Goal: Information Seeking & Learning: Learn about a topic

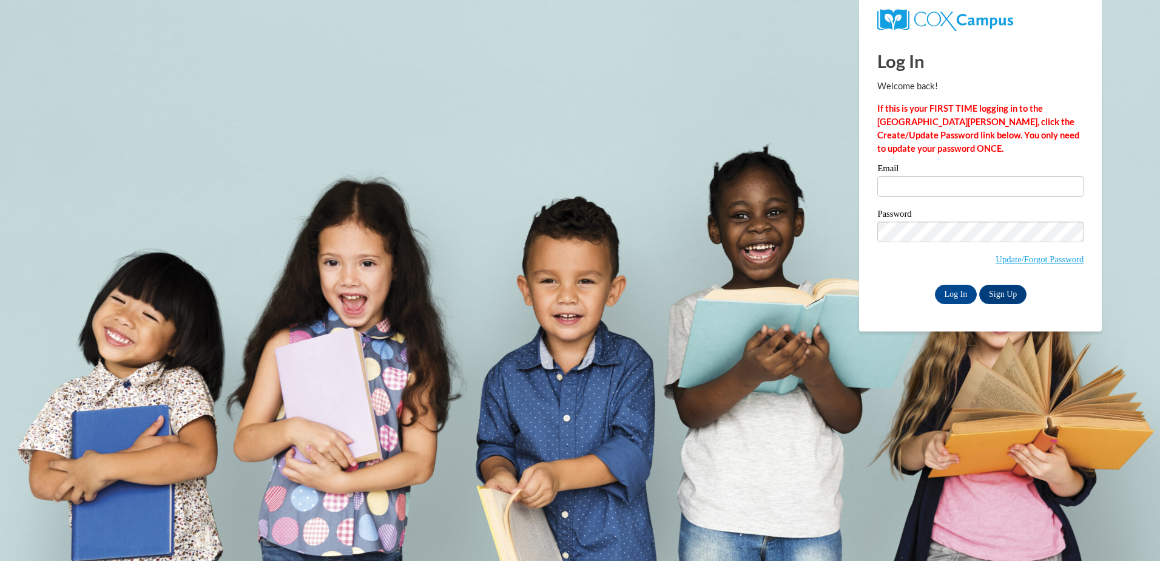
drag, startPoint x: 0, startPoint y: 0, endPoint x: 928, endPoint y: 189, distance: 946.6
click at [928, 189] on input "Email" at bounding box center [980, 186] width 206 height 21
type input "kanthony4@student.clayton.edu"
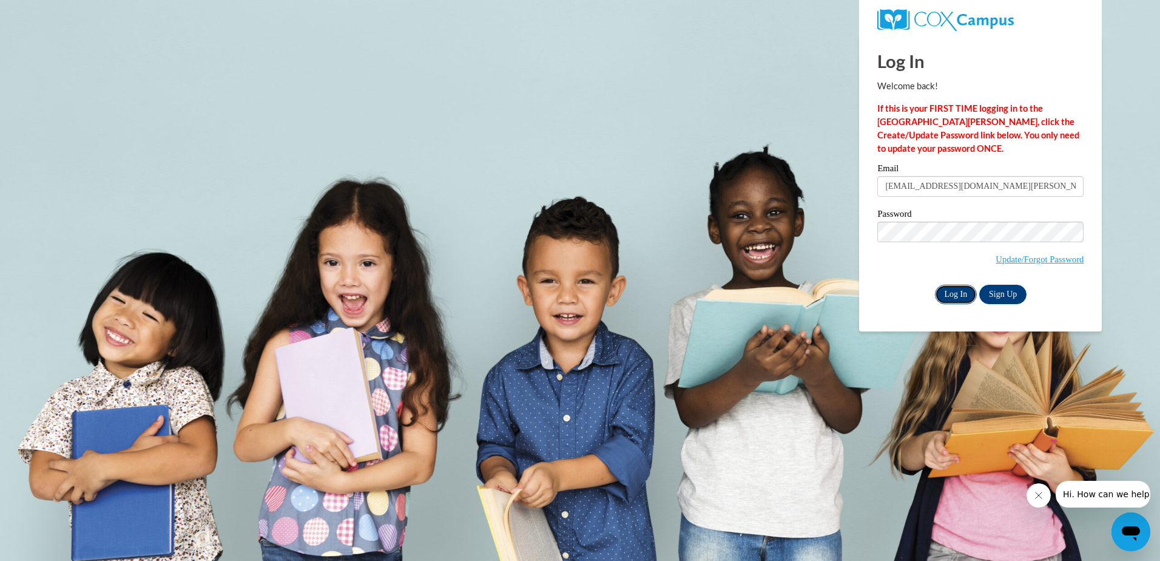
click at [956, 294] on input "Log In" at bounding box center [956, 294] width 42 height 19
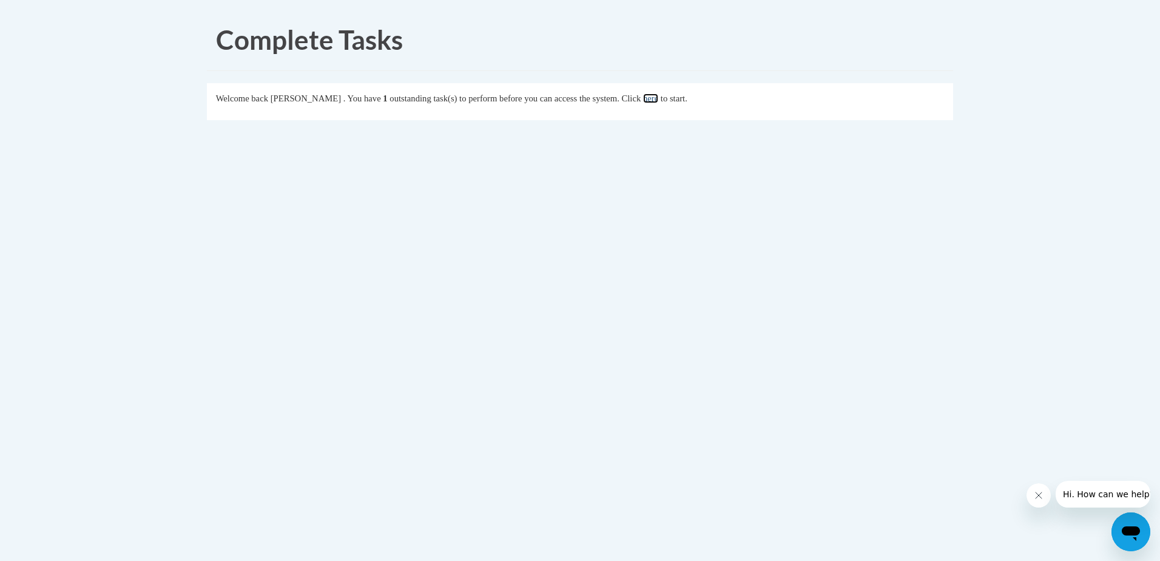
click at [658, 98] on link "here" at bounding box center [650, 98] width 15 height 10
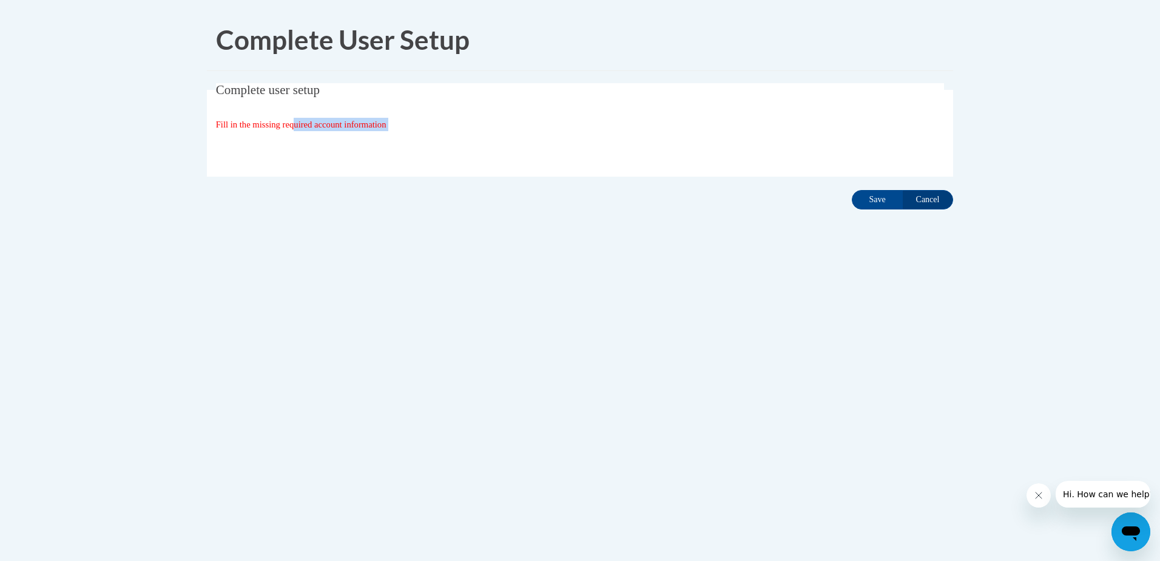
drag, startPoint x: 297, startPoint y: 130, endPoint x: 314, endPoint y: 139, distance: 19.5
click at [305, 137] on fieldset "Complete user setup Fill in the missing required account information User Profi…" at bounding box center [580, 129] width 746 height 93
click at [856, 204] on input "Save" at bounding box center [877, 199] width 51 height 19
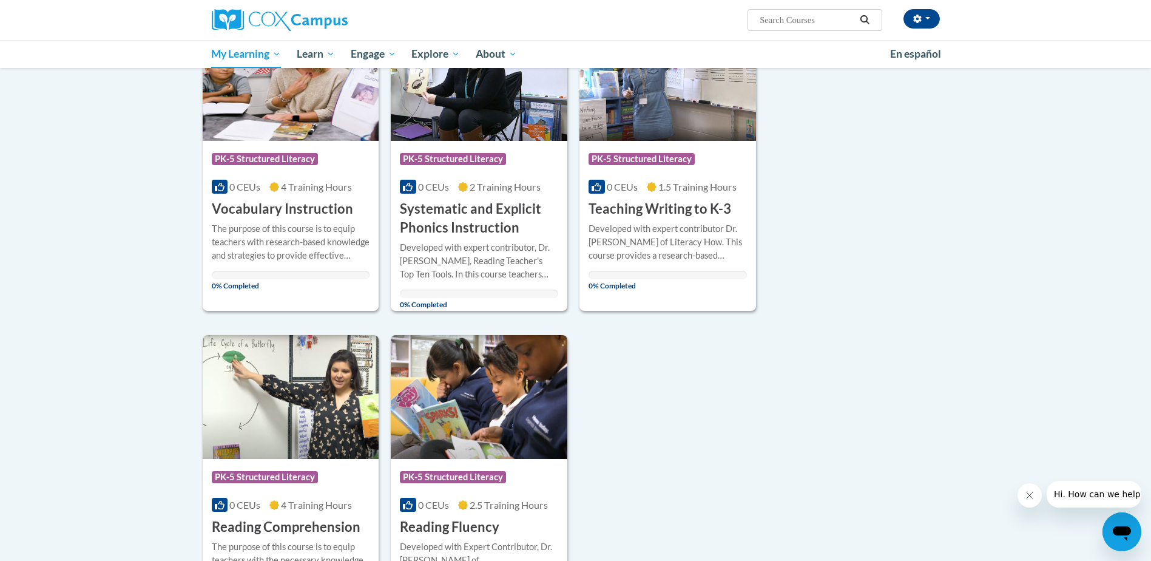
scroll to position [182, 0]
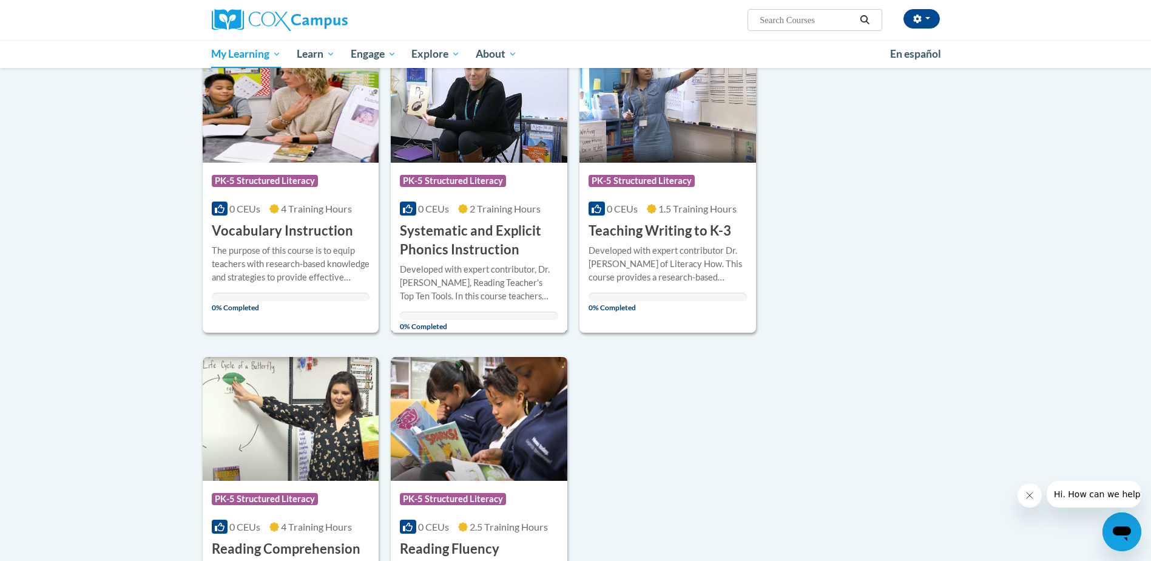
click at [449, 205] on div "0 CEUs 2 Training Hours" at bounding box center [479, 208] width 158 height 13
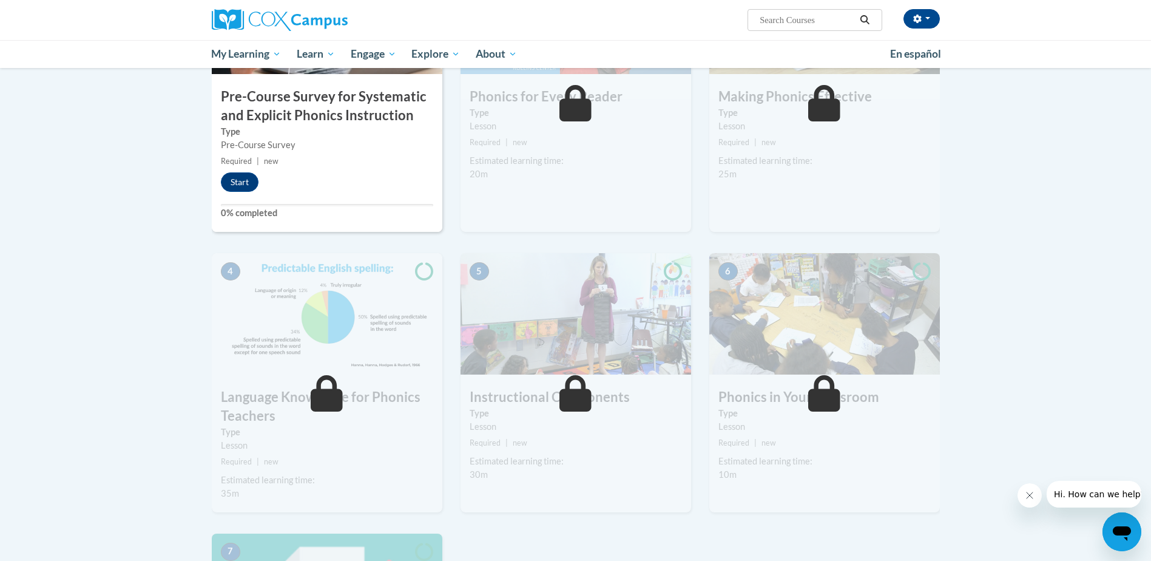
scroll to position [303, 0]
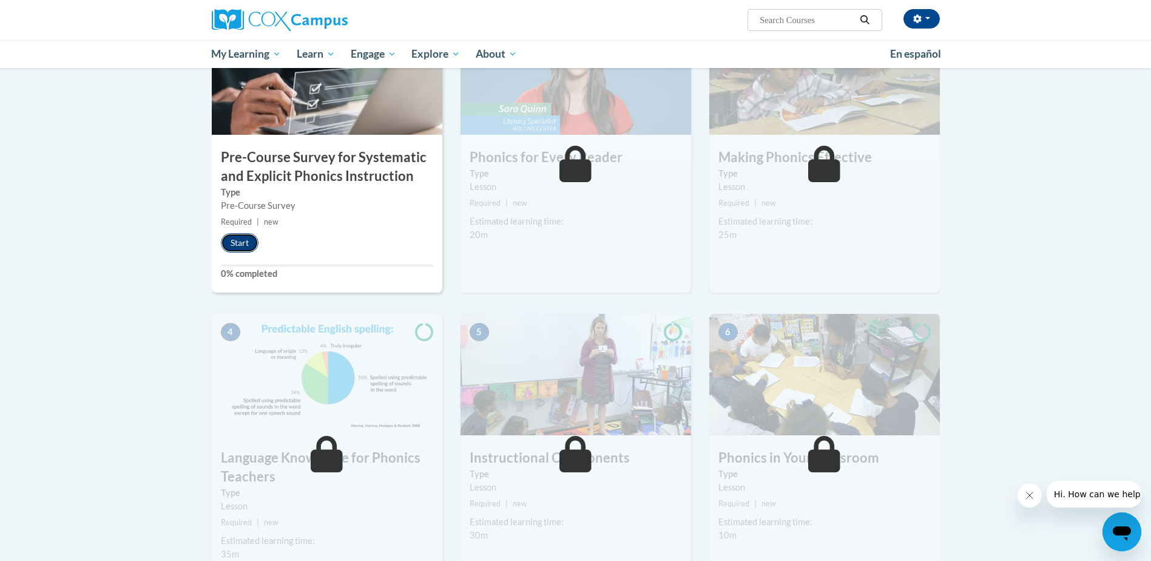
click at [244, 243] on button "Start" at bounding box center [240, 242] width 38 height 19
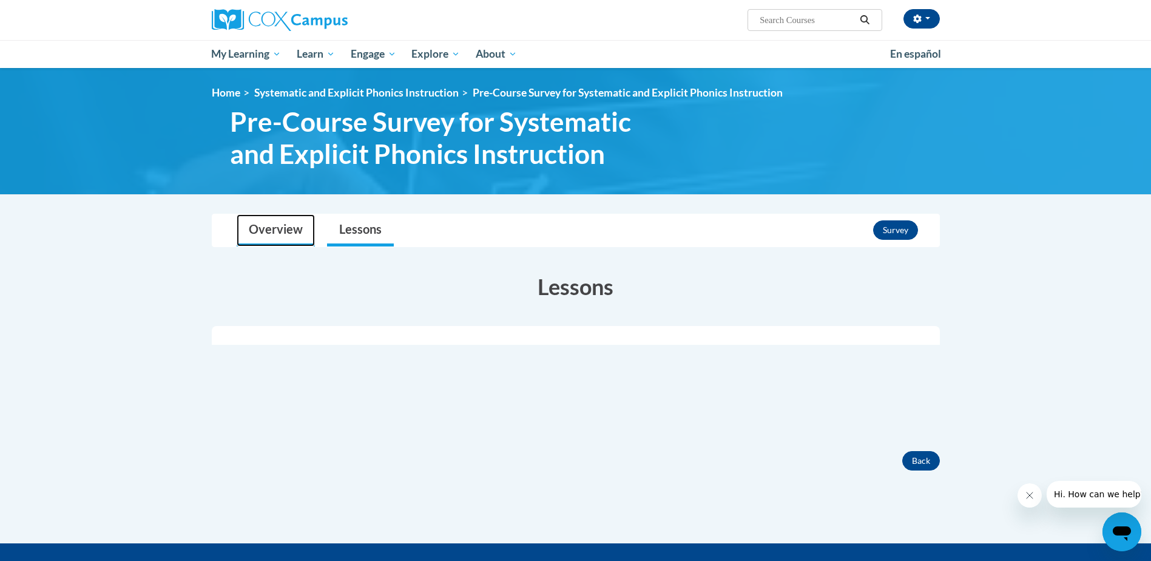
click at [278, 241] on link "Overview" at bounding box center [276, 230] width 78 height 32
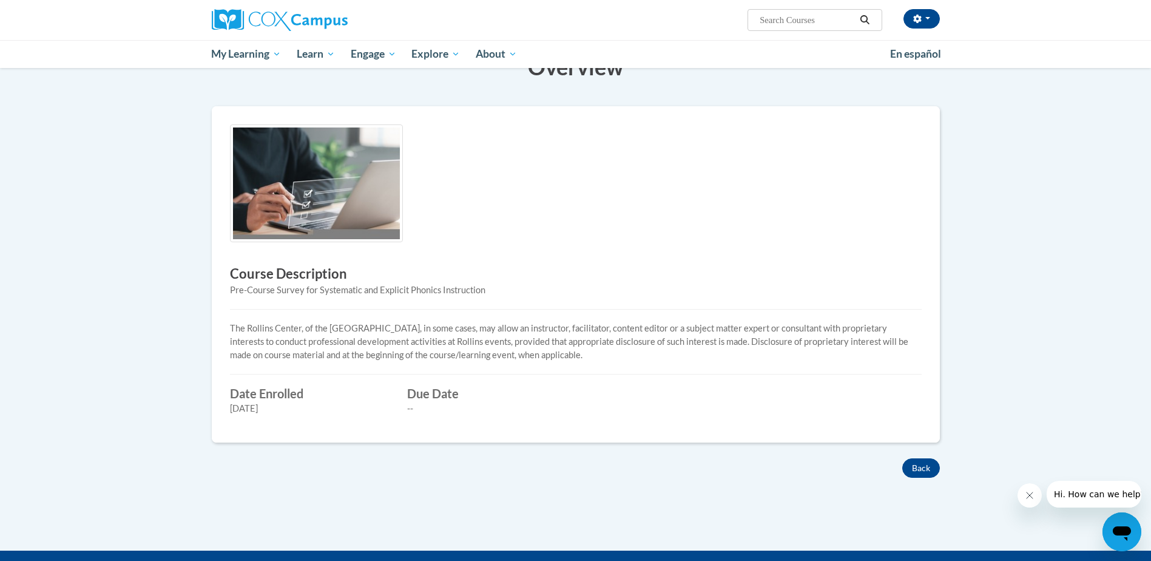
scroll to position [243, 0]
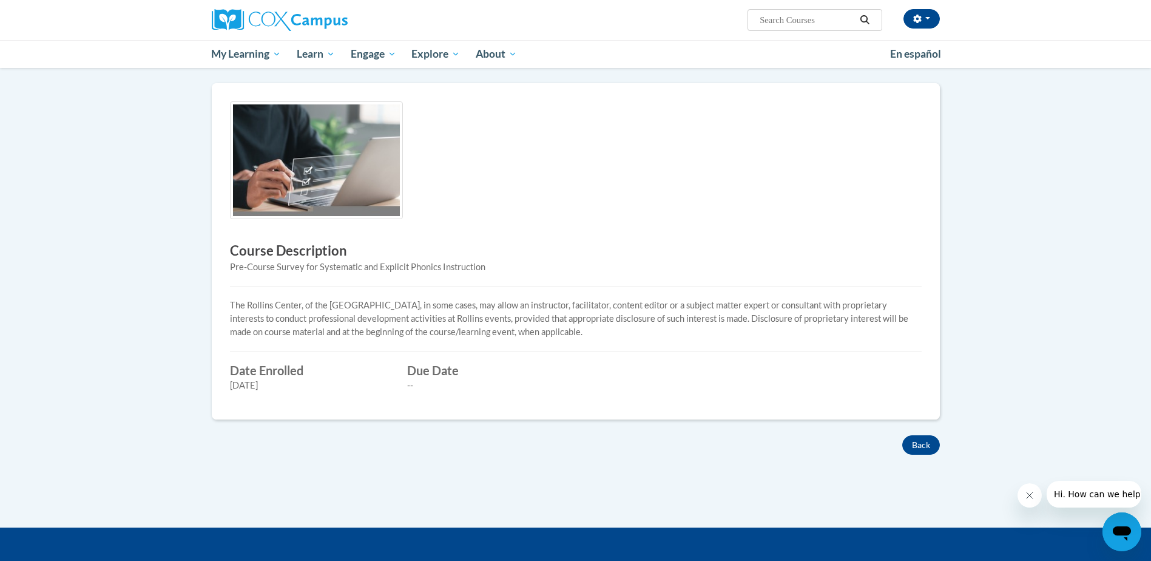
click at [319, 381] on div "[DATE]" at bounding box center [310, 385] width 160 height 13
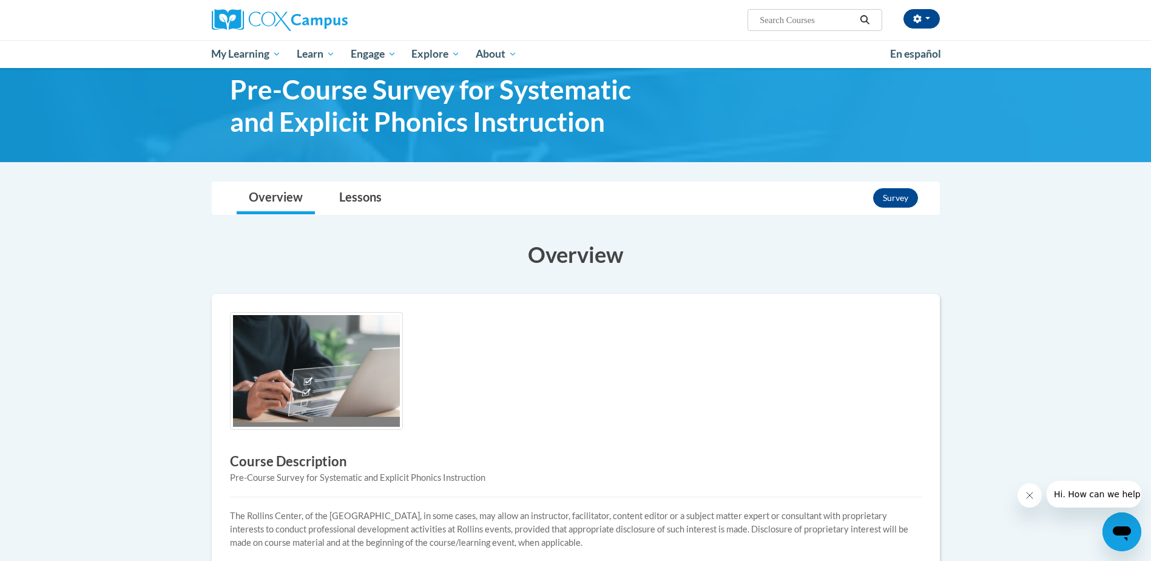
scroll to position [0, 0]
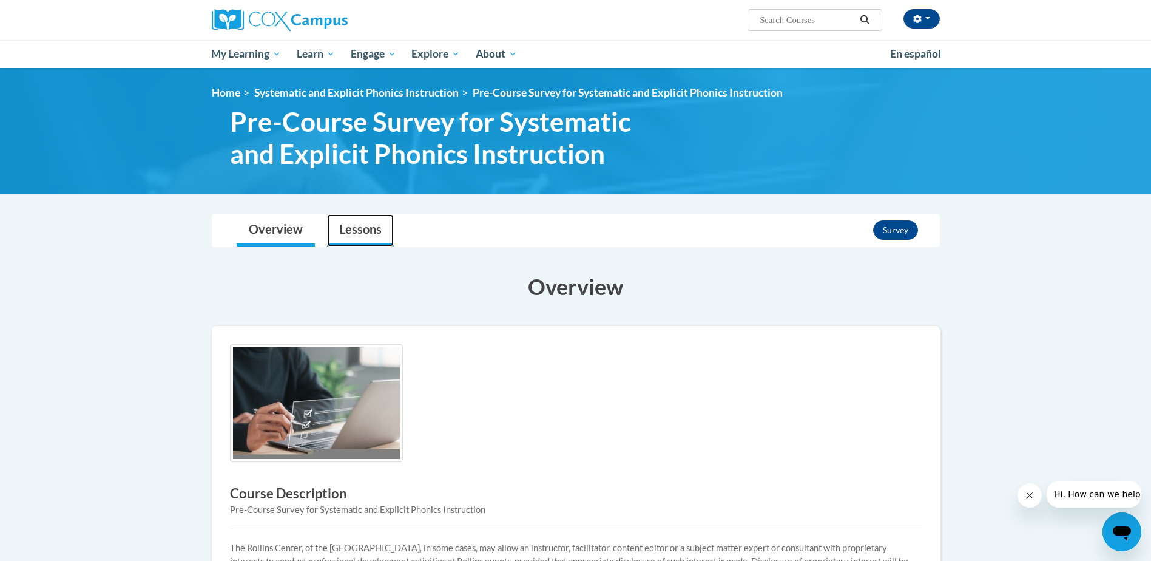
click at [365, 239] on link "Lessons" at bounding box center [360, 230] width 67 height 32
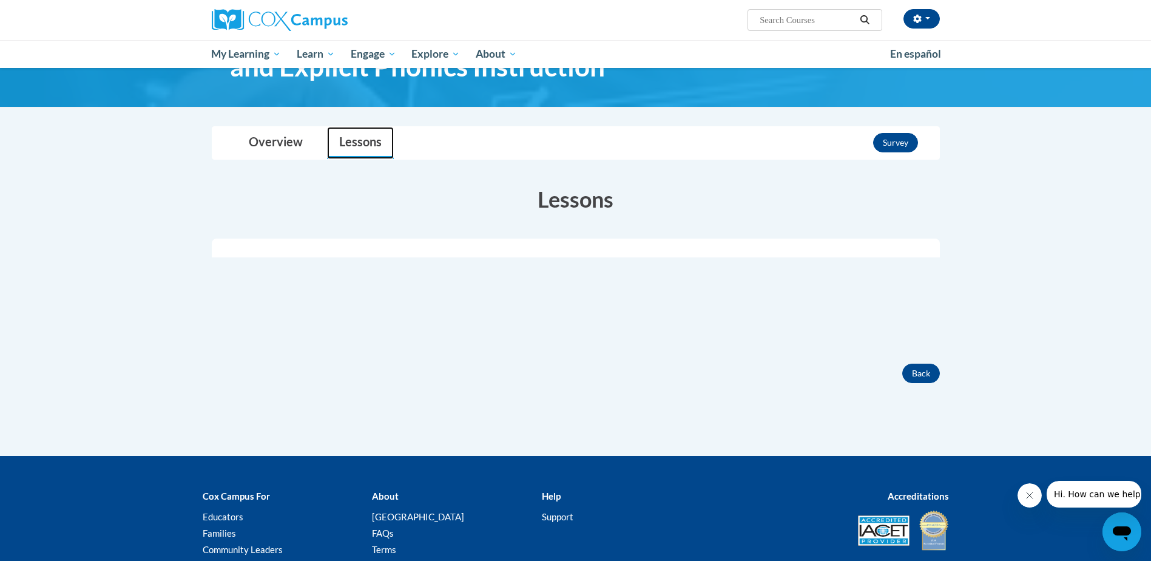
scroll to position [182, 0]
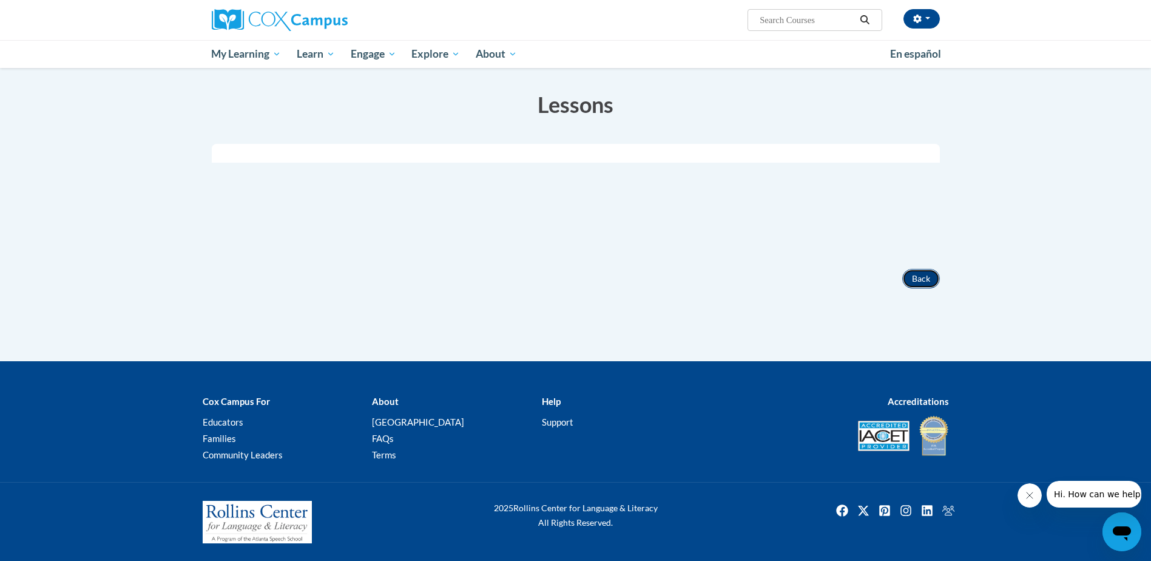
click at [938, 274] on button "Back" at bounding box center [921, 278] width 38 height 19
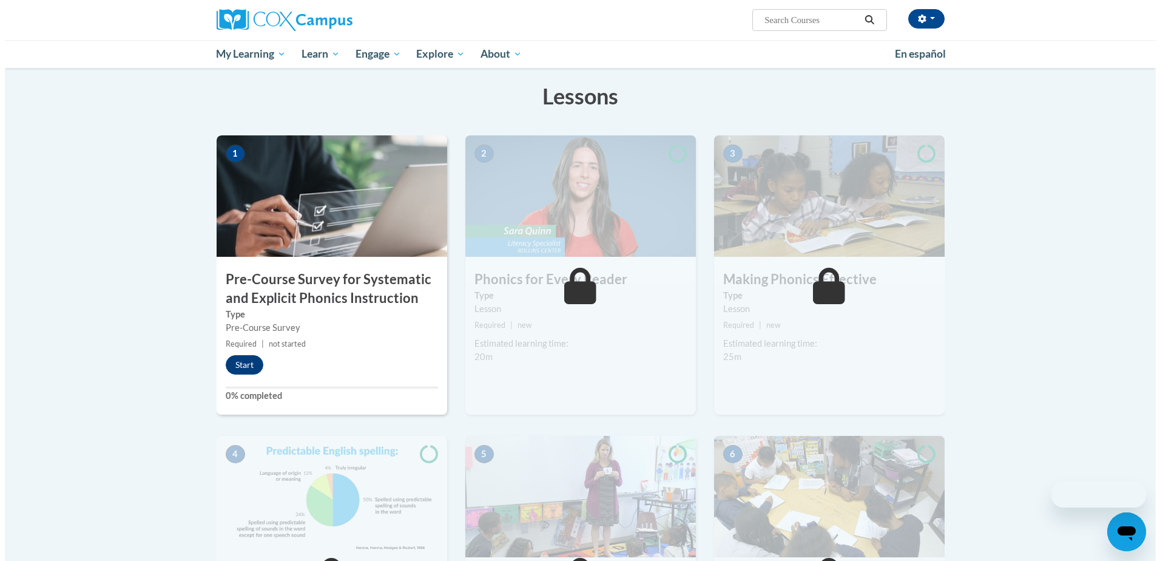
scroll to position [182, 0]
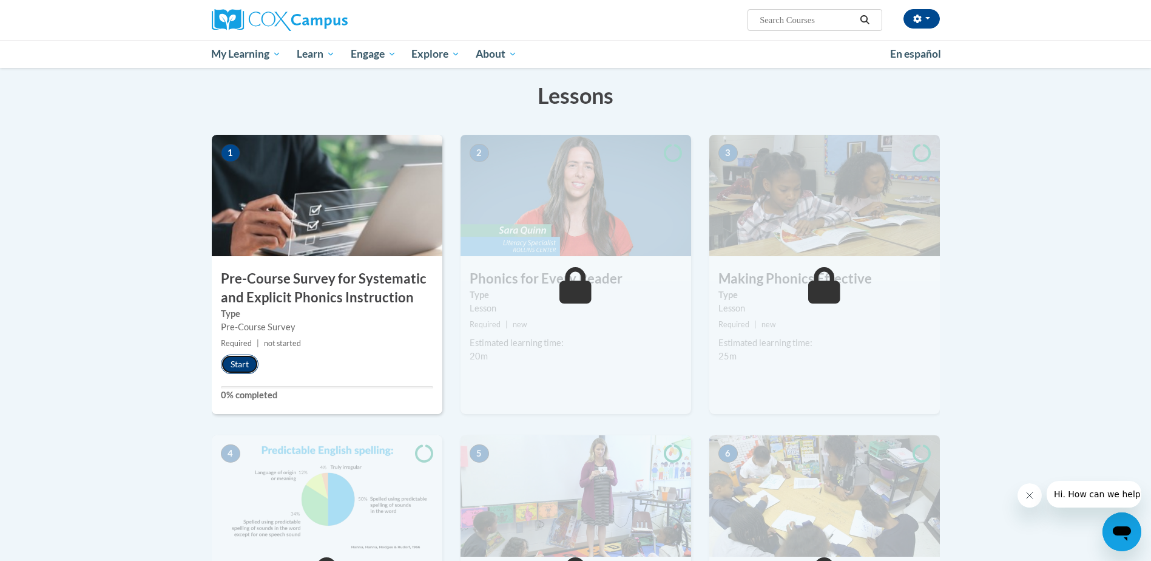
click at [239, 368] on button "Start" at bounding box center [240, 363] width 38 height 19
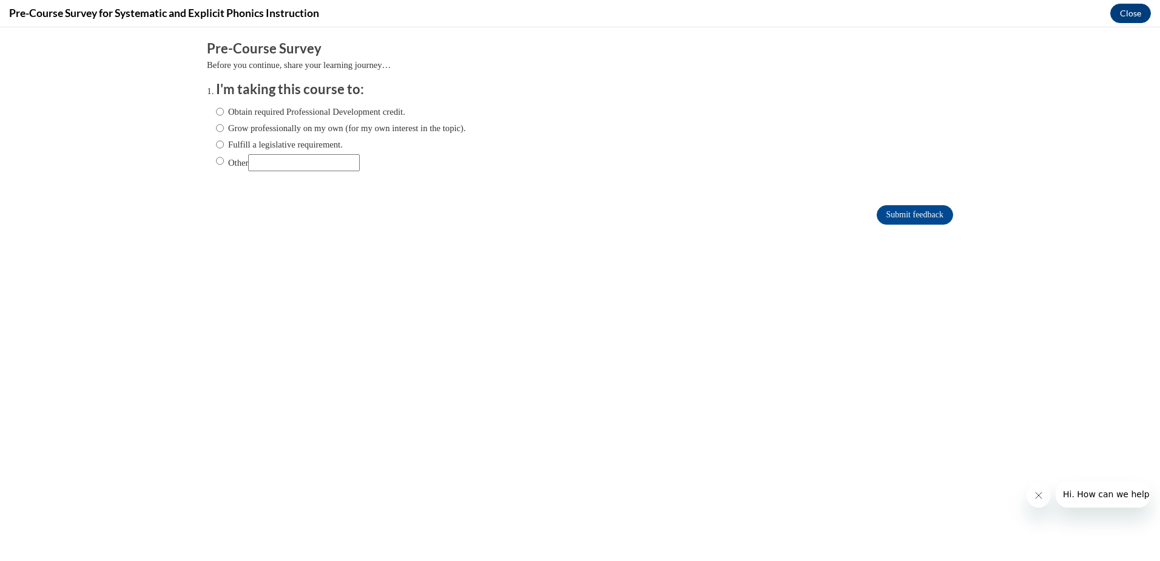
scroll to position [0, 0]
click at [221, 109] on label "Obtain required Professional Development credit." at bounding box center [310, 111] width 189 height 13
click at [221, 109] on input "Obtain required Professional Development credit." at bounding box center [220, 111] width 8 height 13
radio input "true"
click at [895, 209] on input "Submit feedback" at bounding box center [915, 214] width 76 height 19
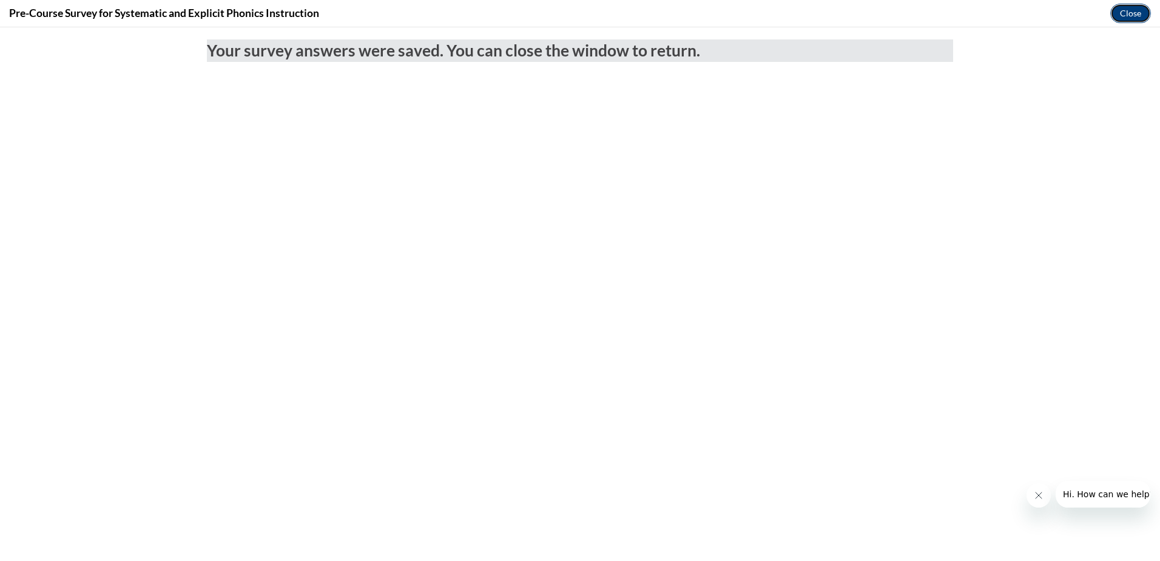
drag, startPoint x: 1142, startPoint y: 10, endPoint x: 1140, endPoint y: 18, distance: 8.8
click at [1142, 19] on button "Close" at bounding box center [1130, 13] width 41 height 19
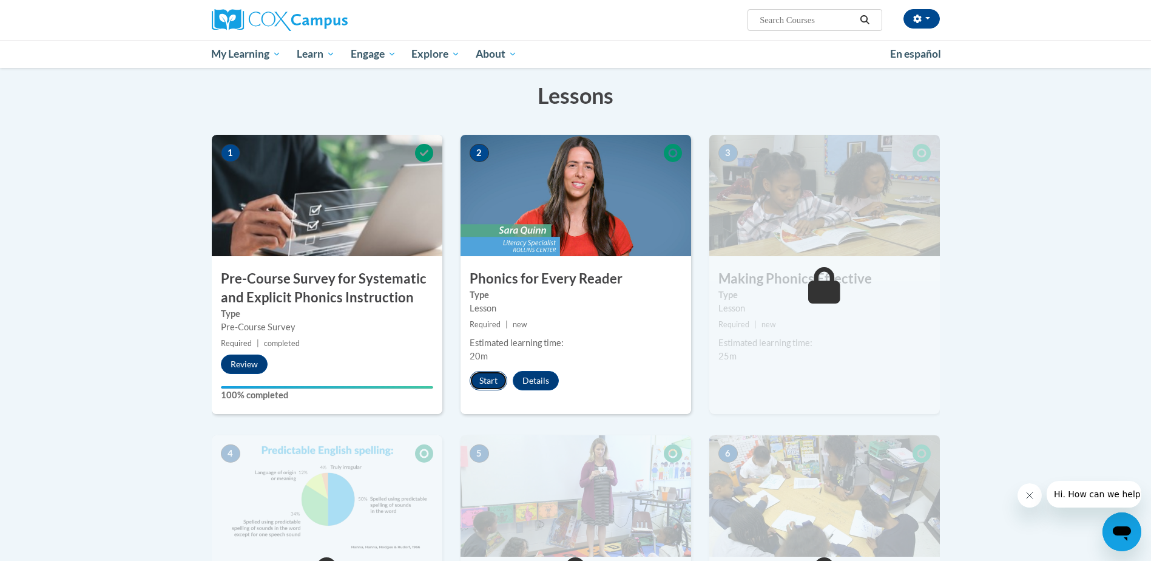
click at [487, 382] on button "Start" at bounding box center [489, 380] width 38 height 19
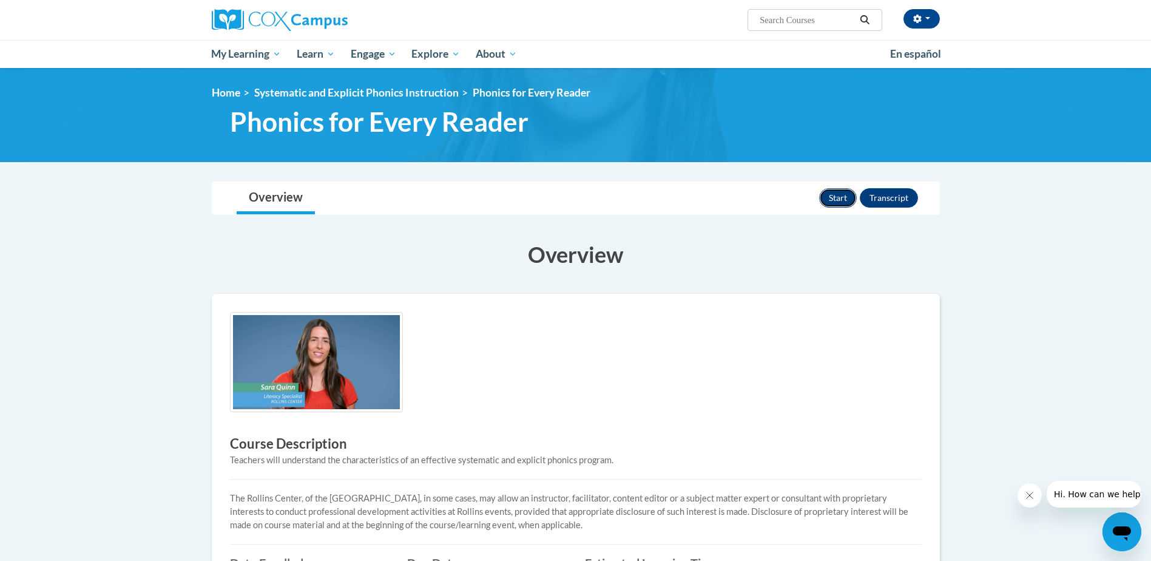
click at [837, 203] on button "Start" at bounding box center [838, 197] width 38 height 19
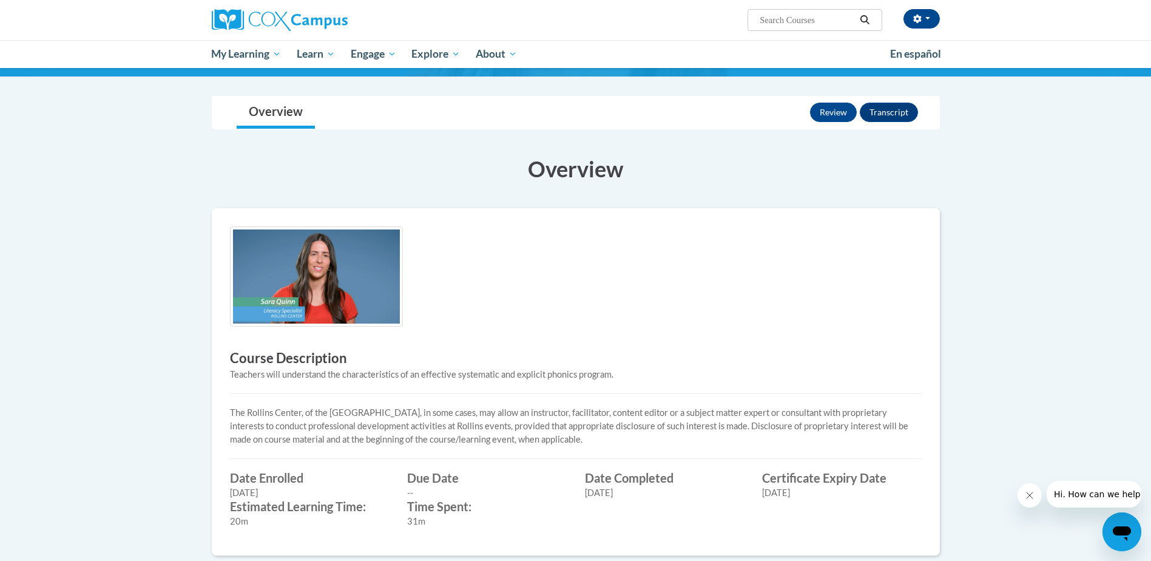
scroll to position [61, 0]
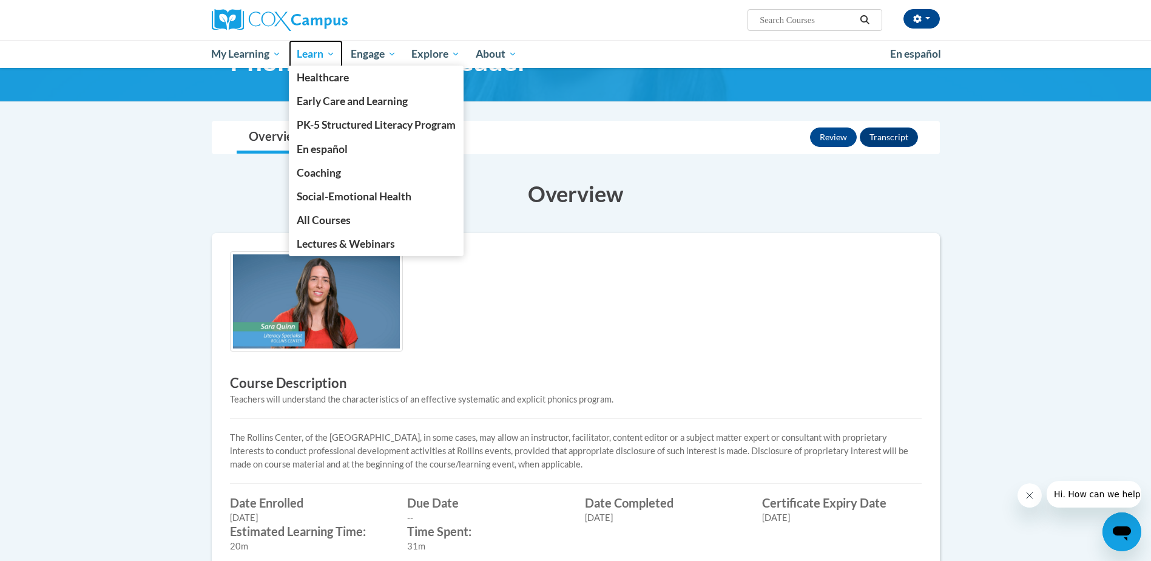
click at [310, 52] on span "Learn" at bounding box center [316, 54] width 38 height 15
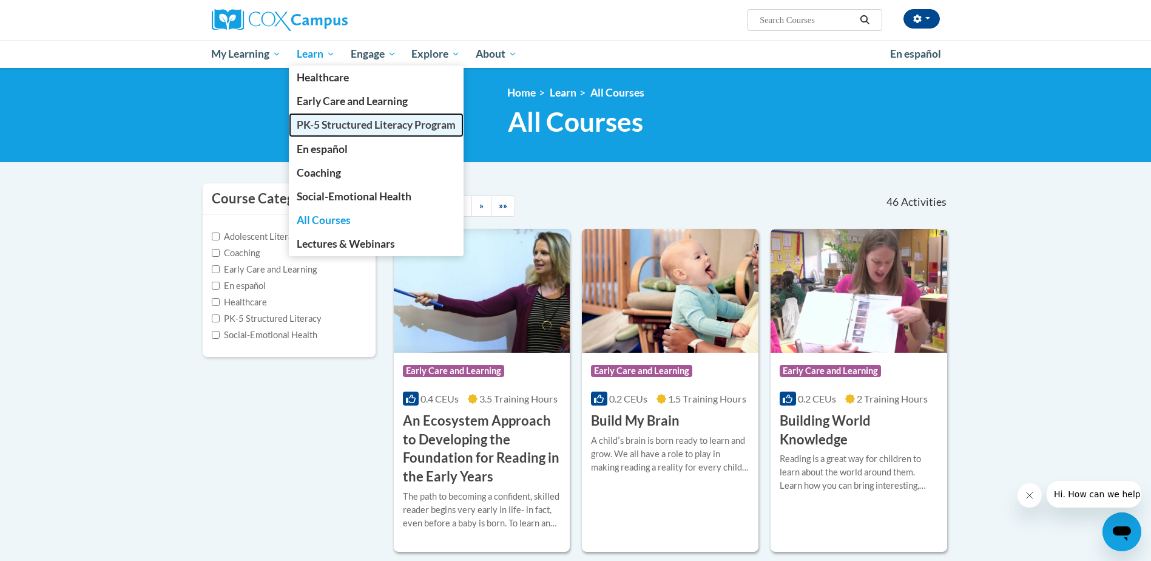
click at [351, 127] on span "PK-5 Structured Literacy Program" at bounding box center [376, 124] width 159 height 13
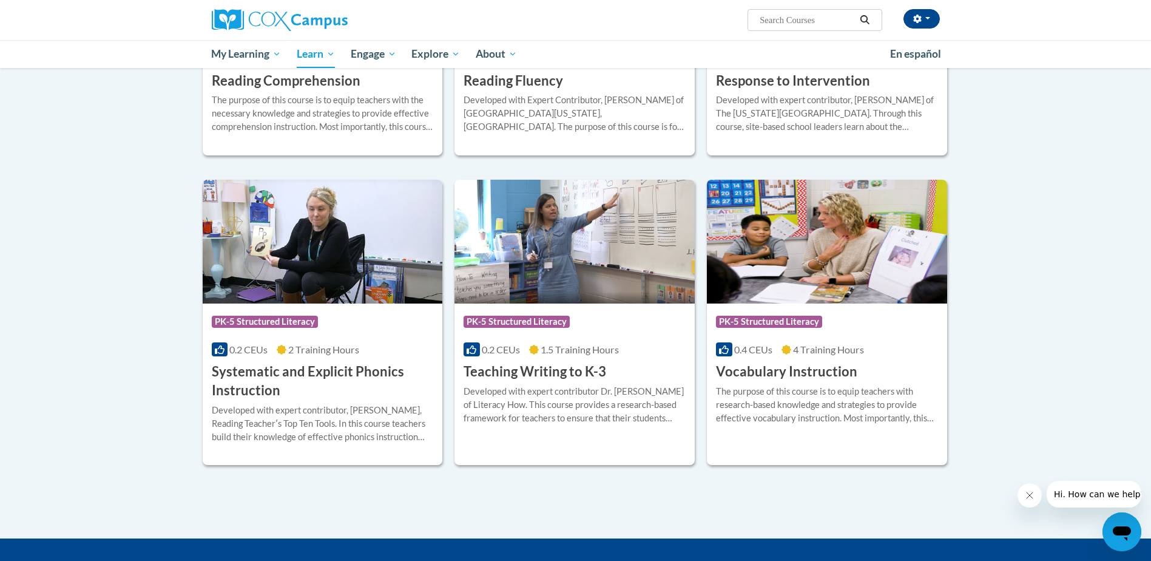
scroll to position [1194, 0]
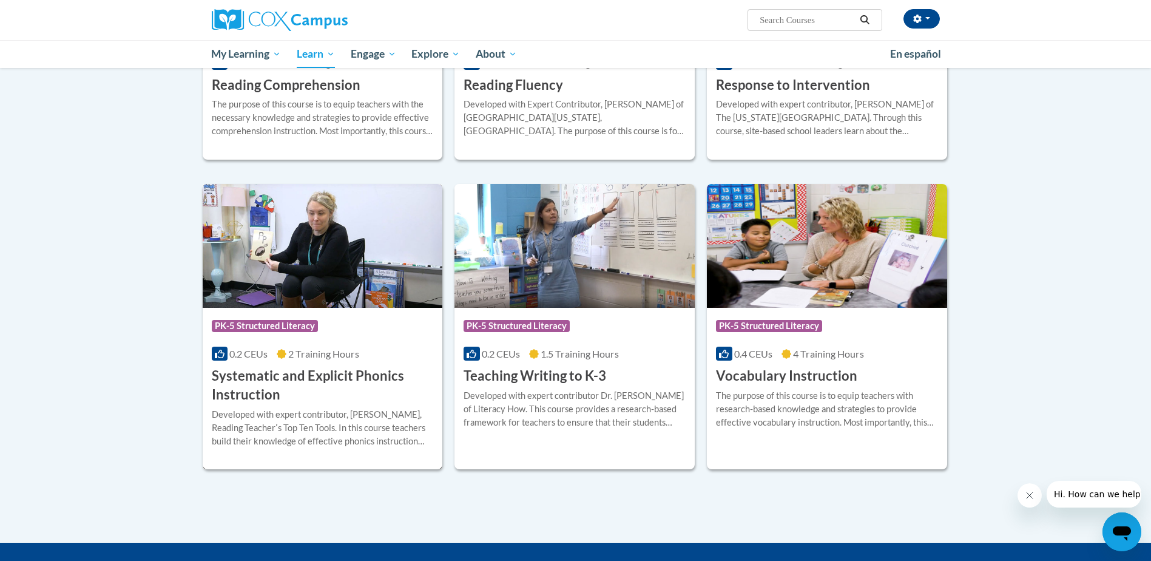
click at [285, 357] on icon at bounding box center [282, 354] width 10 height 10
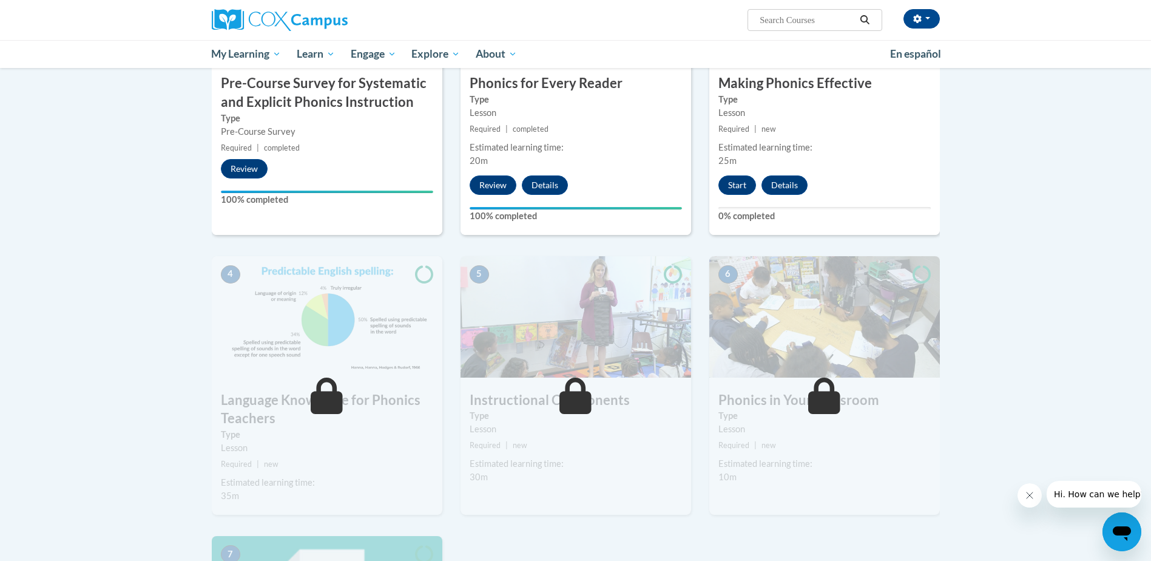
scroll to position [364, 0]
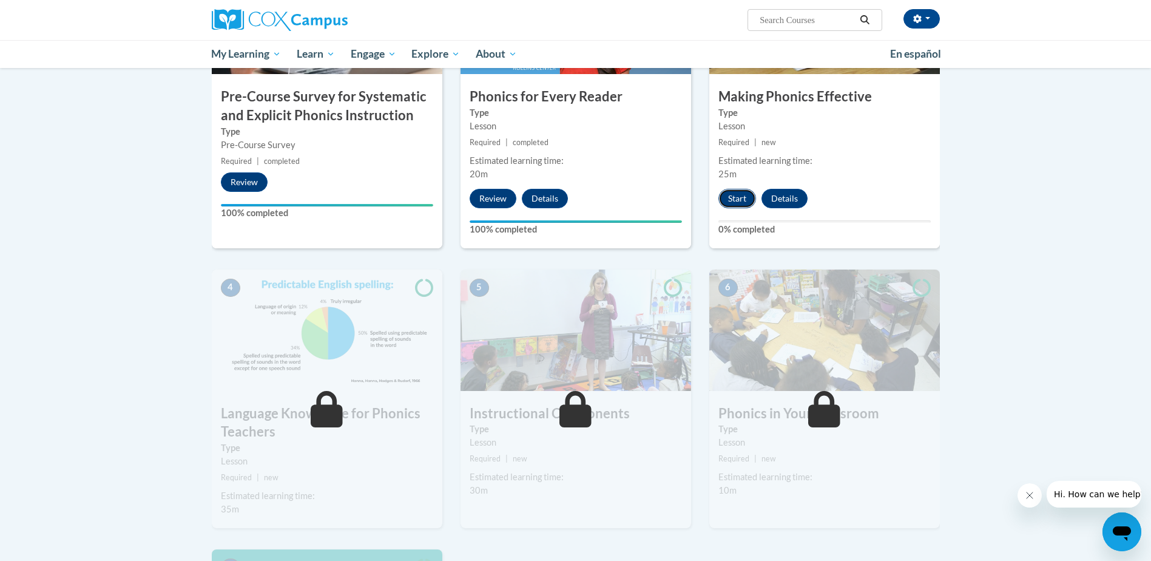
click at [736, 194] on button "Start" at bounding box center [737, 198] width 38 height 19
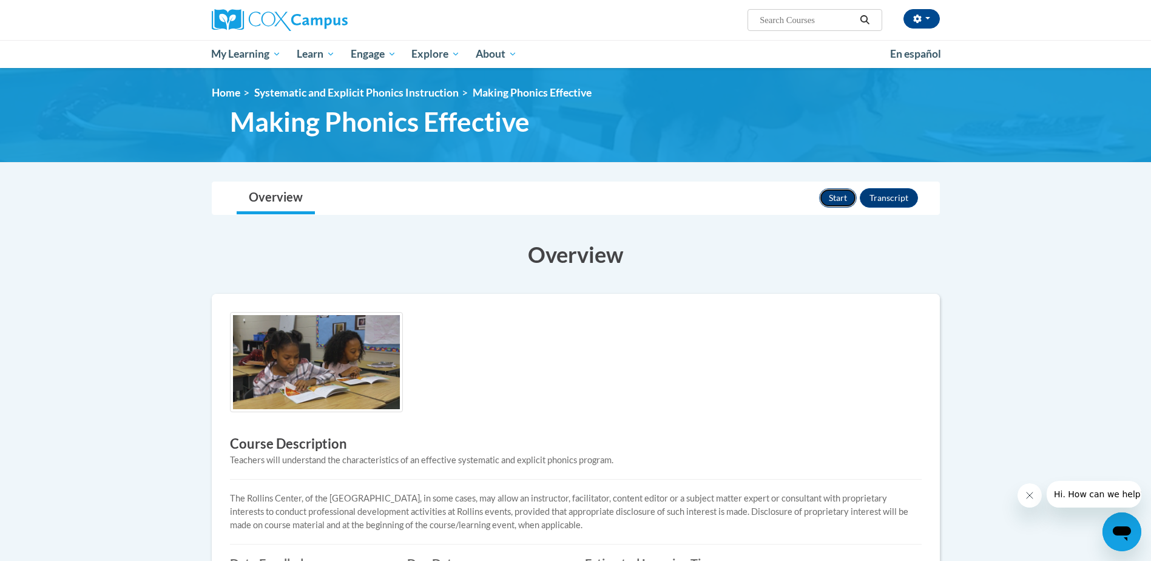
click at [843, 195] on button "Start" at bounding box center [838, 197] width 38 height 19
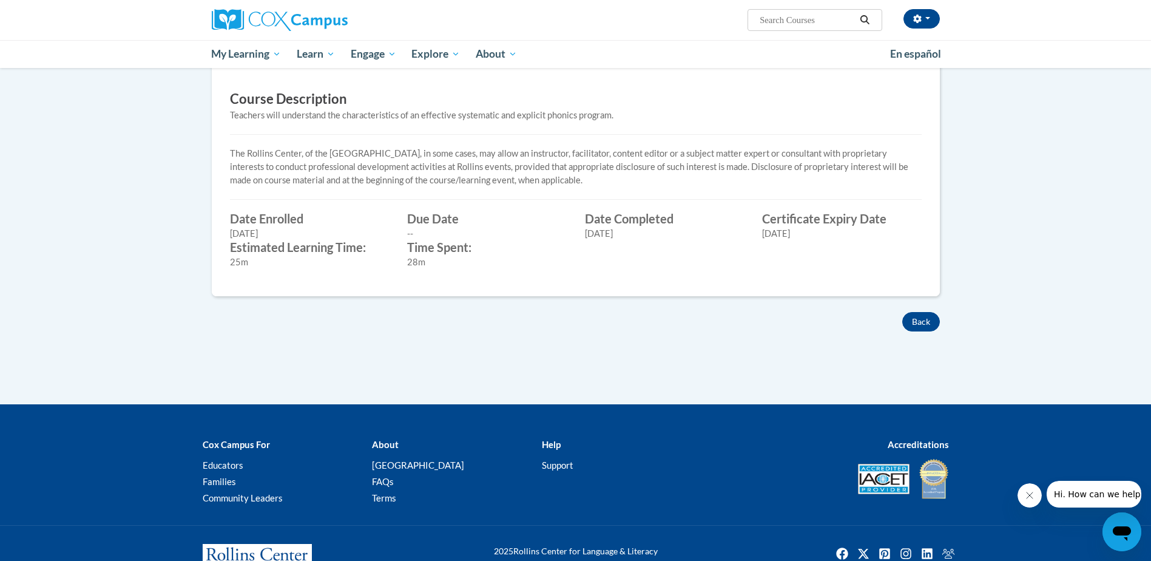
scroll to position [388, 0]
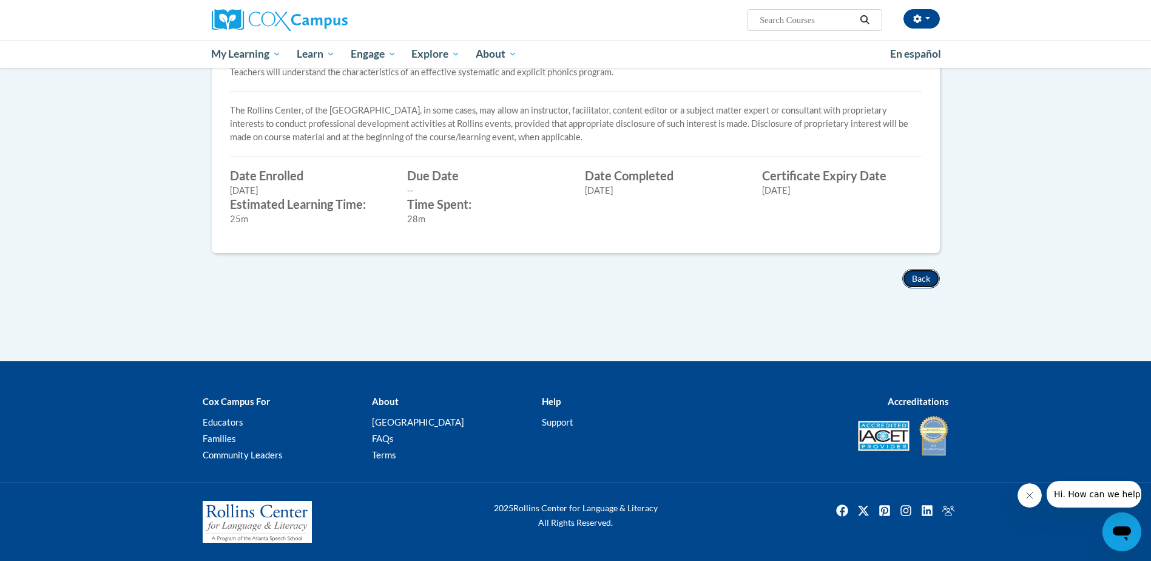
drag, startPoint x: 914, startPoint y: 278, endPoint x: 908, endPoint y: 282, distance: 7.6
click at [914, 280] on button "Back" at bounding box center [921, 278] width 38 height 19
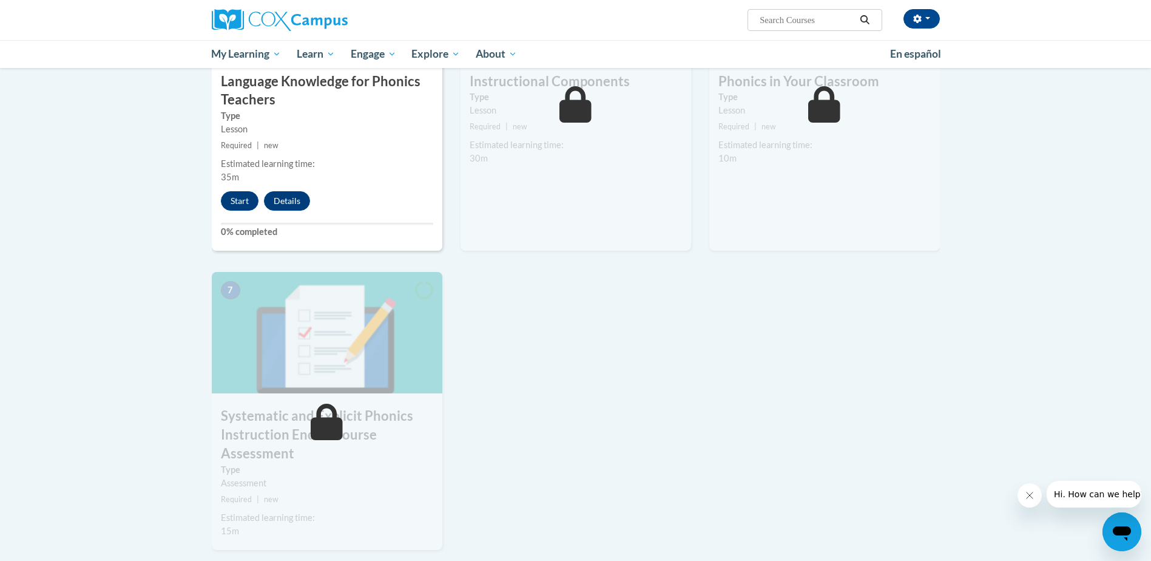
scroll to position [667, 0]
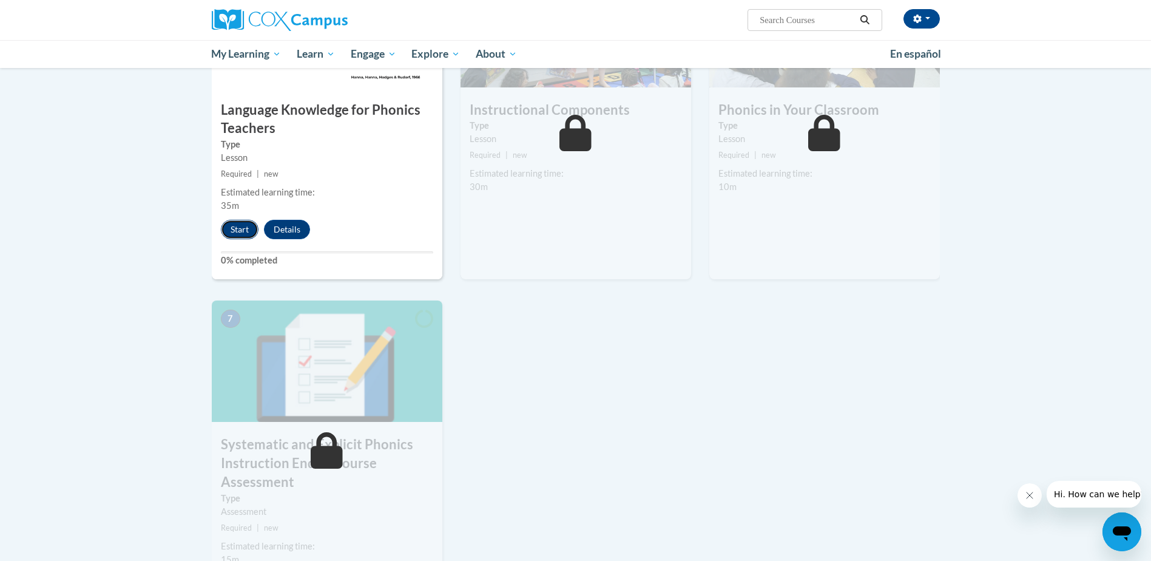
click at [231, 225] on button "Start" at bounding box center [240, 229] width 38 height 19
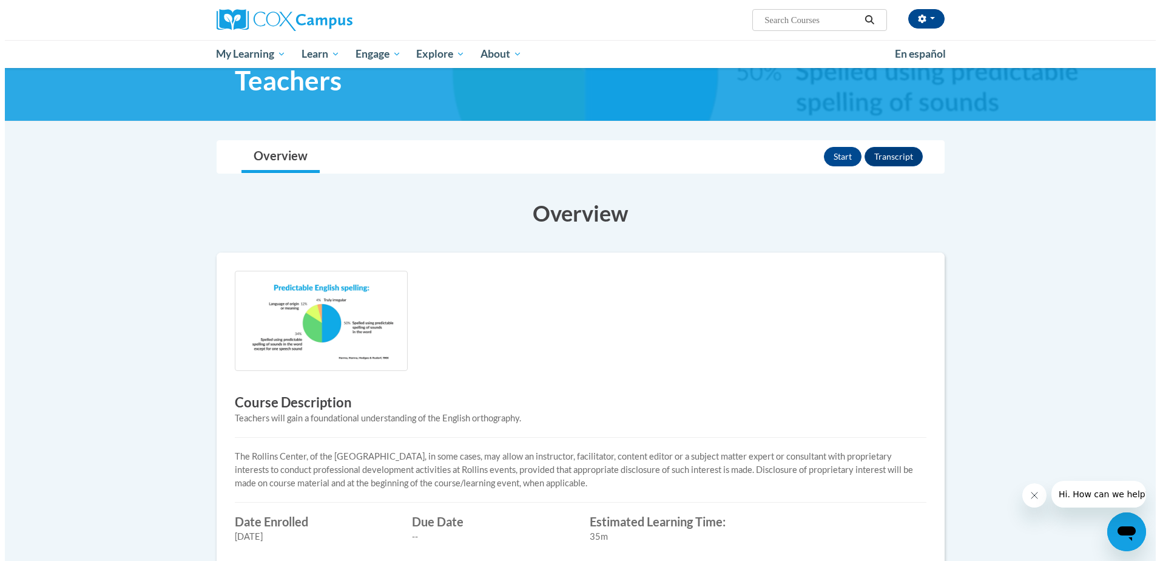
scroll to position [61, 0]
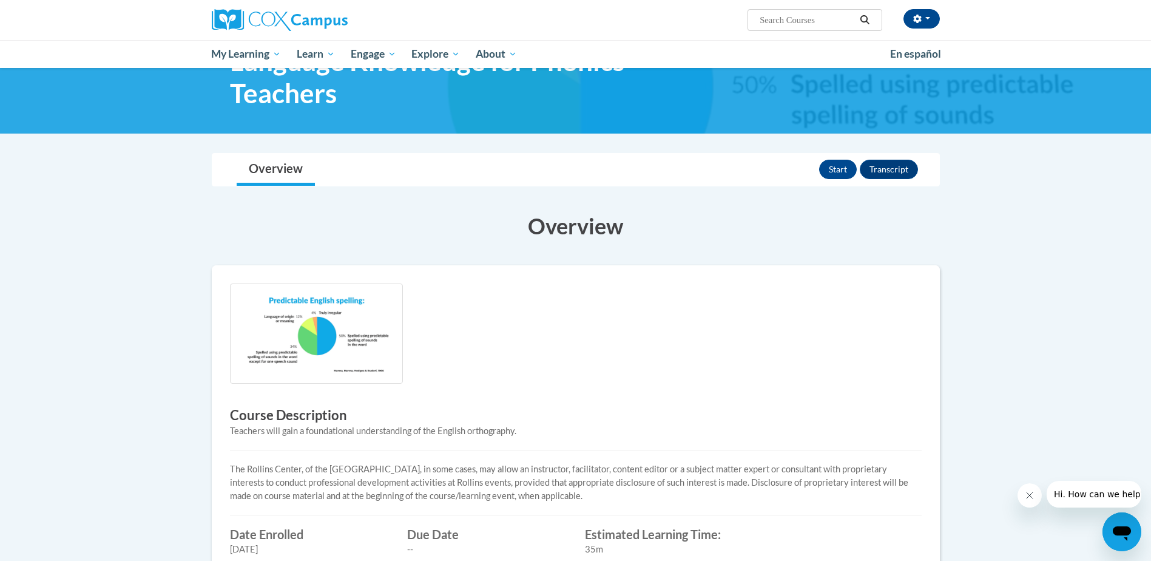
click at [843, 181] on div "Start Transcript" at bounding box center [870, 169] width 102 height 32
click at [838, 169] on button "Start" at bounding box center [838, 169] width 38 height 19
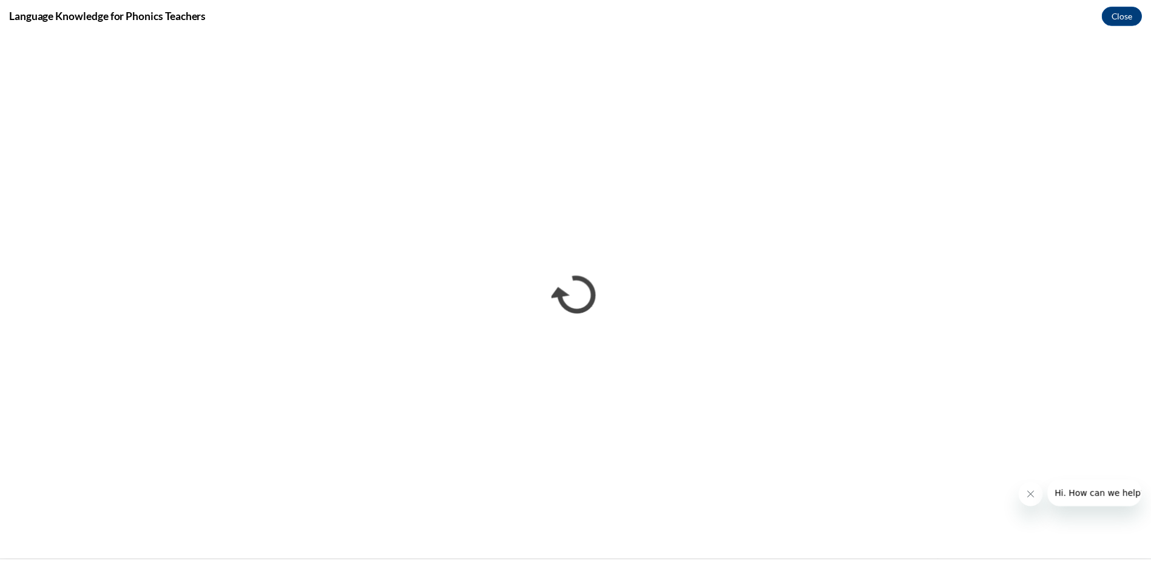
scroll to position [0, 0]
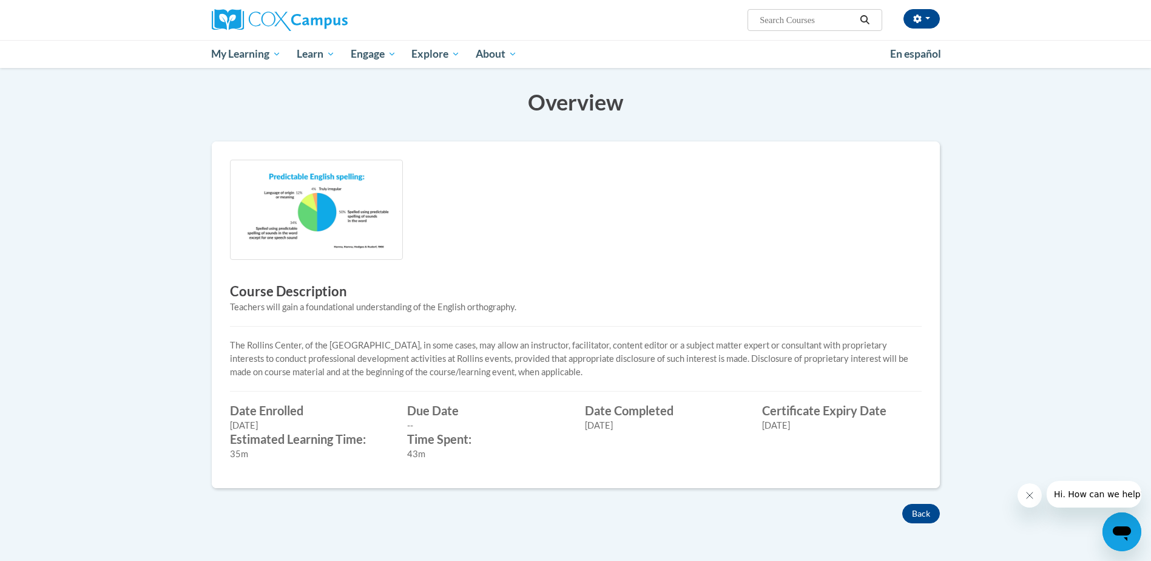
scroll to position [364, 0]
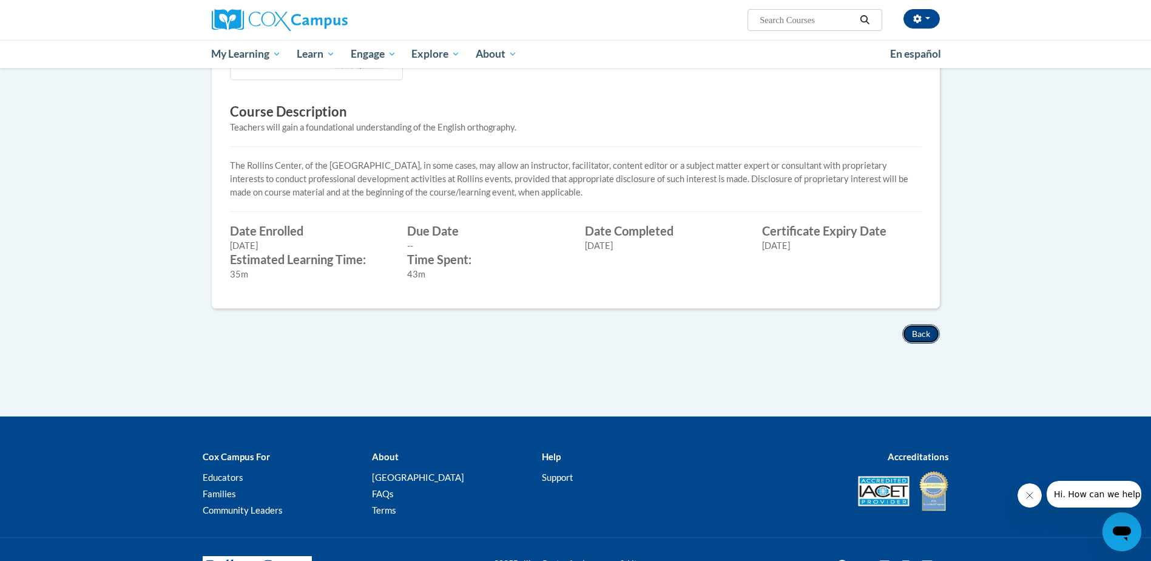
click at [927, 334] on button "Back" at bounding box center [921, 333] width 38 height 19
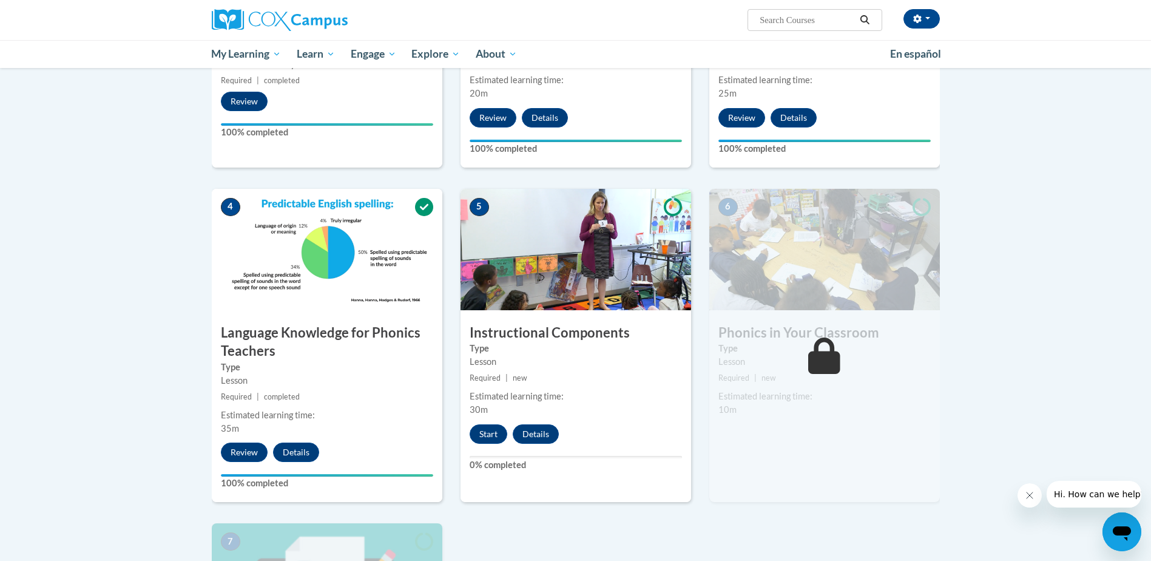
scroll to position [425, 0]
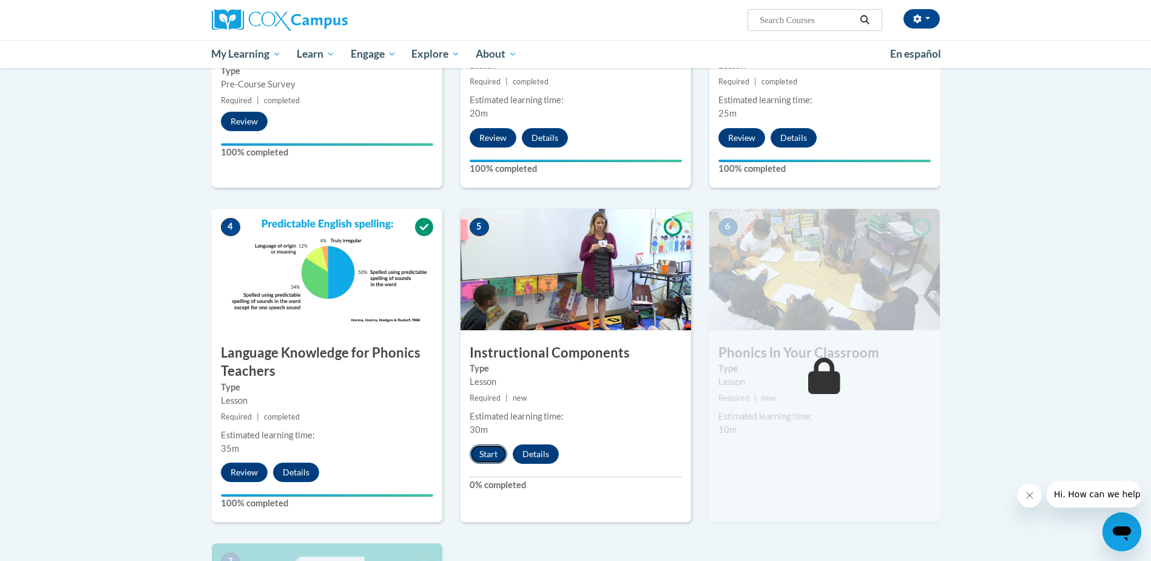
click at [488, 457] on button "Start" at bounding box center [489, 453] width 38 height 19
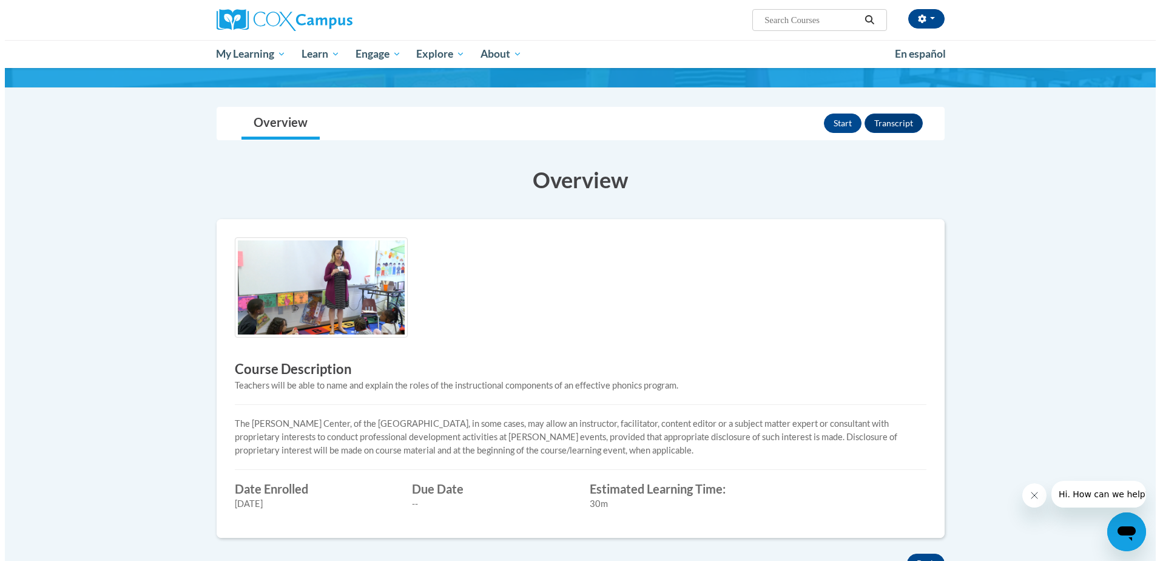
scroll to position [61, 0]
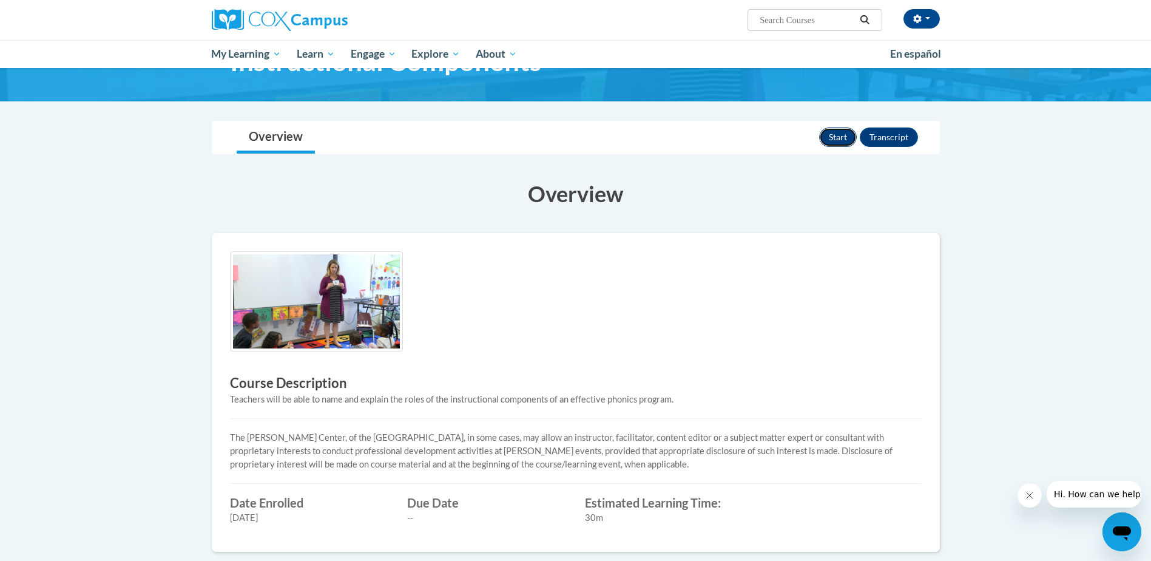
click at [837, 138] on button "Start" at bounding box center [838, 136] width 38 height 19
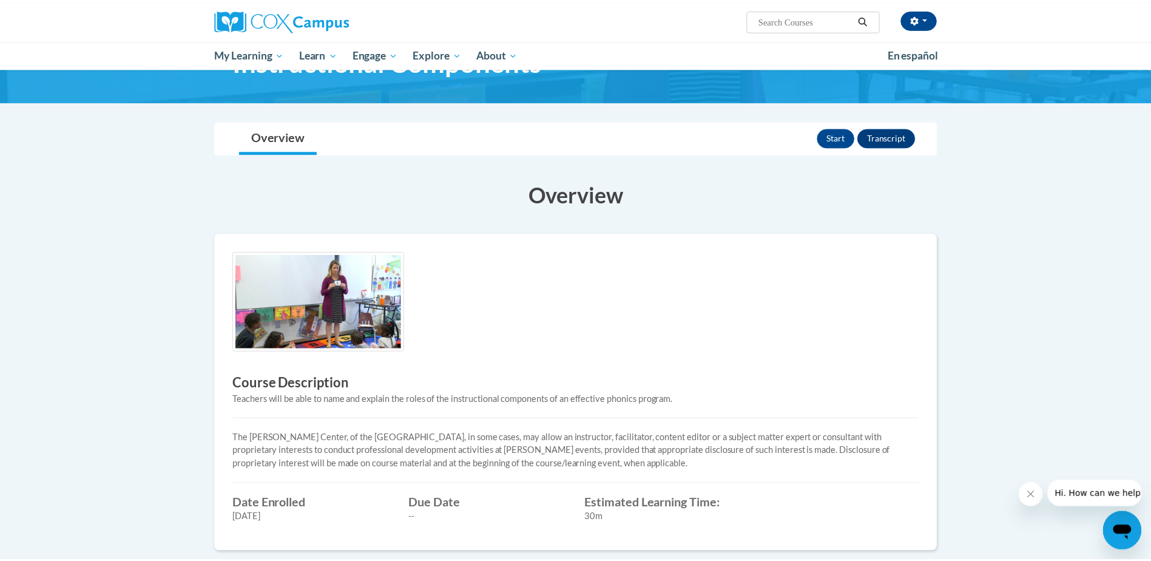
scroll to position [61, 0]
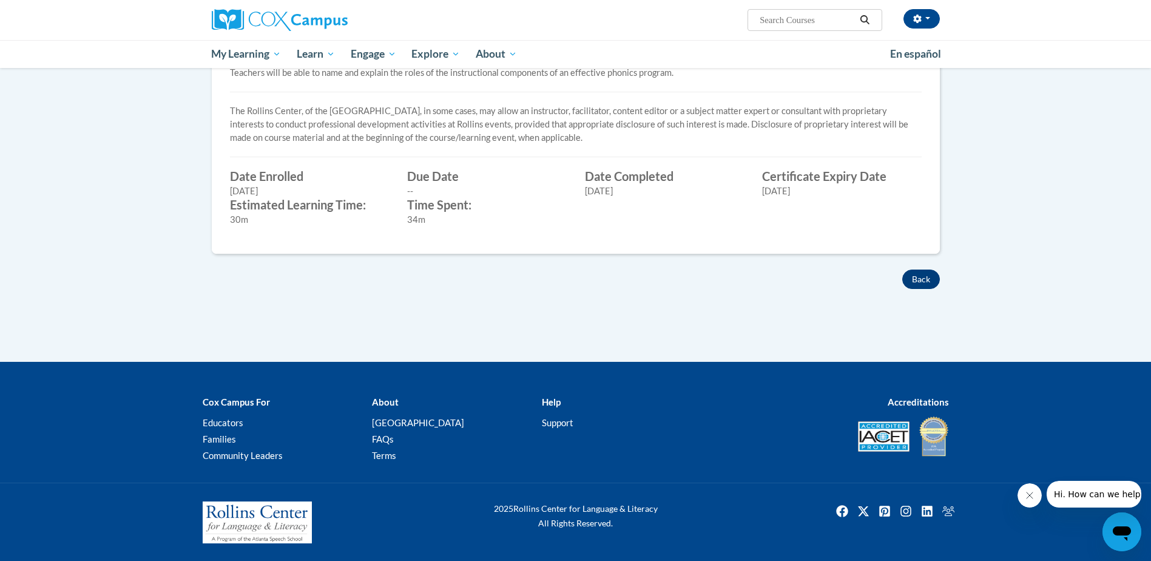
scroll to position [388, 0]
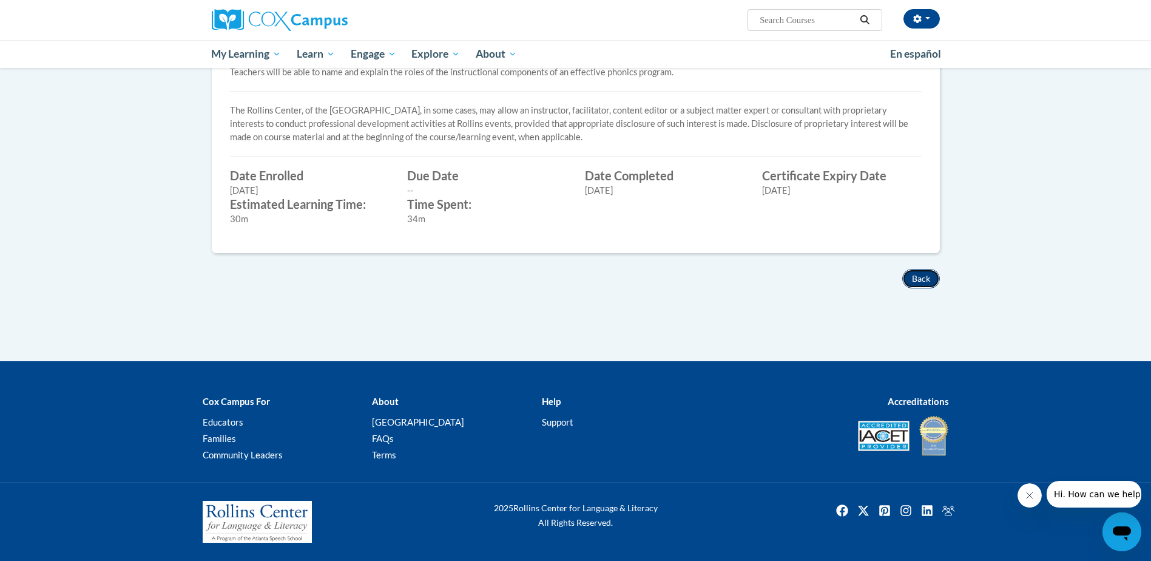
click at [923, 269] on button "Back" at bounding box center [921, 278] width 38 height 19
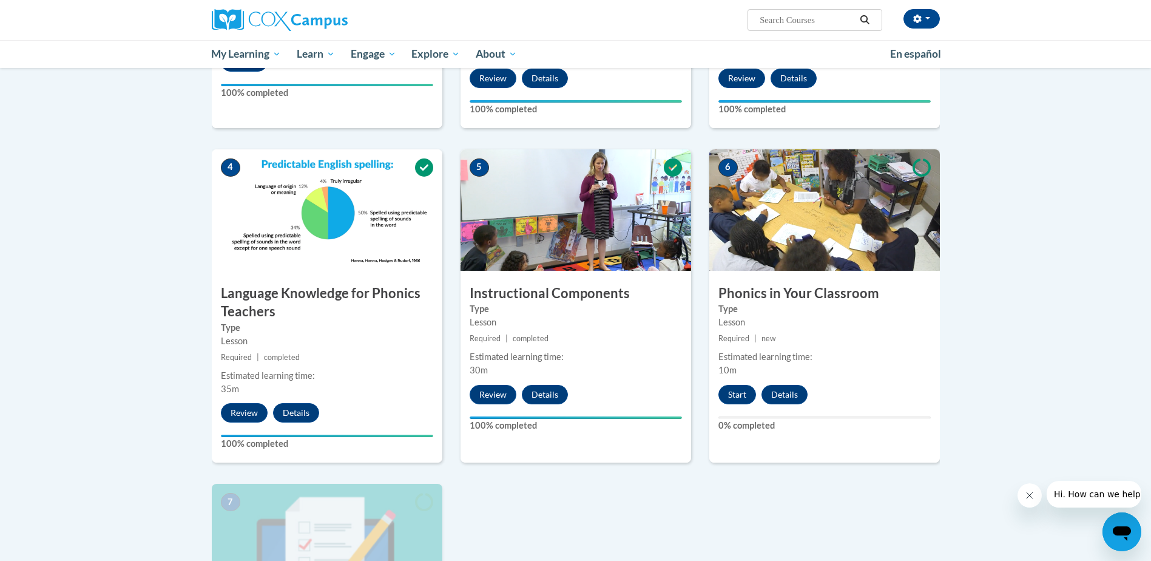
scroll to position [485, 0]
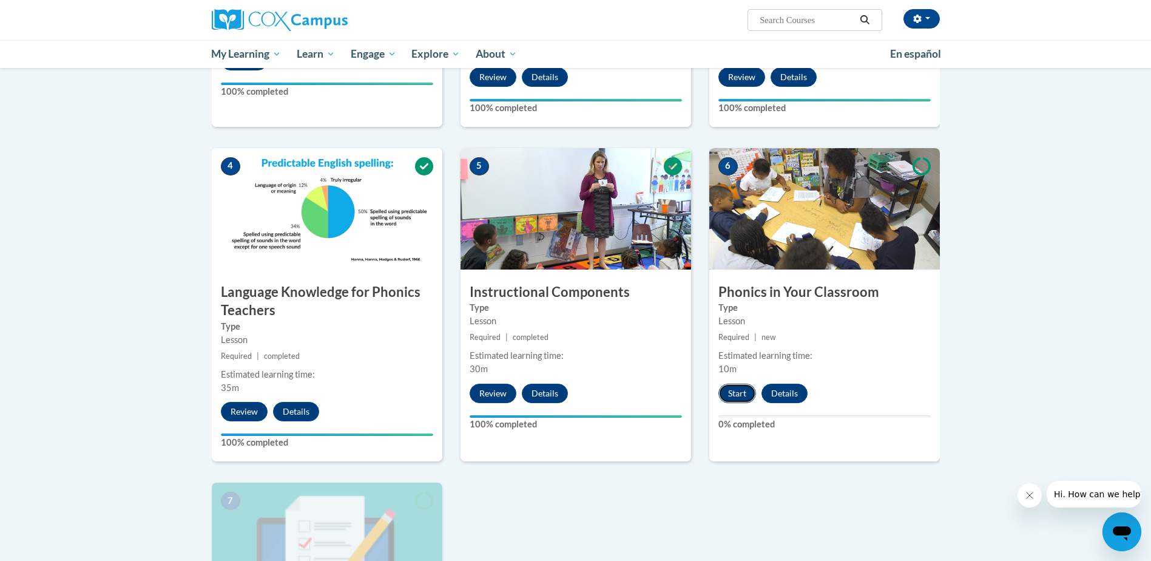
click at [727, 391] on button "Start" at bounding box center [737, 392] width 38 height 19
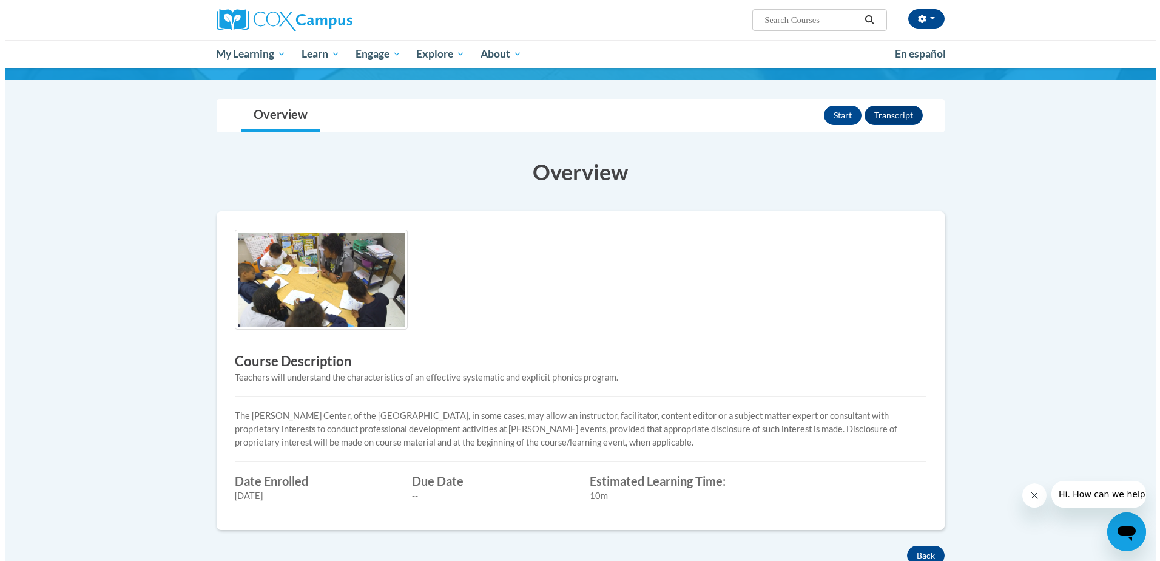
scroll to position [61, 0]
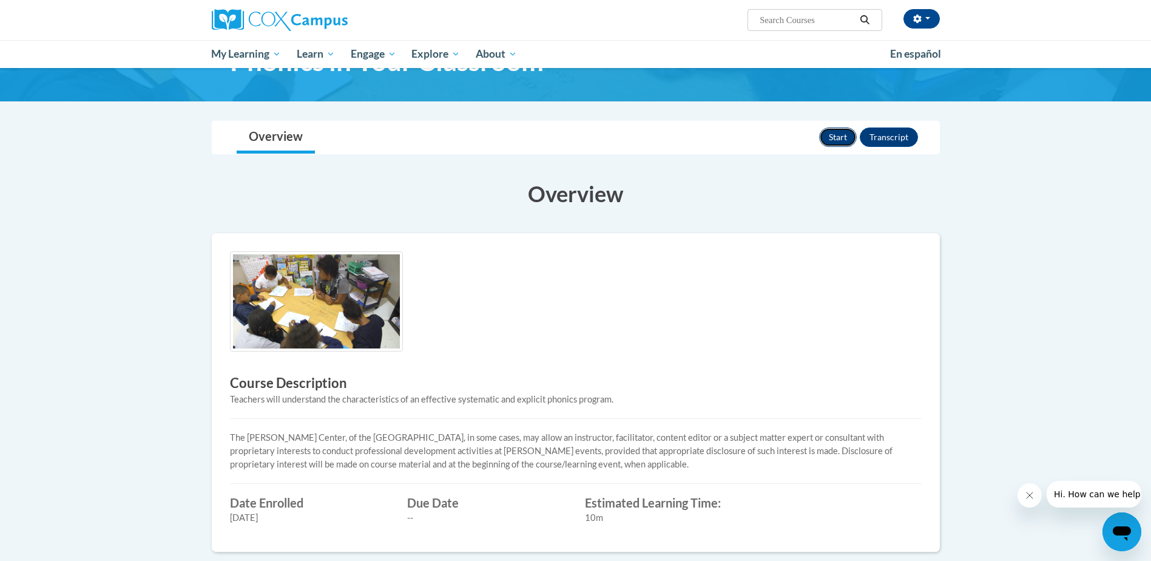
click at [840, 144] on button "Start" at bounding box center [838, 136] width 38 height 19
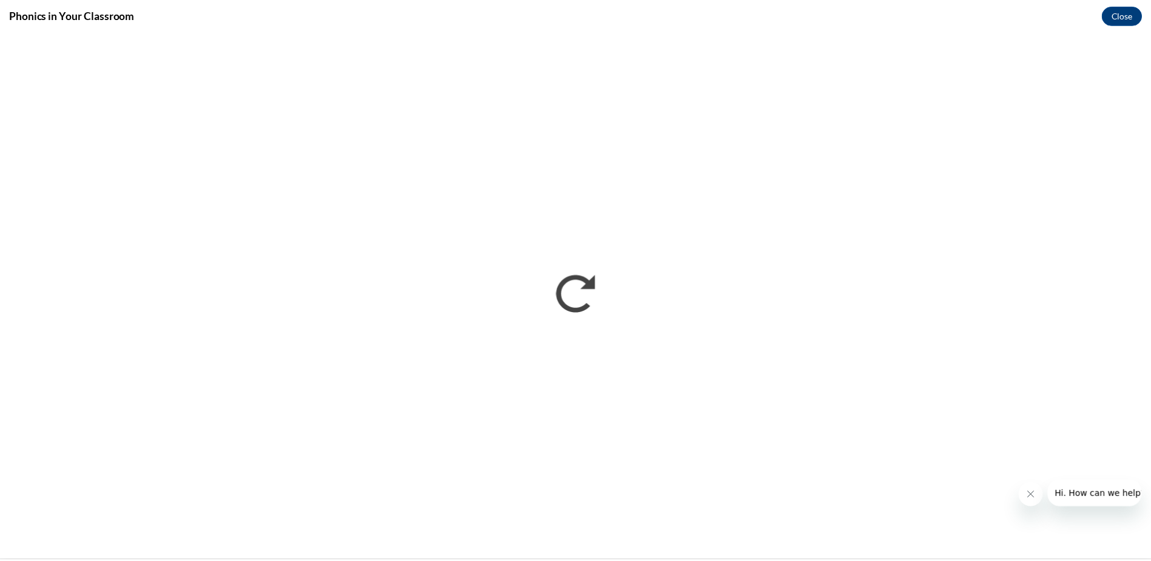
scroll to position [0, 0]
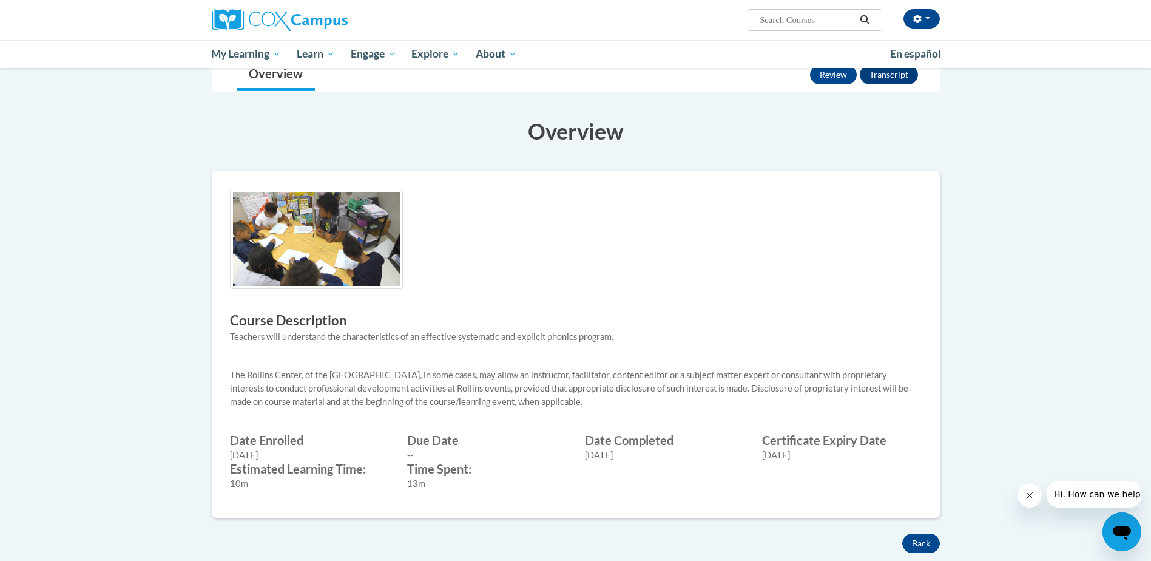
scroll to position [234, 0]
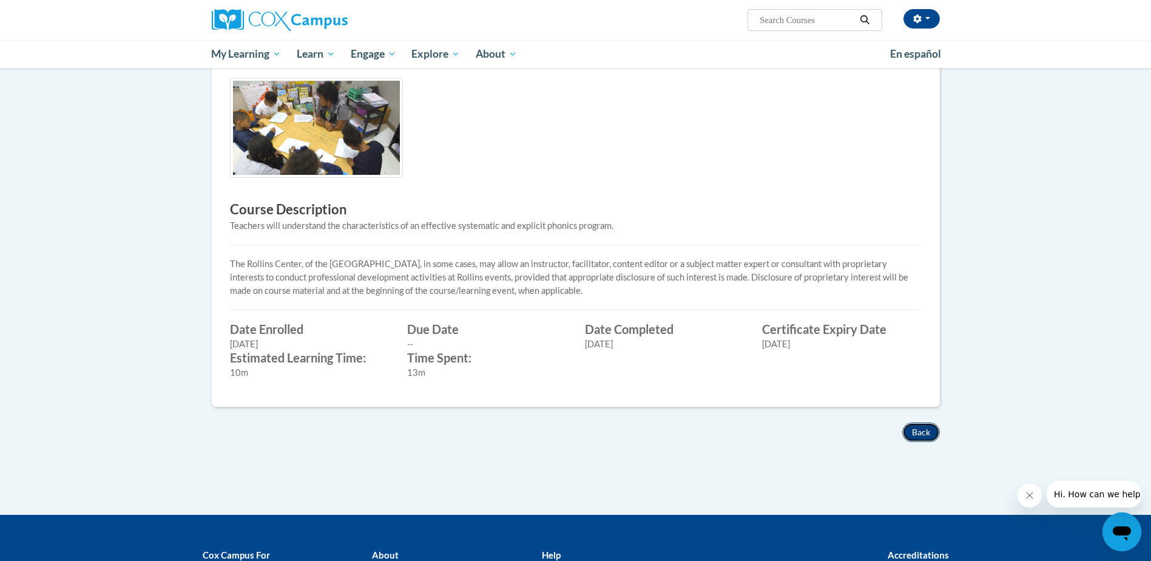
click at [928, 438] on button "Back" at bounding box center [921, 431] width 38 height 19
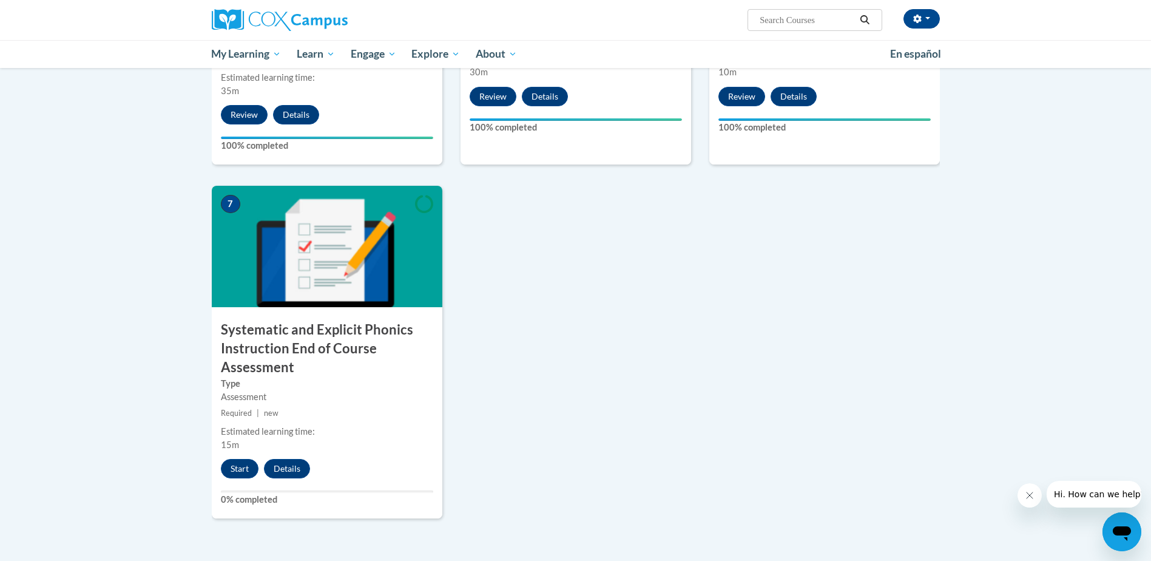
scroll to position [789, 0]
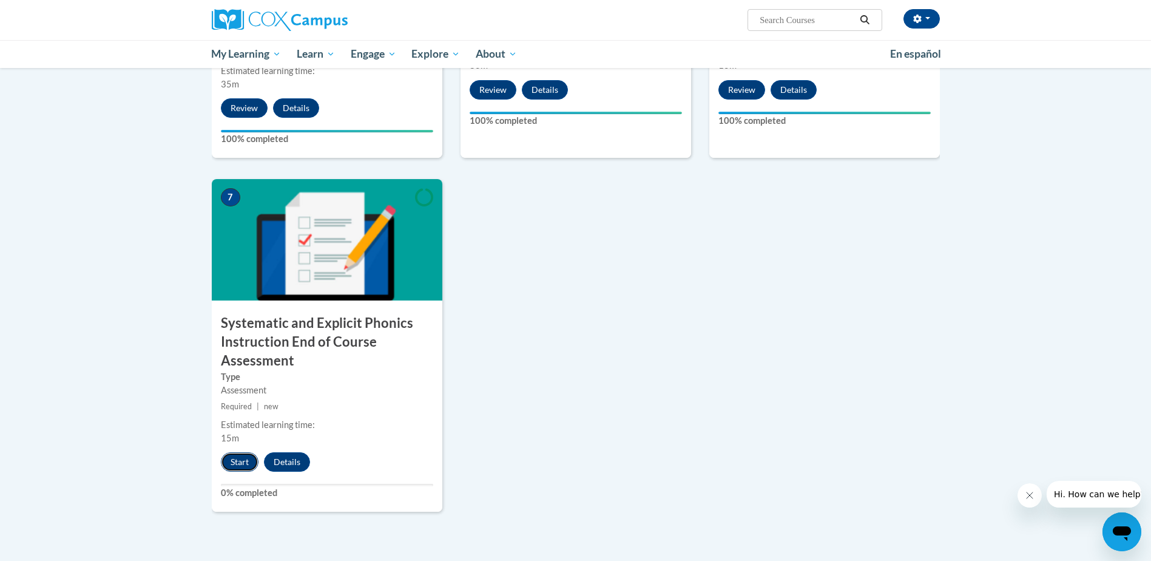
click at [232, 456] on button "Start" at bounding box center [240, 461] width 38 height 19
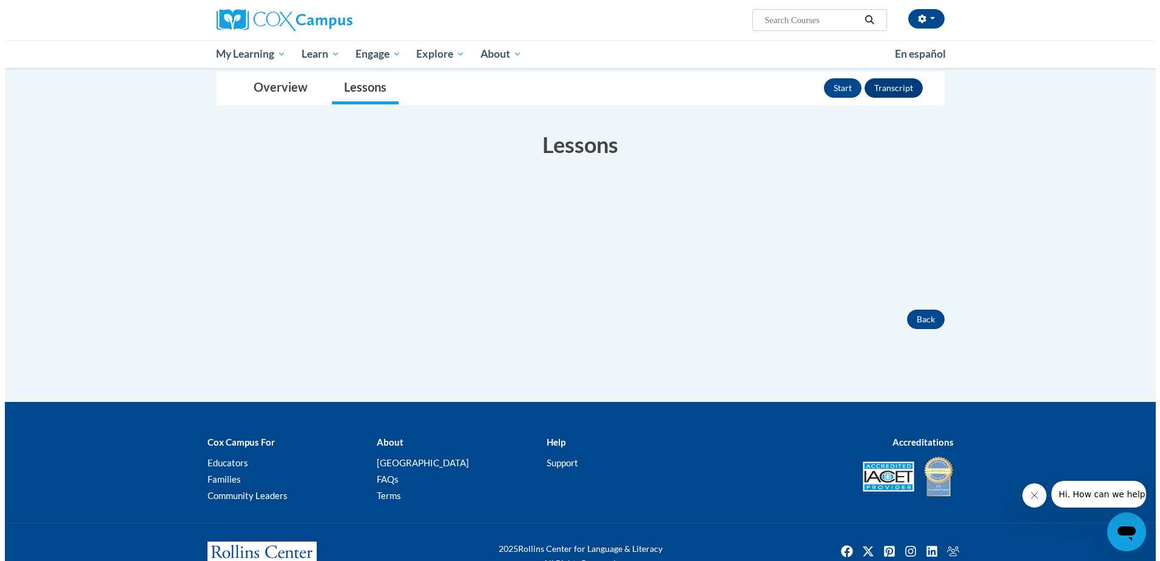
scroll to position [153, 0]
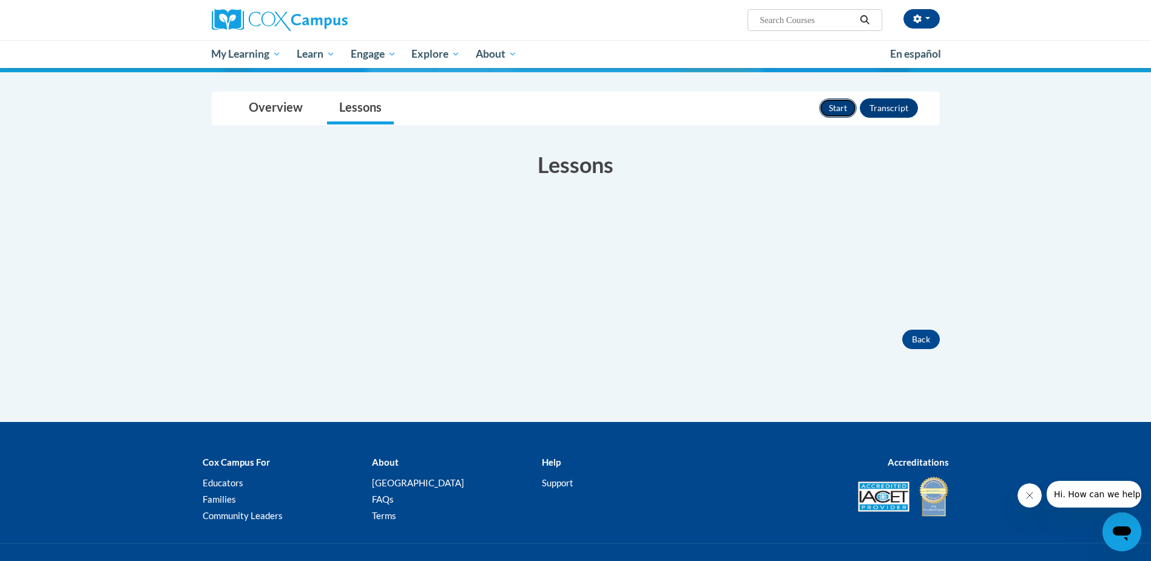
click at [835, 106] on button "Start" at bounding box center [838, 107] width 38 height 19
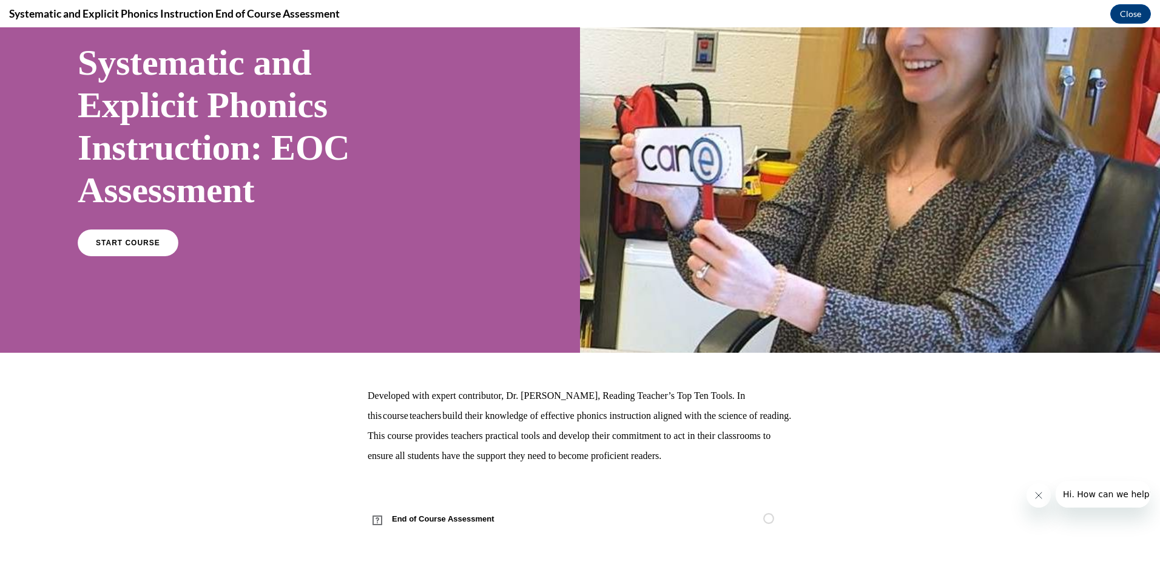
scroll to position [92, 0]
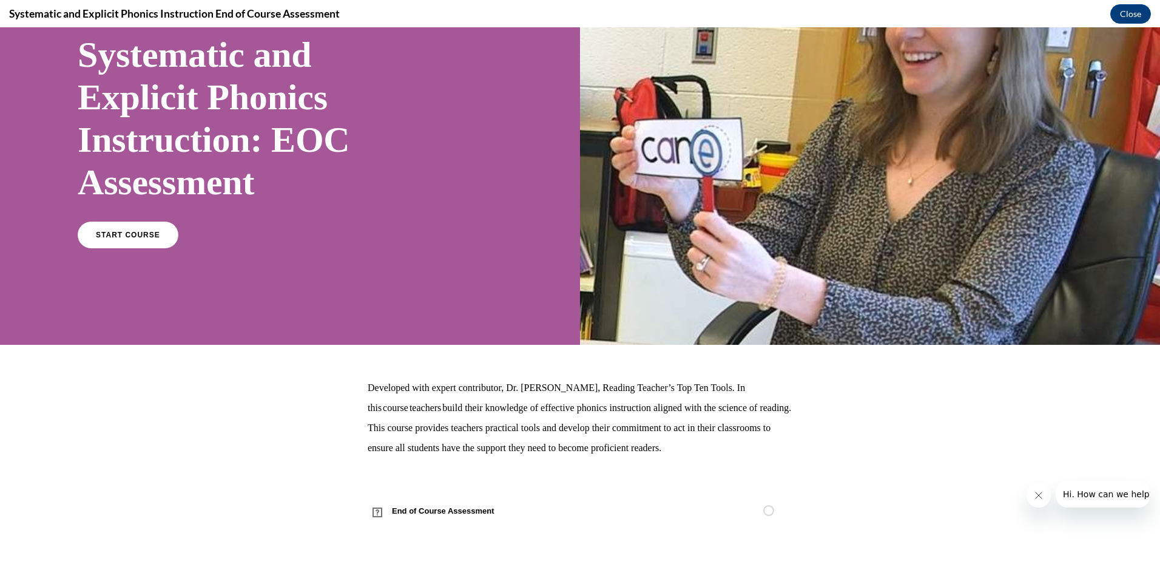
click at [163, 218] on div "Systematic and Explicit Phonics Instruction: EOC Assessment START COURSE" at bounding box center [259, 139] width 362 height 237
click at [142, 236] on span "START COURSE" at bounding box center [127, 235] width 67 height 9
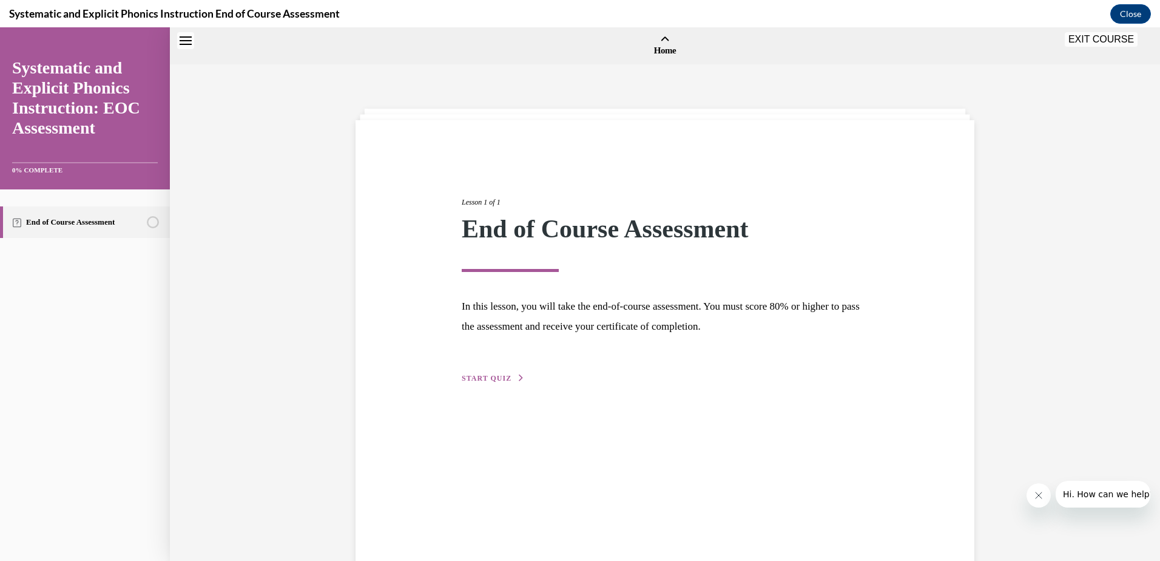
scroll to position [38, 0]
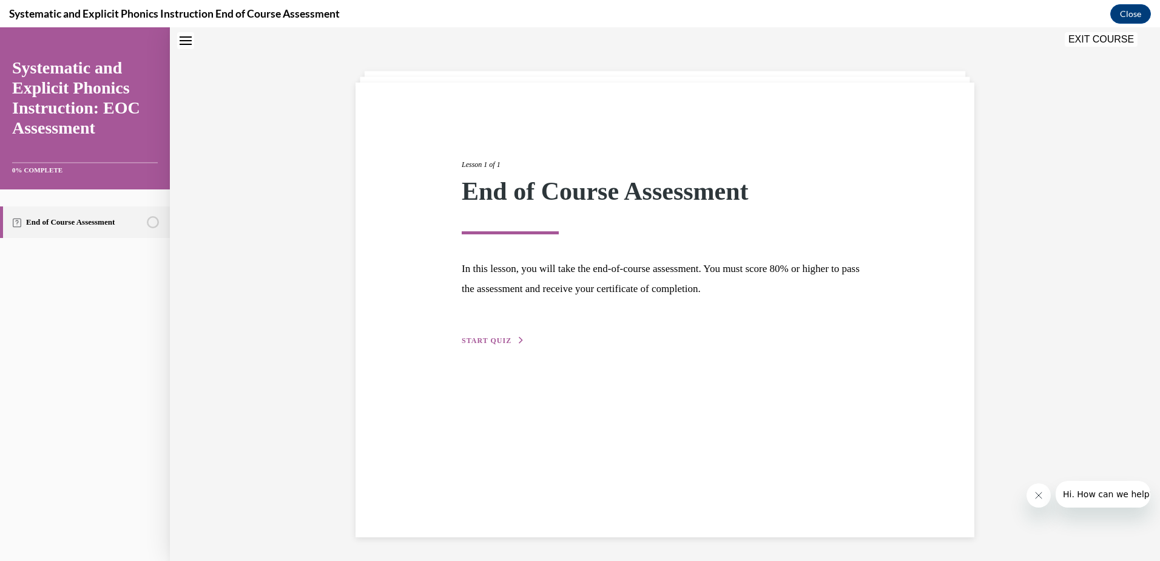
click at [487, 349] on div "Lesson 1 of 1 End of Course Assessment In this lesson, you will take the end-of…" at bounding box center [664, 310] width 619 height 454
click at [493, 343] on span "START QUIZ" at bounding box center [487, 340] width 50 height 8
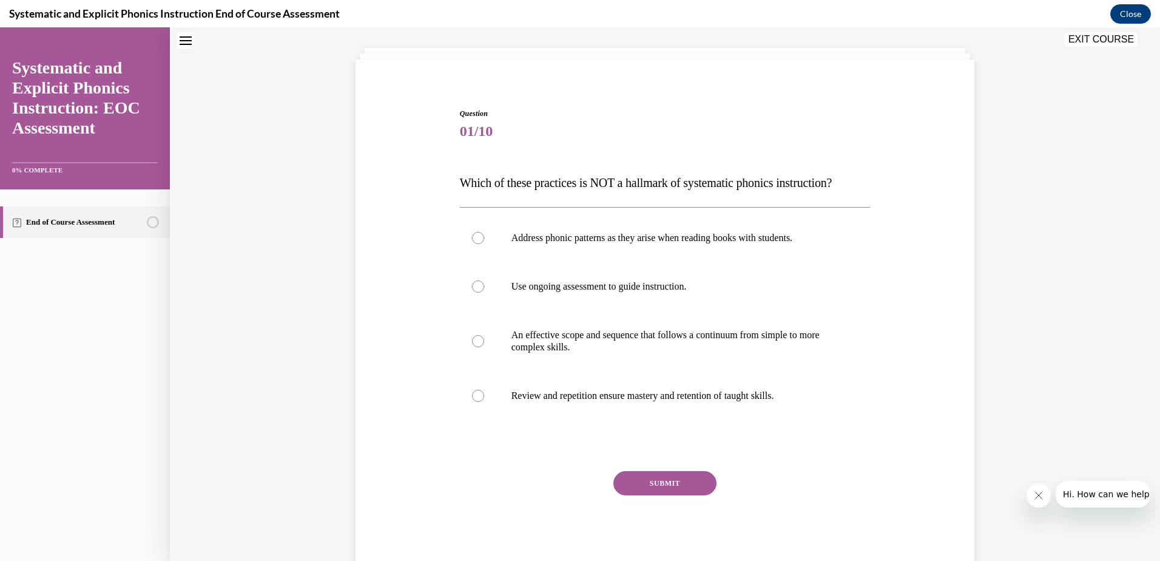
scroll to position [0, 0]
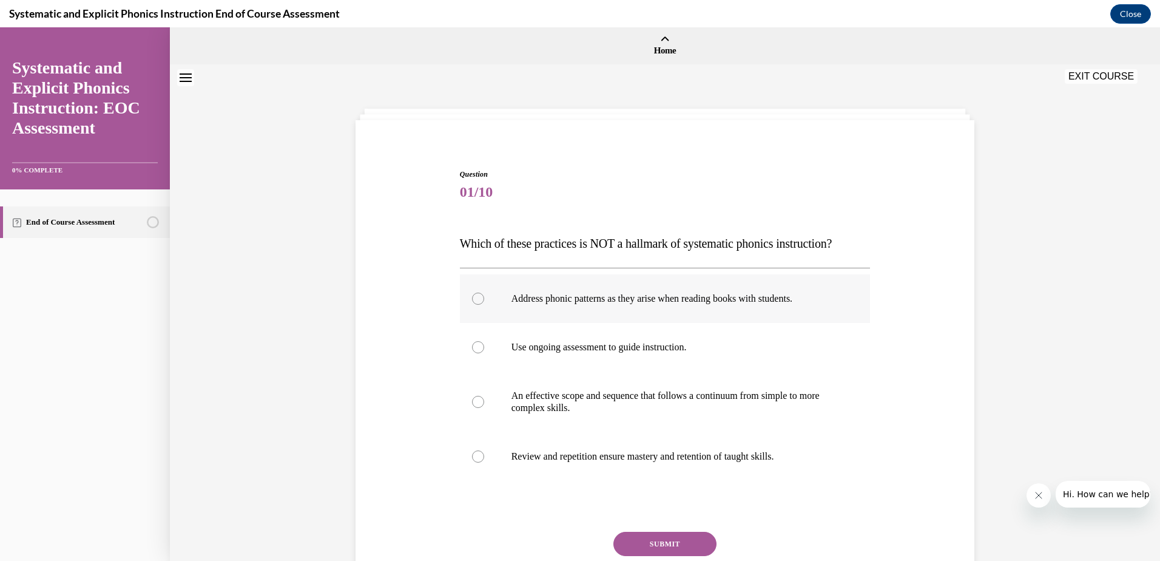
click at [545, 297] on p "Address phonic patterns as they arise when reading books with students." at bounding box center [675, 298] width 329 height 12
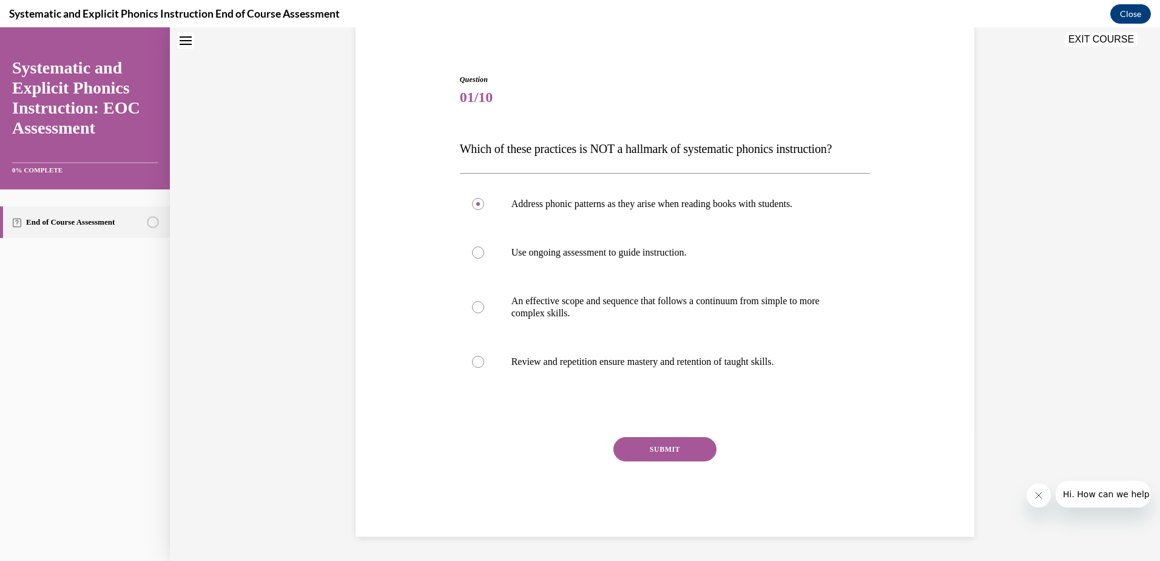
click at [660, 450] on button "SUBMIT" at bounding box center [664, 449] width 103 height 24
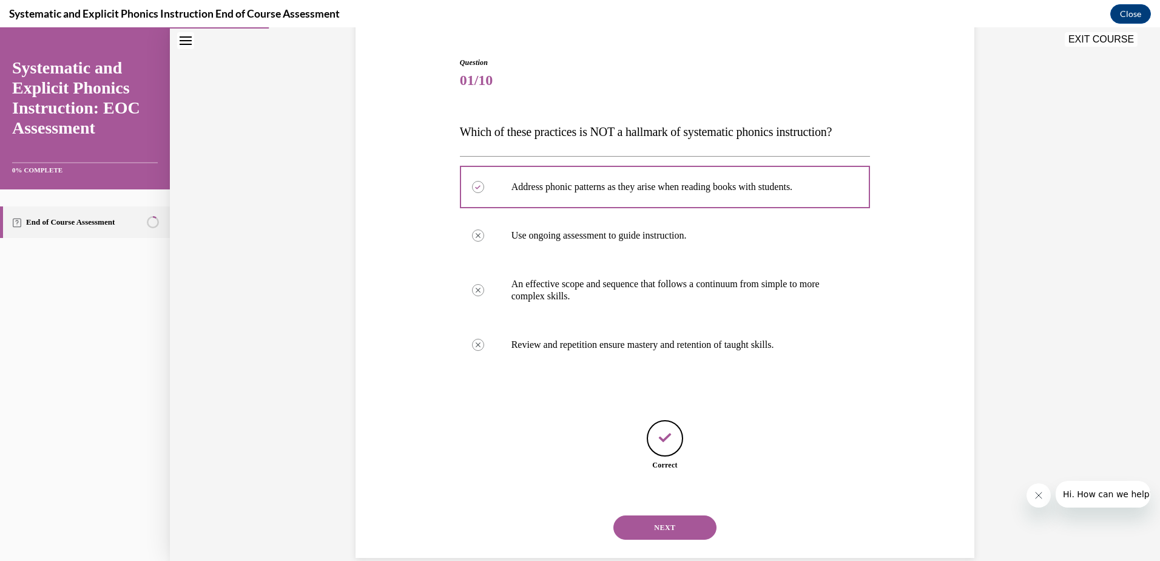
scroll to position [133, 0]
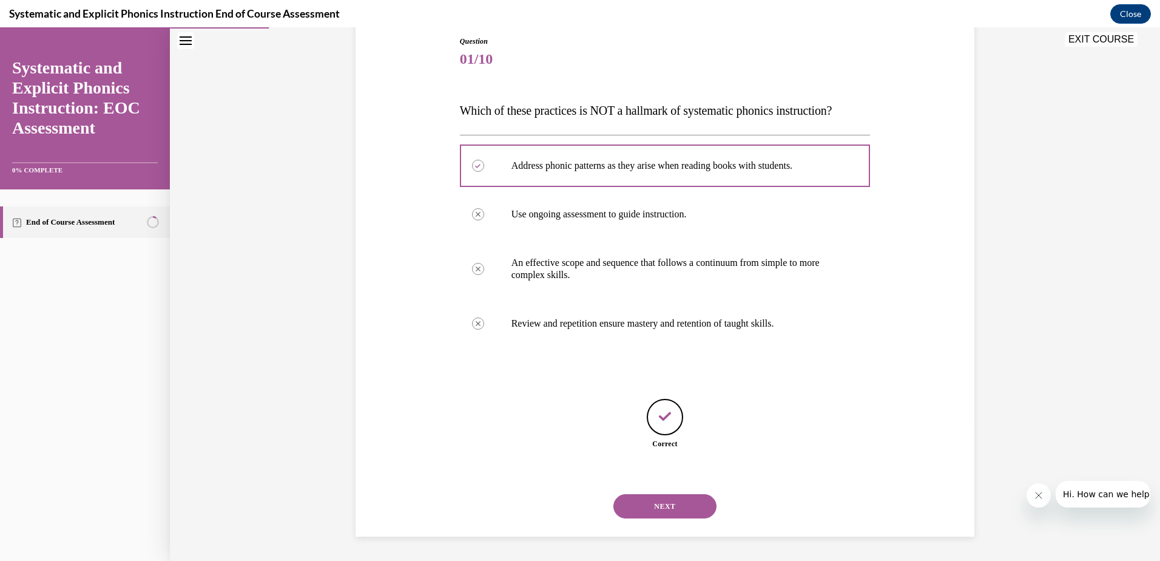
click at [664, 499] on button "NEXT" at bounding box center [664, 506] width 103 height 24
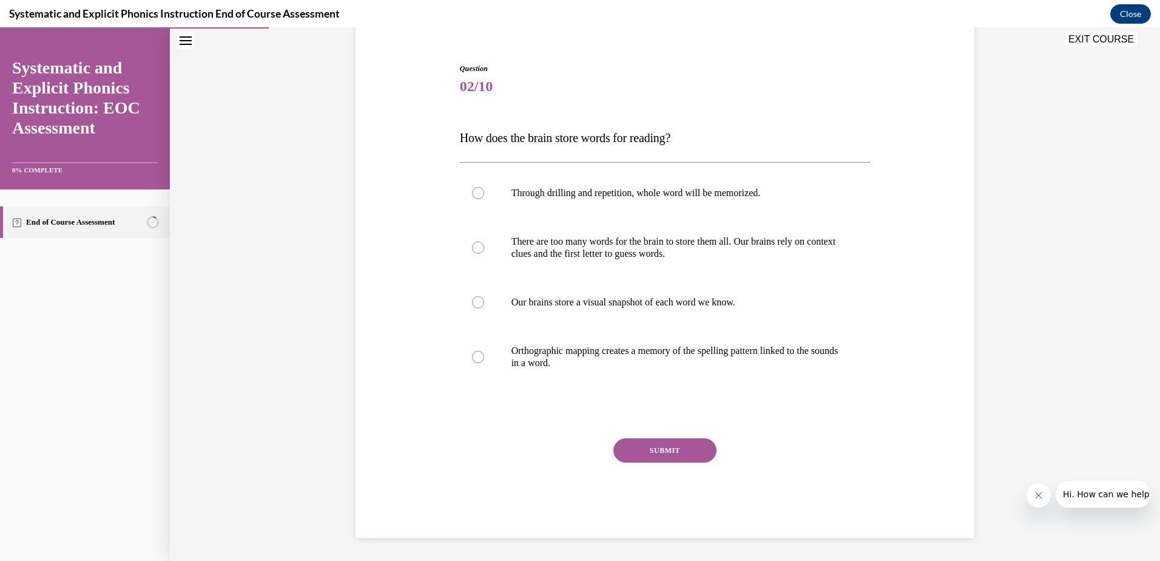
scroll to position [107, 0]
click at [616, 362] on p "Orthographic mapping creates a memory of the spelling pattern linked to the sou…" at bounding box center [675, 355] width 329 height 24
click at [658, 443] on button "SUBMIT" at bounding box center [664, 449] width 103 height 24
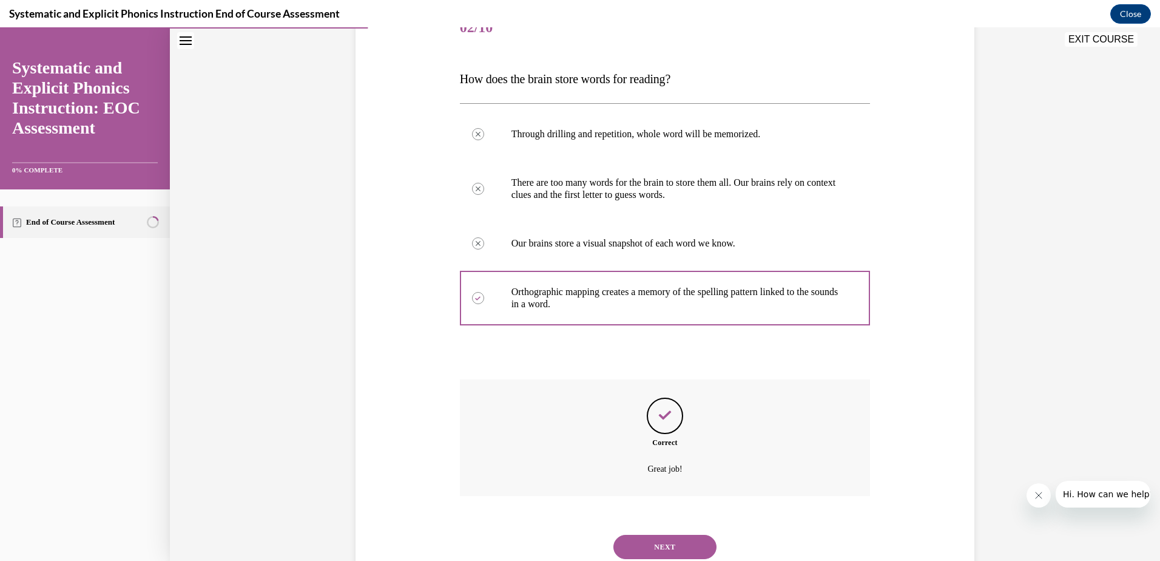
scroll to position [205, 0]
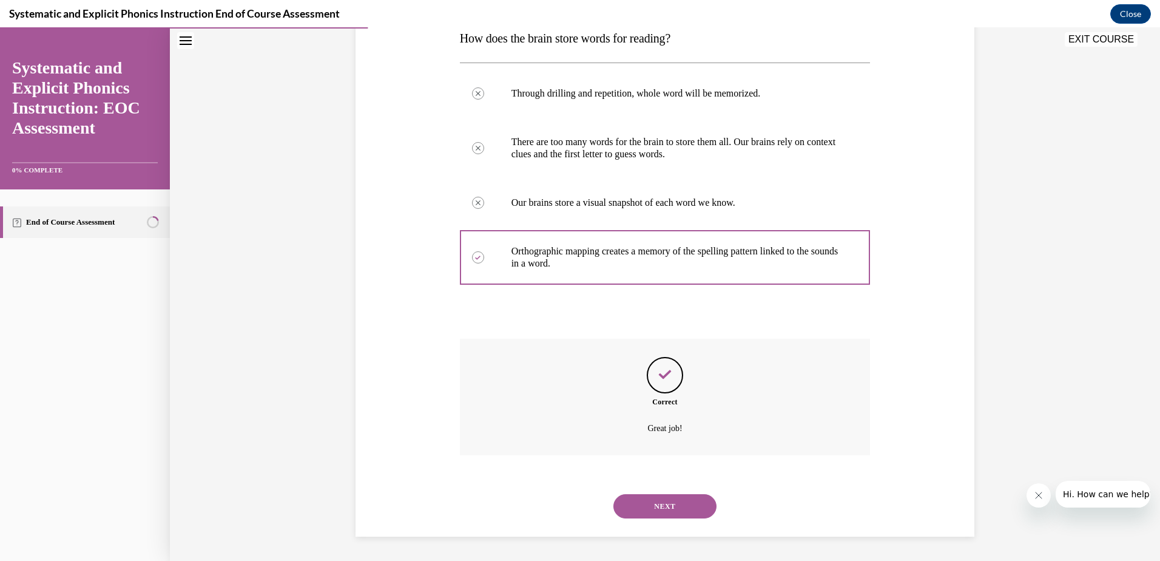
click at [664, 507] on button "NEXT" at bounding box center [664, 506] width 103 height 24
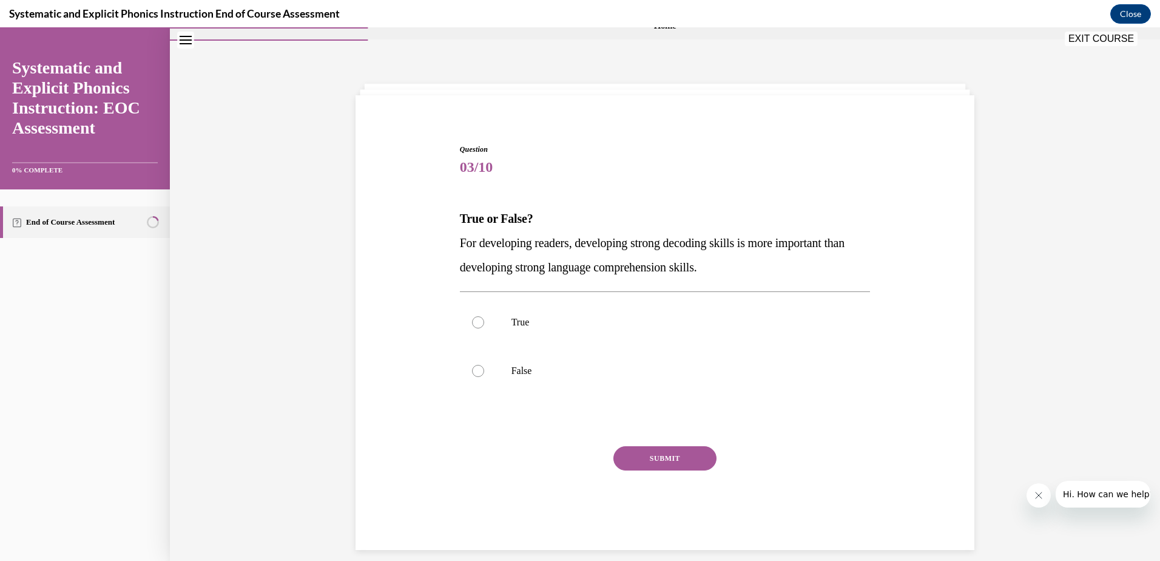
scroll to position [38, 0]
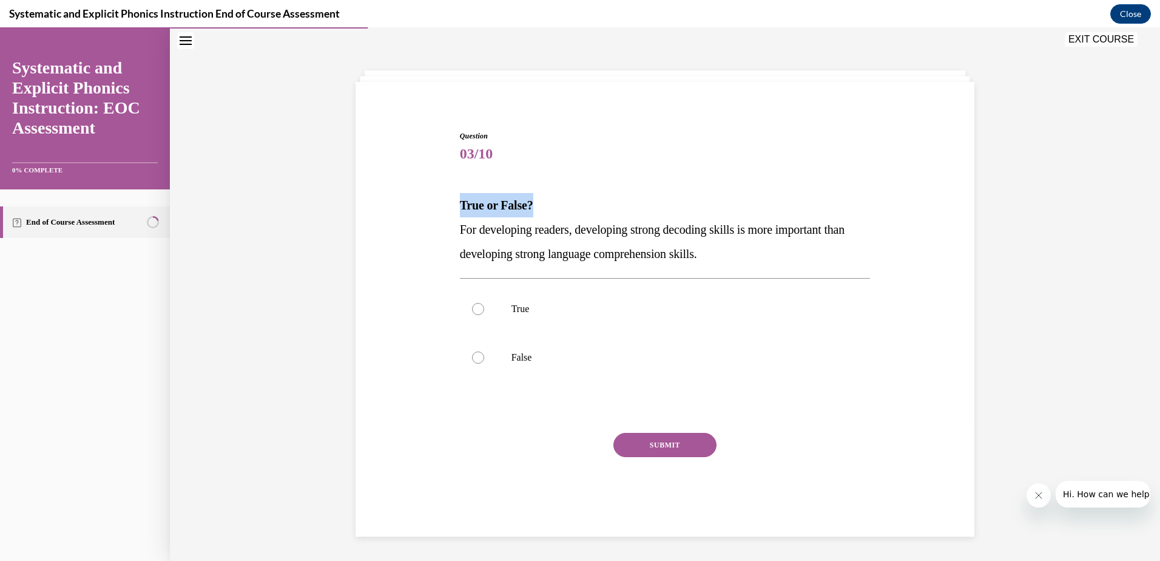
drag, startPoint x: 454, startPoint y: 204, endPoint x: 531, endPoint y: 212, distance: 77.4
click at [531, 212] on div "Question 03/10 True or False? For developing readers, developing strong decodin…" at bounding box center [665, 322] width 417 height 420
drag, startPoint x: 531, startPoint y: 212, endPoint x: 640, endPoint y: 217, distance: 109.3
click at [640, 217] on p "True or False?" at bounding box center [665, 205] width 411 height 24
drag, startPoint x: 455, startPoint y: 230, endPoint x: 578, endPoint y: 234, distance: 123.2
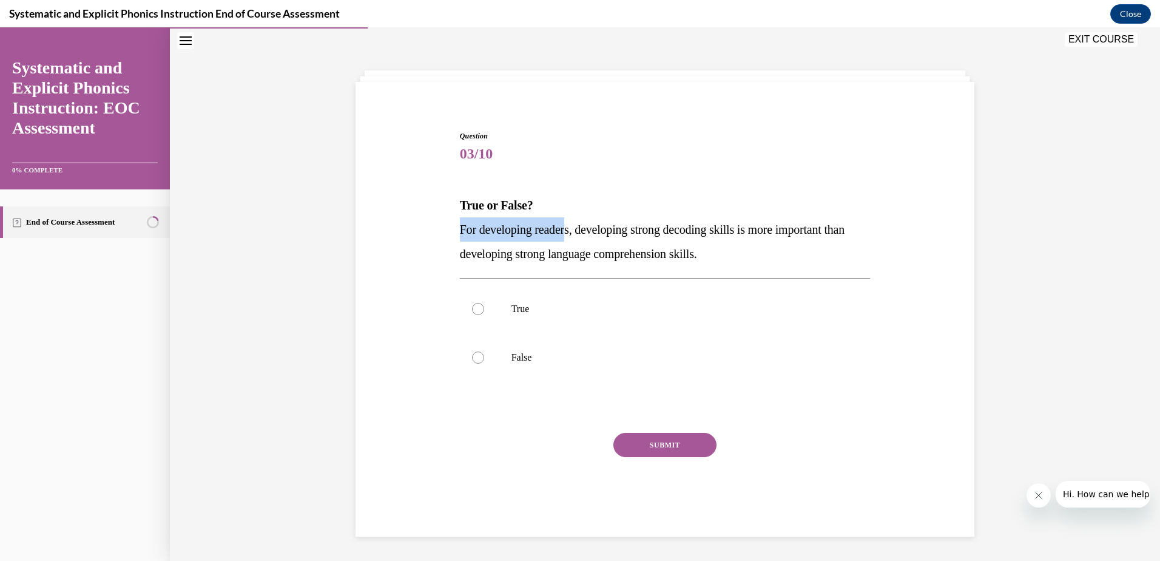
click at [578, 234] on span "For developing readers, developing strong decoding skills is more important tha…" at bounding box center [652, 242] width 385 height 38
drag, startPoint x: 578, startPoint y: 234, endPoint x: 585, endPoint y: 266, distance: 32.4
click at [579, 267] on div "Question 03/10 True or False? For developing readers, developing strong decodin…" at bounding box center [665, 331] width 411 height 402
drag, startPoint x: 455, startPoint y: 199, endPoint x: 497, endPoint y: 200, distance: 42.5
click at [497, 200] on strong "True or False?" at bounding box center [496, 204] width 73 height 13
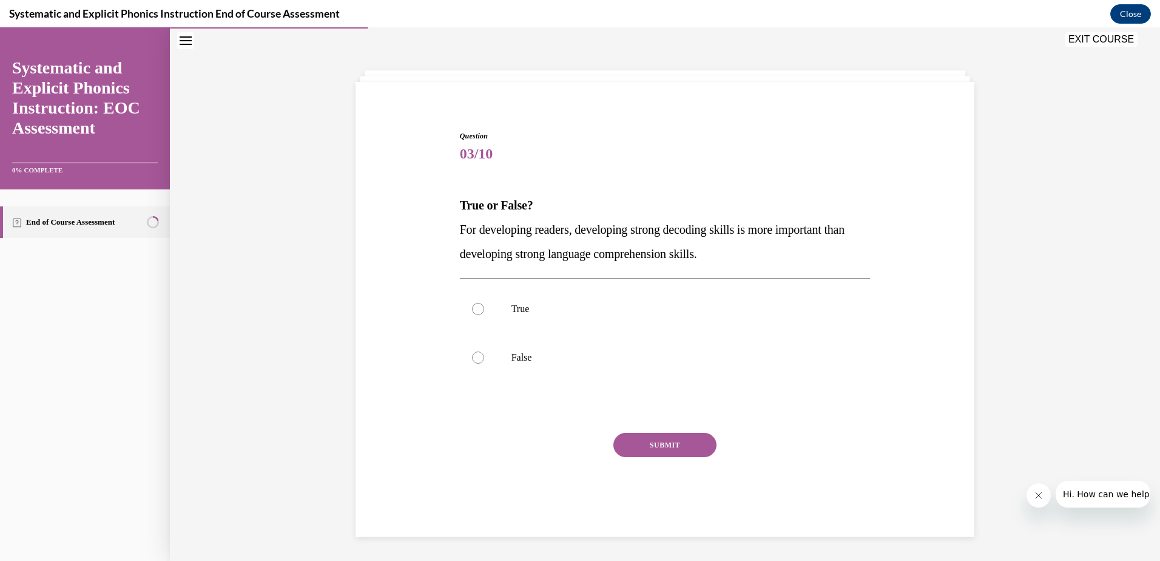
drag, startPoint x: 497, startPoint y: 200, endPoint x: 512, endPoint y: 202, distance: 14.8
click at [512, 202] on strong "True or False?" at bounding box center [496, 204] width 73 height 13
click at [460, 207] on strong "True or False?" at bounding box center [496, 204] width 73 height 13
click at [472, 312] on div at bounding box center [478, 309] width 12 height 12
click at [621, 439] on button "SUBMIT" at bounding box center [664, 445] width 103 height 24
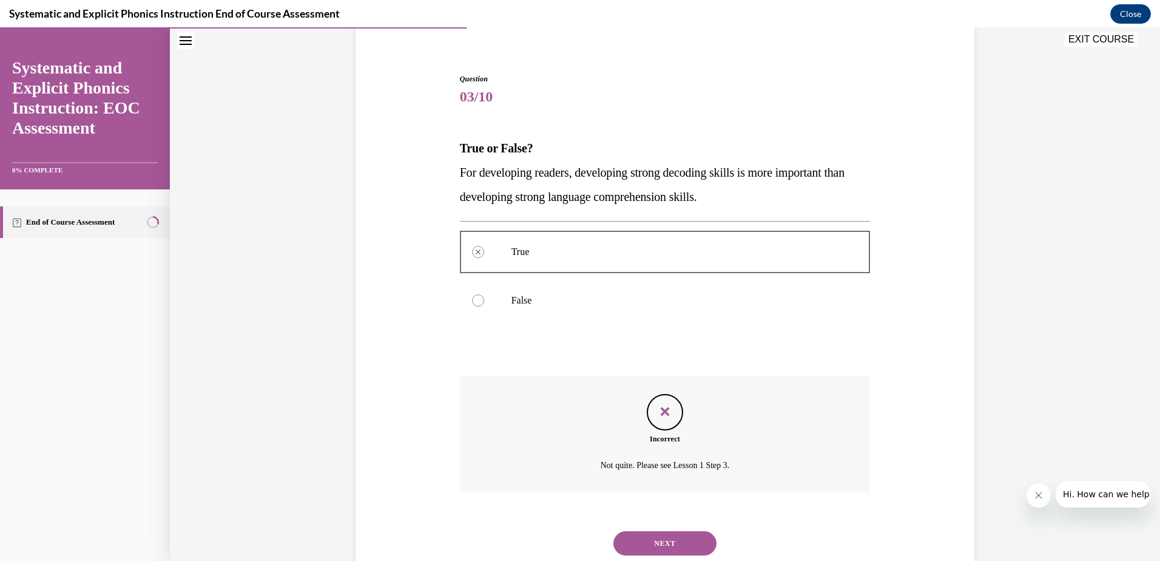
scroll to position [132, 0]
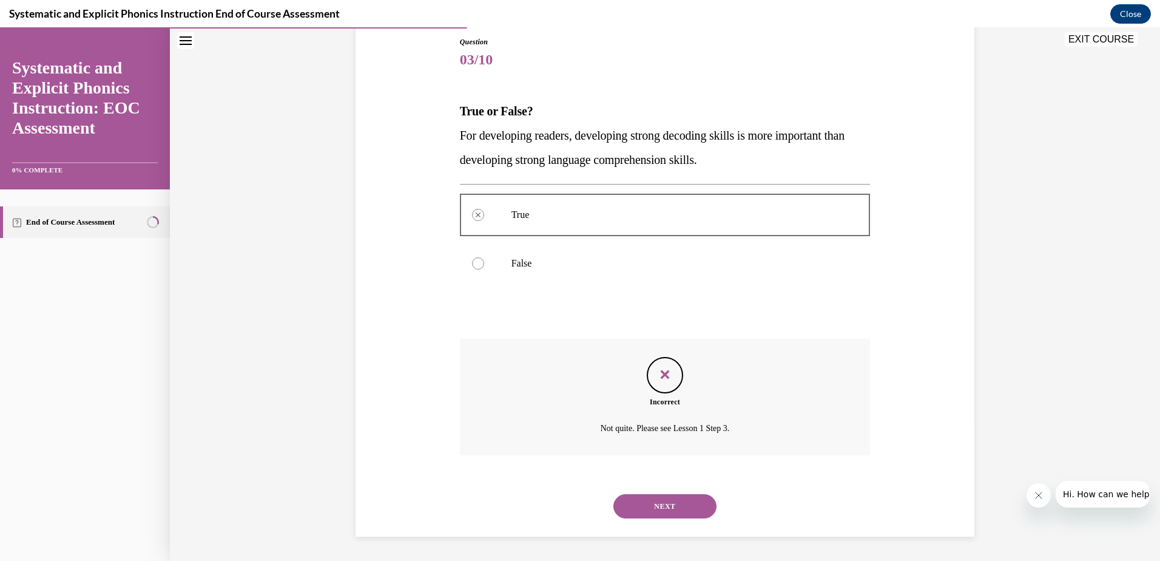
click at [475, 268] on div at bounding box center [478, 263] width 12 height 12
click at [688, 503] on button "NEXT" at bounding box center [664, 506] width 103 height 24
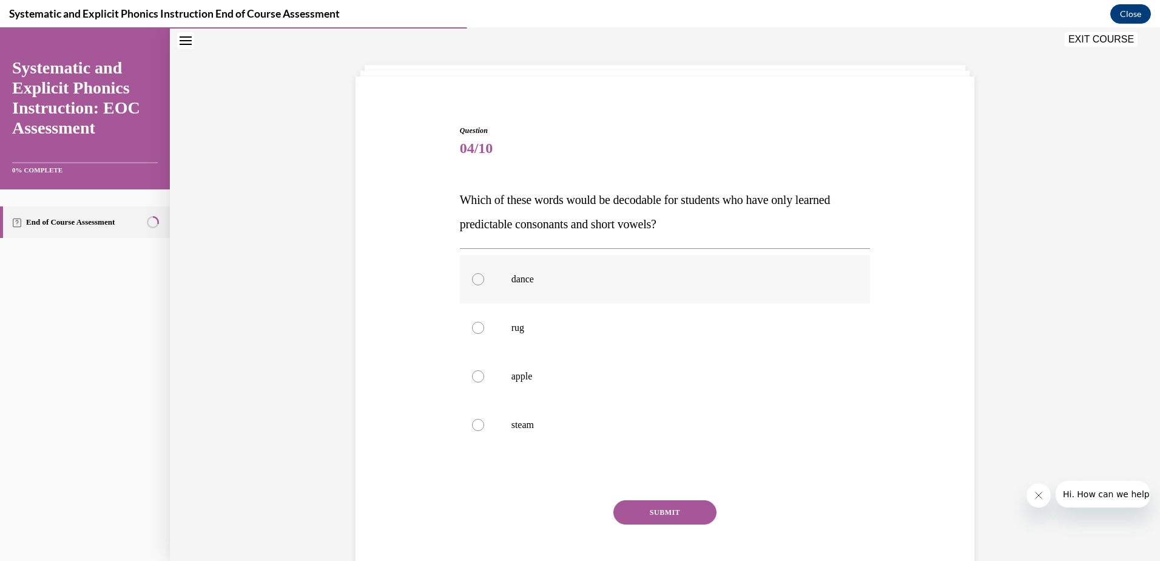
scroll to position [38, 0]
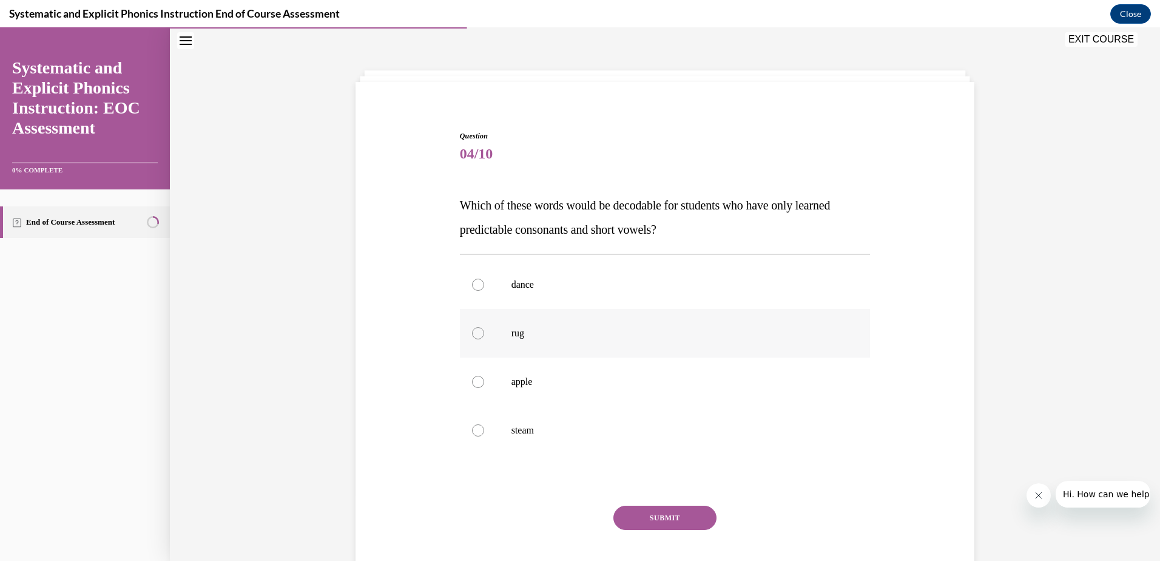
drag, startPoint x: 516, startPoint y: 339, endPoint x: 527, endPoint y: 333, distance: 13.0
click at [516, 337] on div "rug" at bounding box center [665, 333] width 411 height 49
click at [676, 526] on button "SUBMIT" at bounding box center [664, 517] width 103 height 24
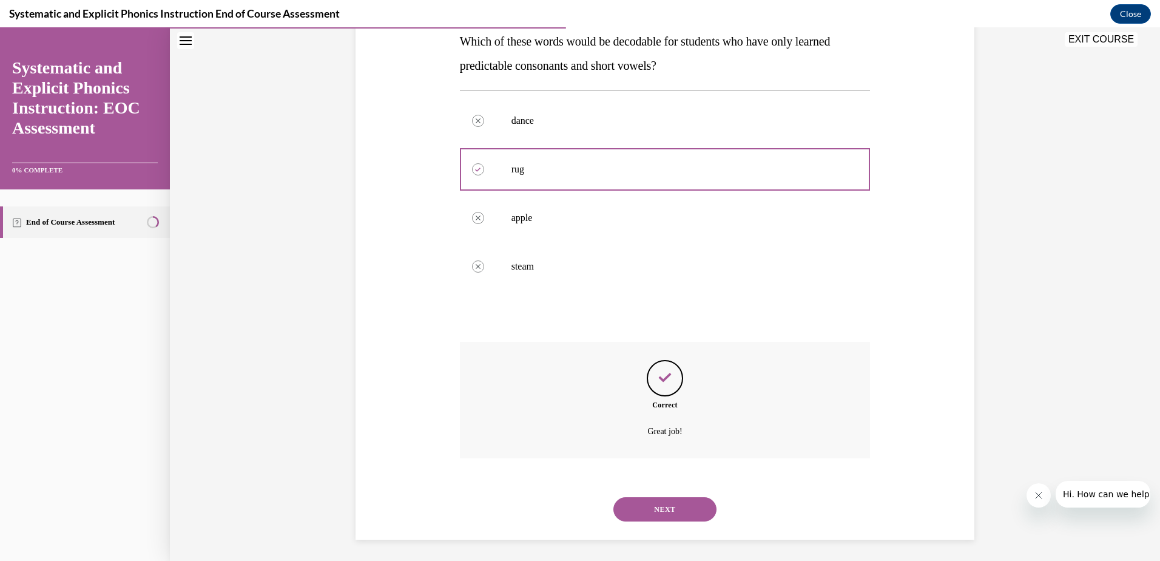
scroll to position [205, 0]
click at [661, 505] on button "NEXT" at bounding box center [664, 506] width 103 height 24
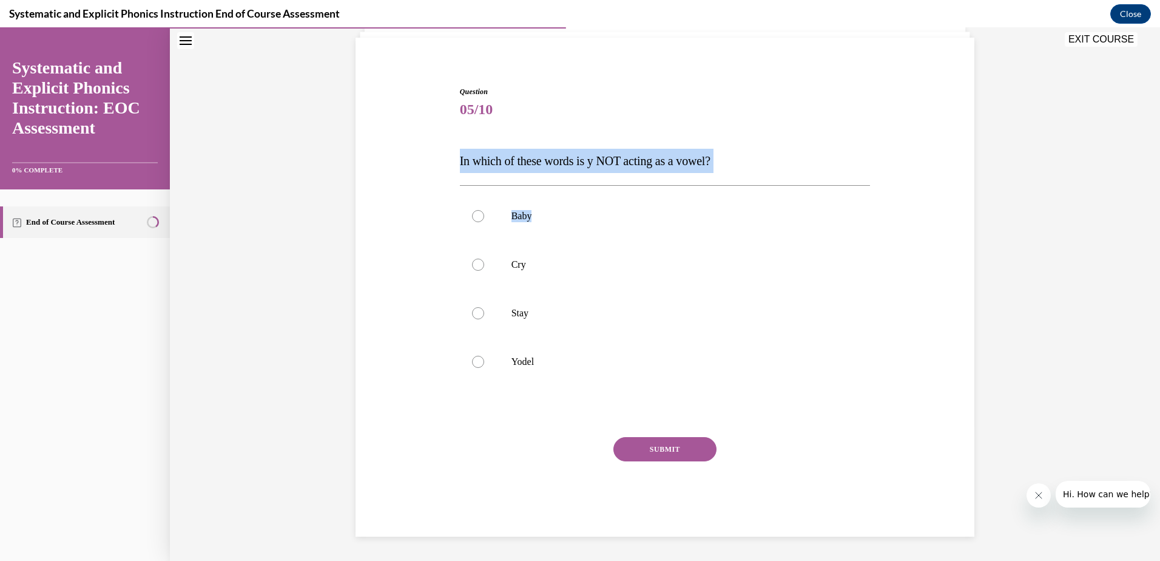
drag, startPoint x: 452, startPoint y: 163, endPoint x: 721, endPoint y: 173, distance: 269.0
click at [721, 173] on div "Question 05/10 In which of these words is y NOT acting as a vowel? Baby Cry Sta…" at bounding box center [665, 302] width 417 height 468
drag, startPoint x: 721, startPoint y: 173, endPoint x: 650, endPoint y: 123, distance: 86.9
click at [650, 123] on div "Question 05/10 In which of these words is y NOT acting as a vowel? Baby Cry Sta…" at bounding box center [665, 311] width 411 height 450
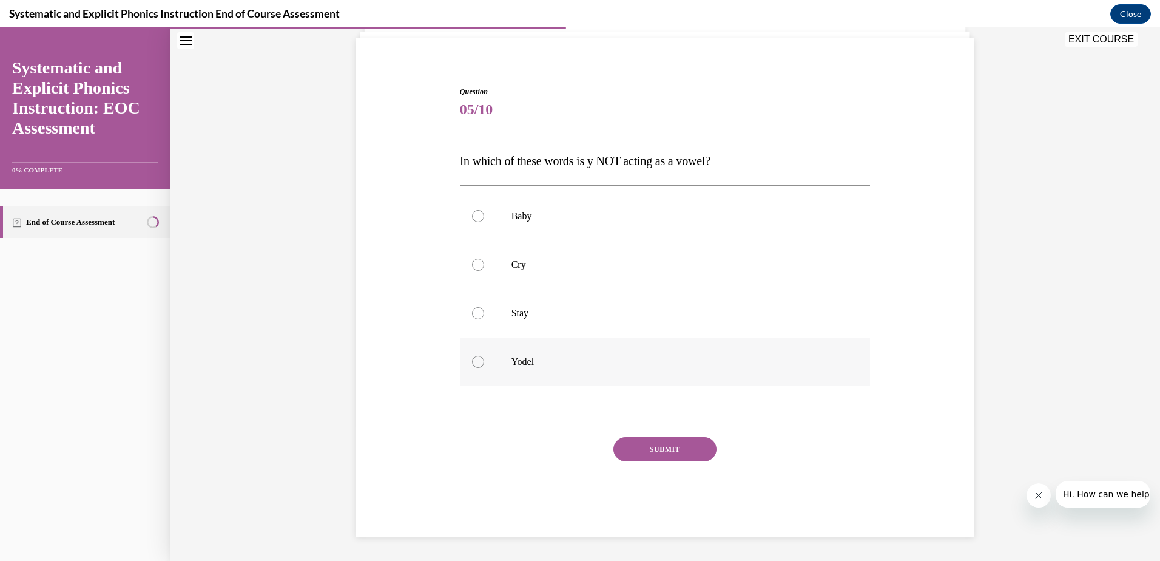
click at [489, 359] on div at bounding box center [665, 361] width 411 height 49
click at [627, 449] on button "SUBMIT" at bounding box center [664, 449] width 103 height 24
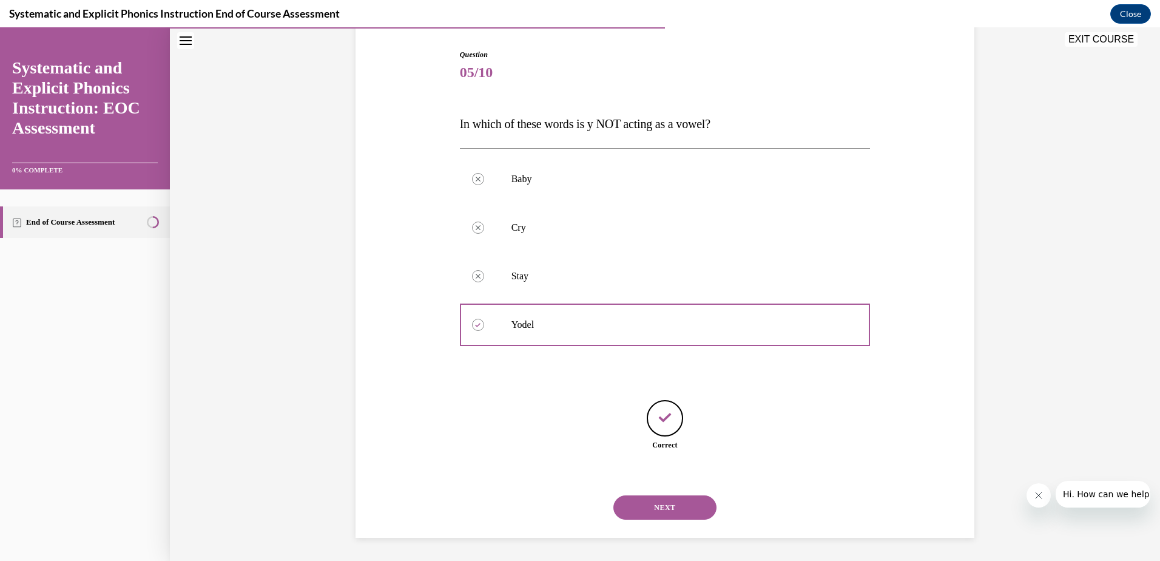
scroll to position [121, 0]
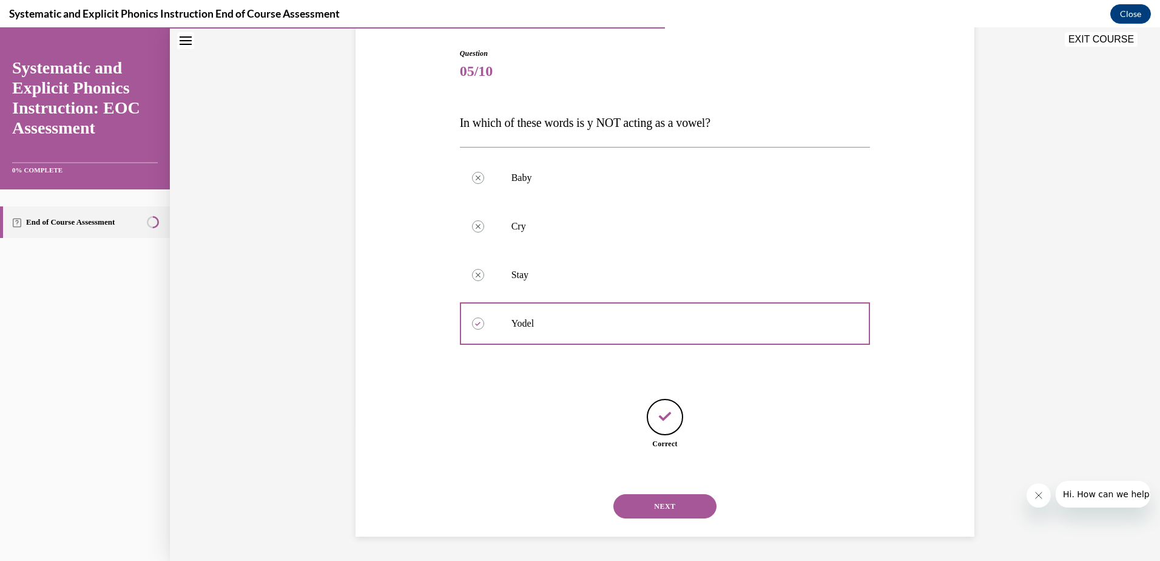
click at [658, 521] on div "NEXT" at bounding box center [665, 506] width 411 height 49
click at [658, 494] on button "NEXT" at bounding box center [664, 506] width 103 height 24
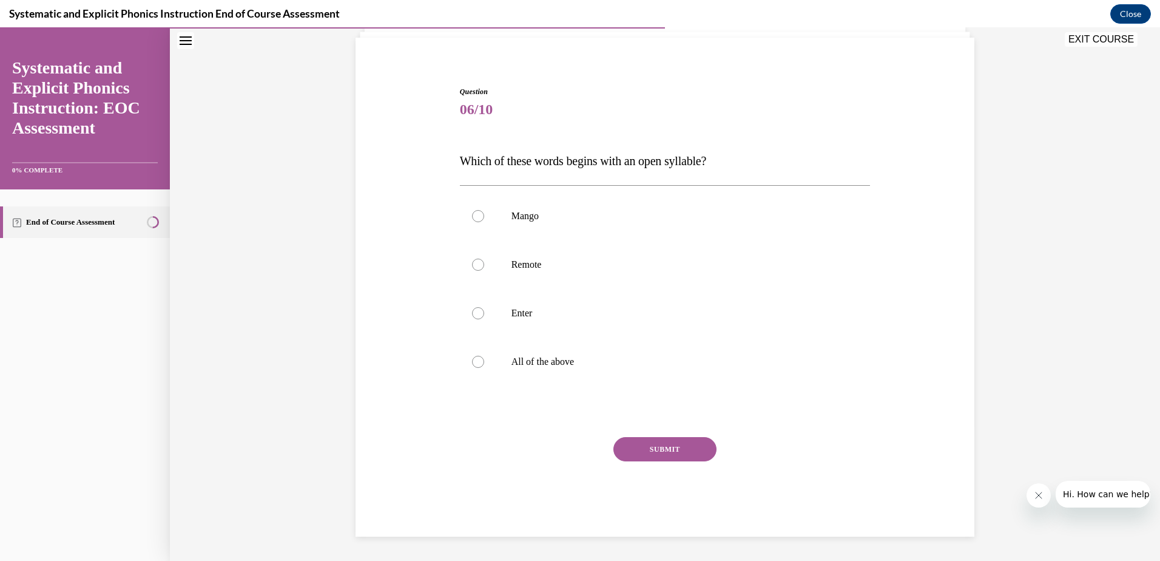
scroll to position [83, 0]
drag, startPoint x: 463, startPoint y: 164, endPoint x: 790, endPoint y: 163, distance: 327.6
click at [790, 163] on p "Which of these words begins with an open syllable?" at bounding box center [665, 161] width 411 height 24
click at [455, 159] on div "Question 06/10 Which of these words begins with an open syllable? Mango Remote …" at bounding box center [664, 293] width 625 height 487
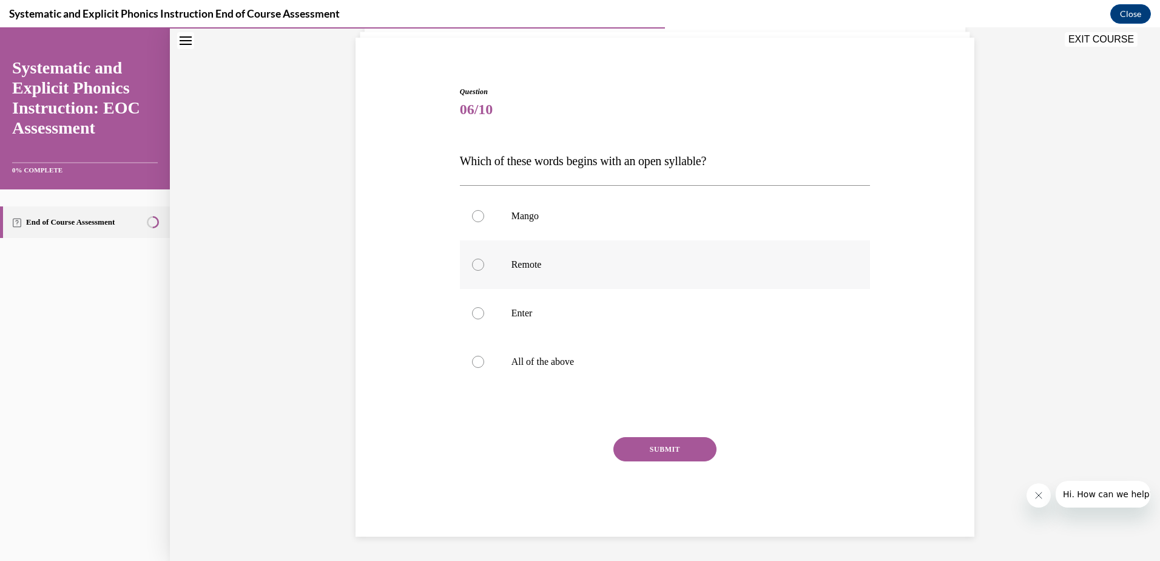
click at [529, 269] on p "Remote" at bounding box center [675, 264] width 329 height 12
click at [635, 437] on button "SUBMIT" at bounding box center [664, 449] width 103 height 24
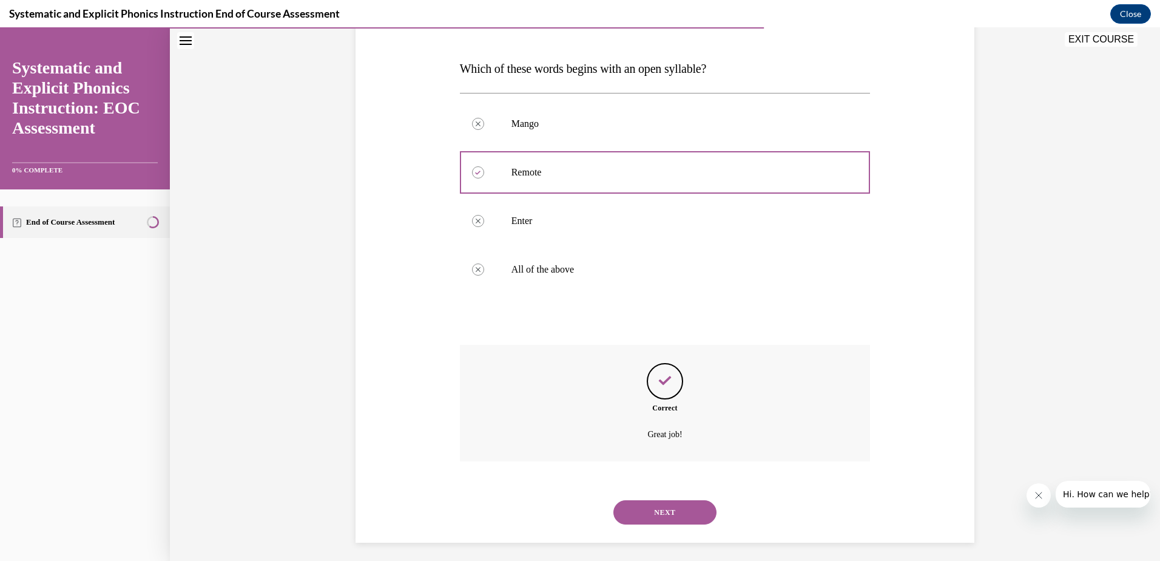
scroll to position [181, 0]
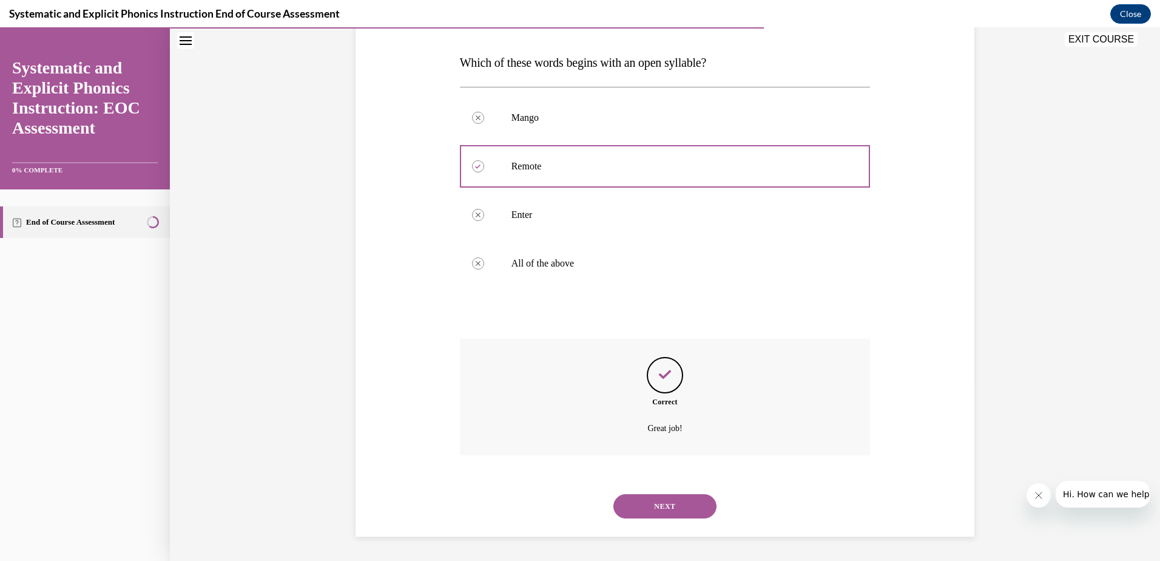
click at [660, 499] on button "NEXT" at bounding box center [664, 506] width 103 height 24
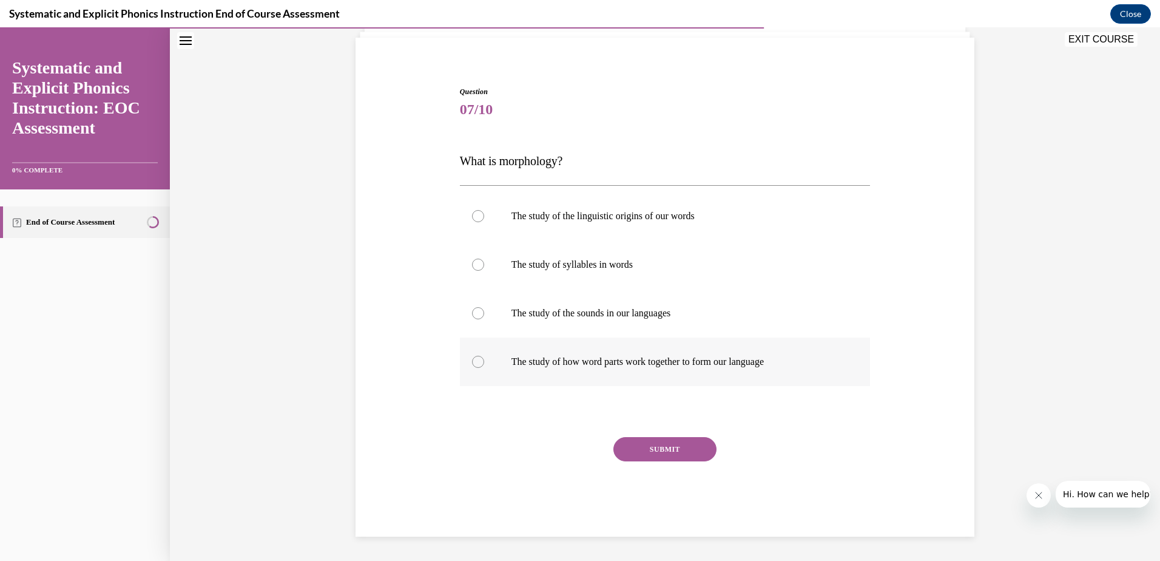
click at [641, 363] on p "The study of how word parts work together to form our language" at bounding box center [675, 361] width 329 height 12
drag, startPoint x: 674, startPoint y: 453, endPoint x: 650, endPoint y: 433, distance: 31.1
click at [674, 453] on button "SUBMIT" at bounding box center [664, 449] width 103 height 24
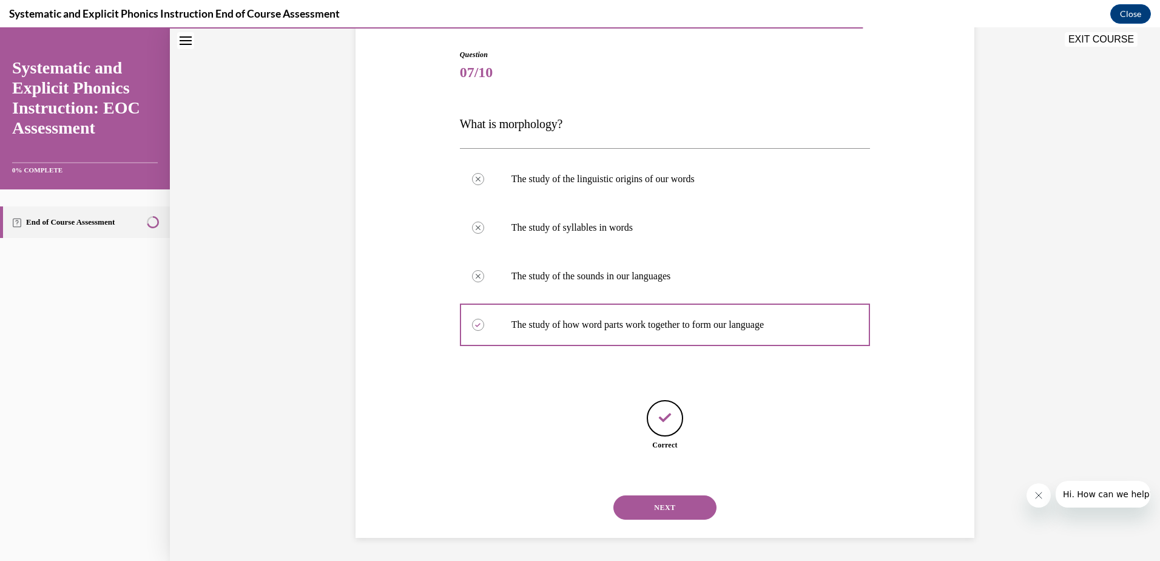
scroll to position [121, 0]
click at [650, 503] on button "NEXT" at bounding box center [664, 506] width 103 height 24
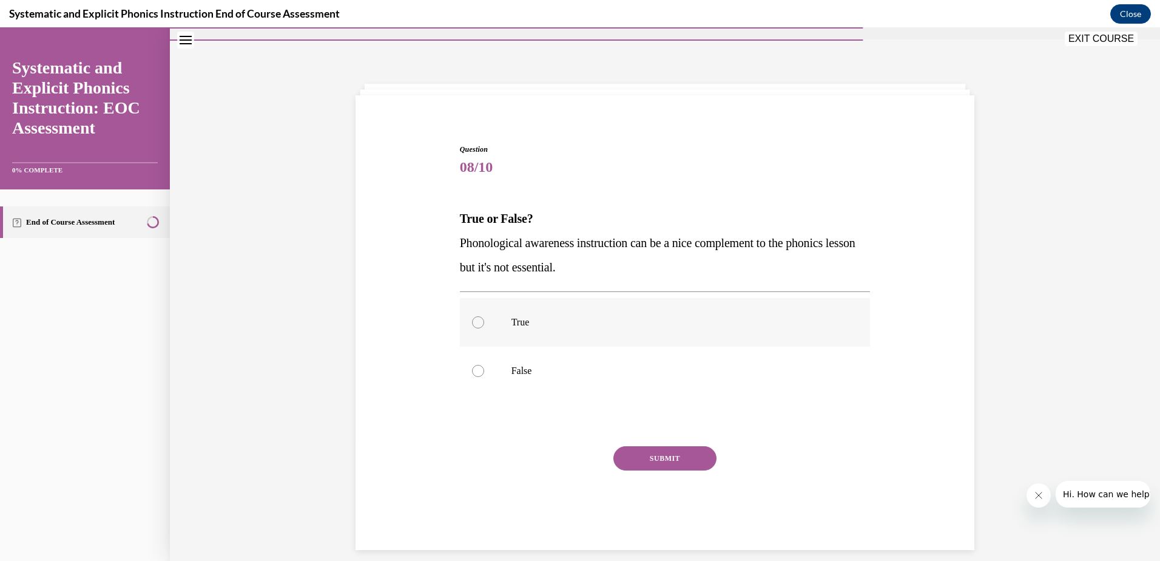
scroll to position [38, 0]
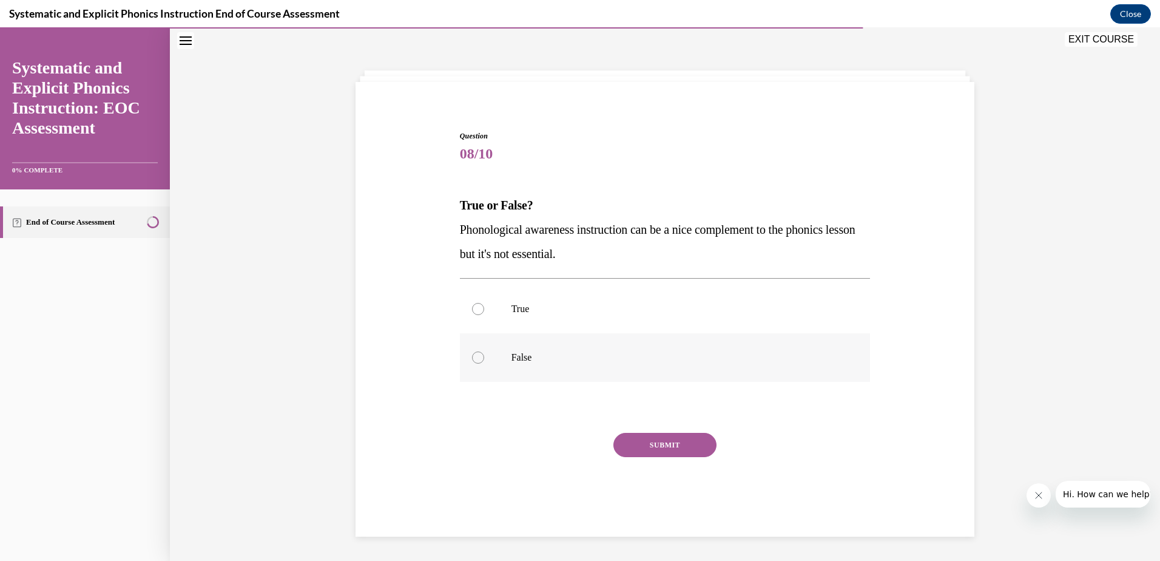
click at [519, 355] on p "False" at bounding box center [675, 357] width 329 height 12
click at [684, 448] on button "SUBMIT" at bounding box center [664, 445] width 103 height 24
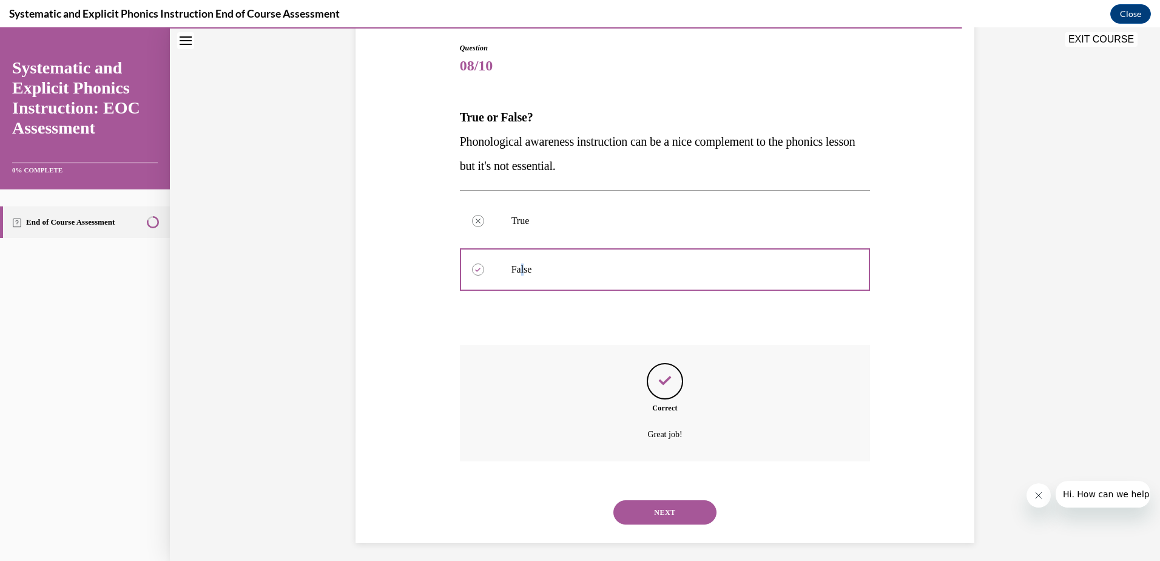
scroll to position [132, 0]
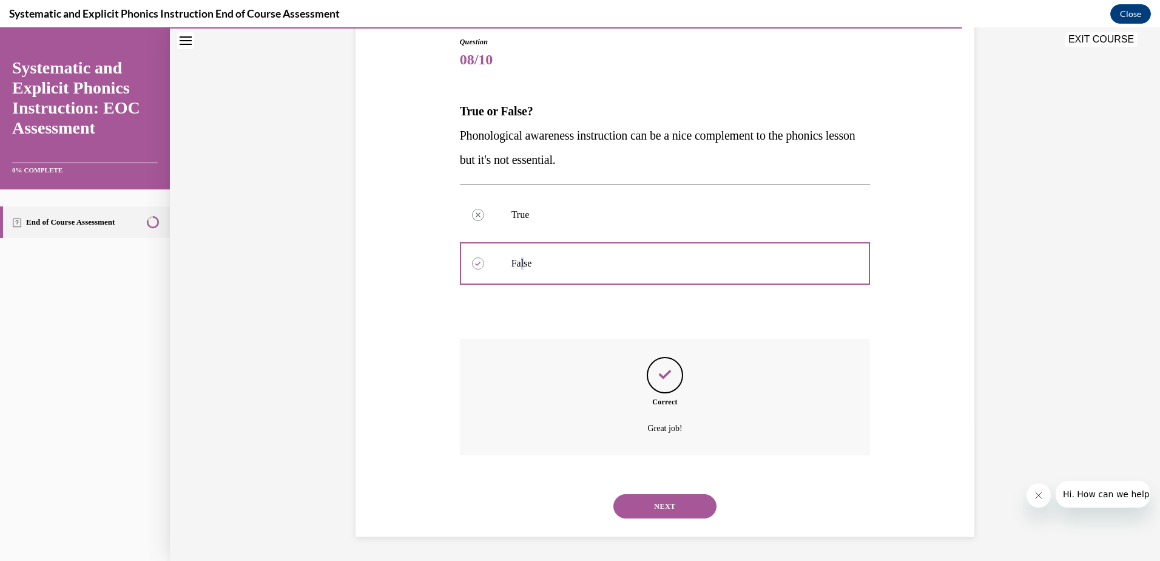
click at [644, 503] on button "NEXT" at bounding box center [664, 506] width 103 height 24
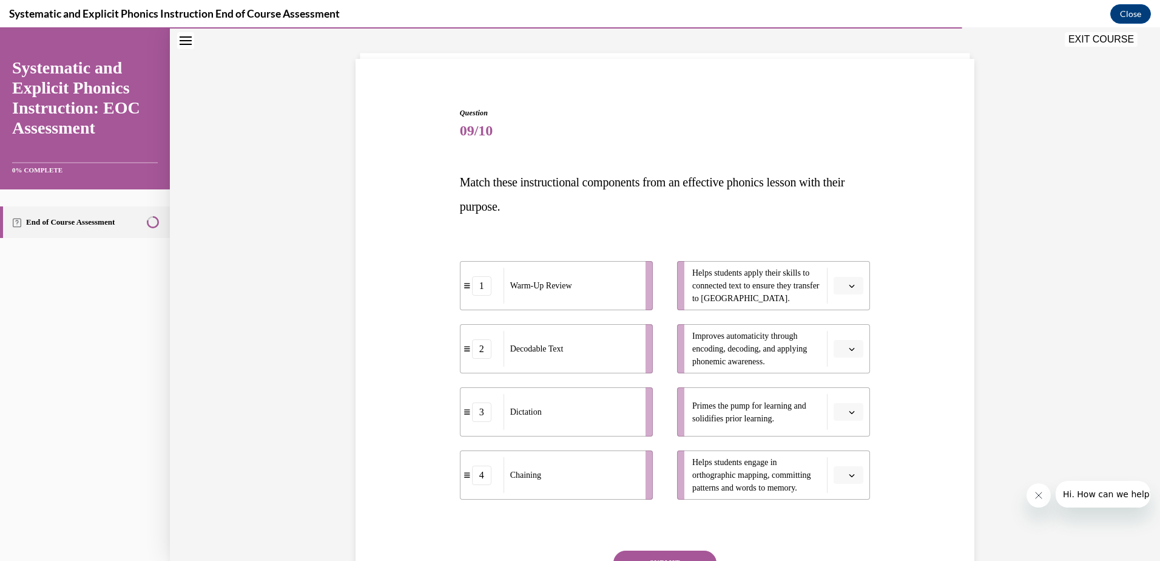
scroll to position [53, 0]
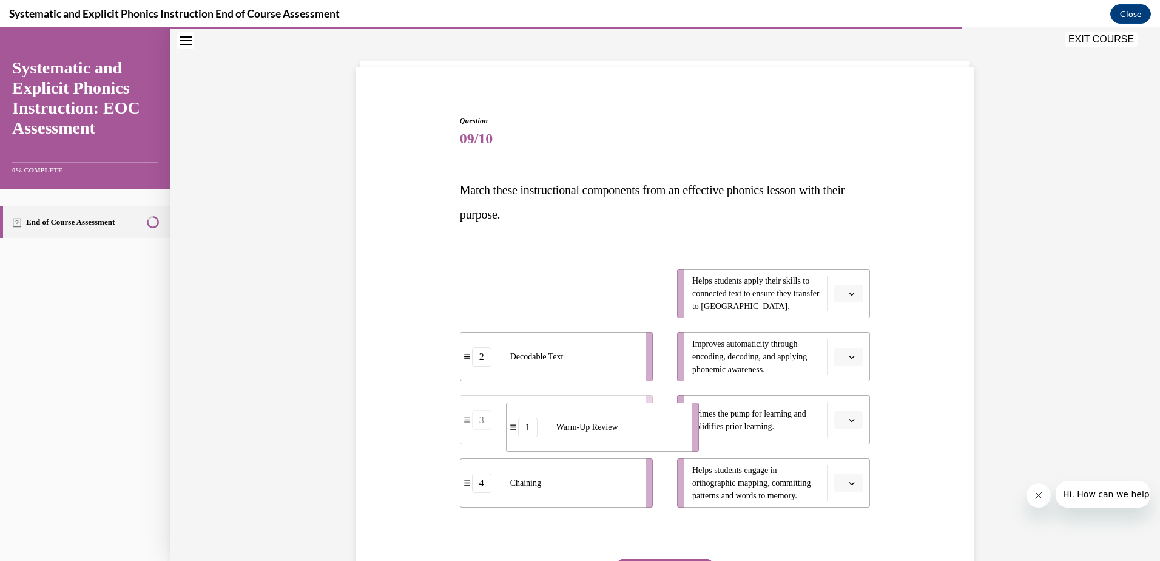
drag, startPoint x: 594, startPoint y: 305, endPoint x: 638, endPoint y: 438, distance: 140.0
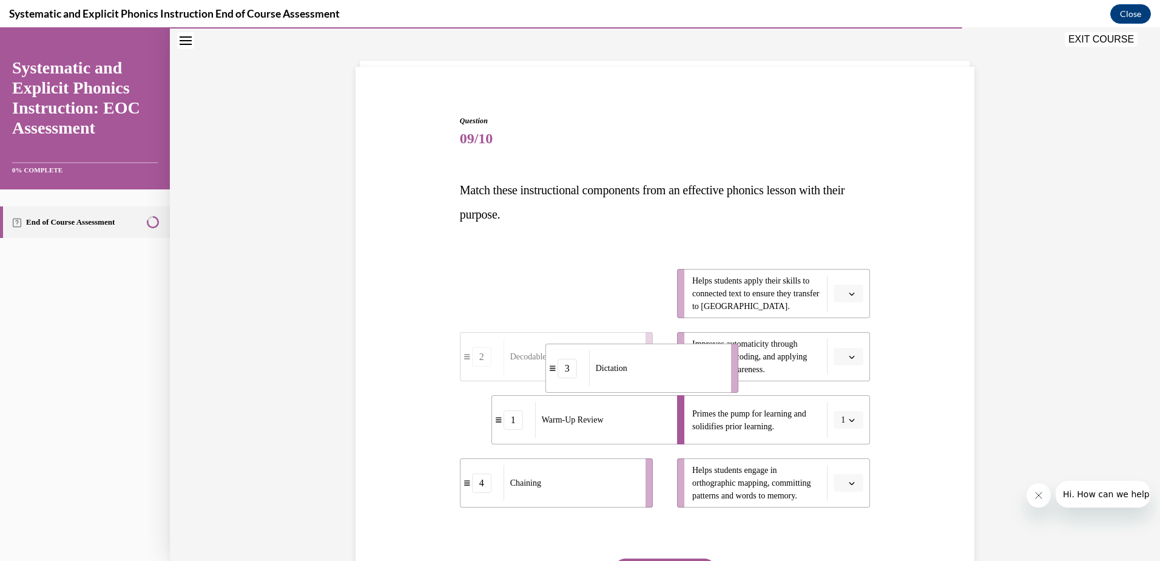
drag, startPoint x: 567, startPoint y: 294, endPoint x: 652, endPoint y: 369, distance: 113.5
drag, startPoint x: 553, startPoint y: 291, endPoint x: 645, endPoint y: 297, distance: 92.4
click at [645, 306] on span "Decodable Text" at bounding box center [635, 312] width 53 height 13
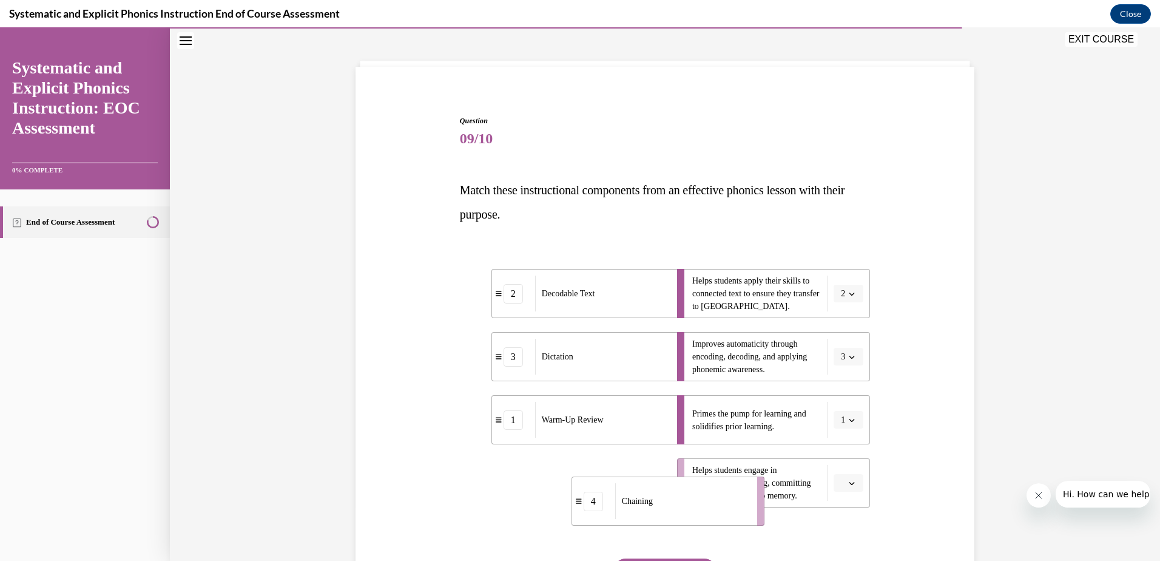
drag, startPoint x: 559, startPoint y: 479, endPoint x: 670, endPoint y: 497, distance: 113.1
click at [670, 497] on div "Chaining" at bounding box center [682, 501] width 134 height 36
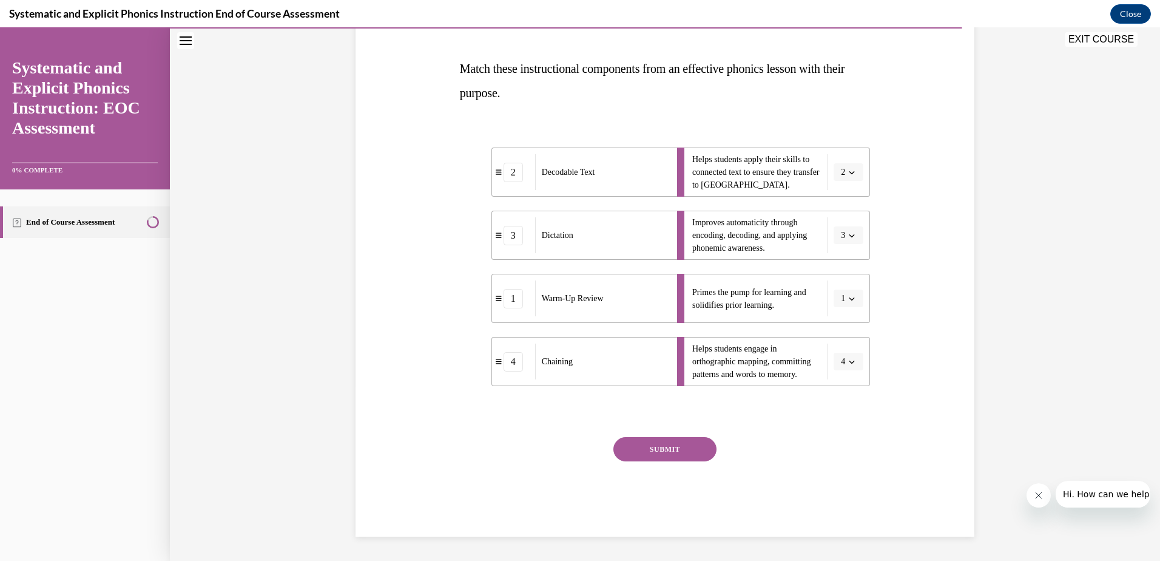
drag, startPoint x: 655, startPoint y: 455, endPoint x: 658, endPoint y: 421, distance: 34.1
click at [656, 455] on button "SUBMIT" at bounding box center [664, 449] width 103 height 24
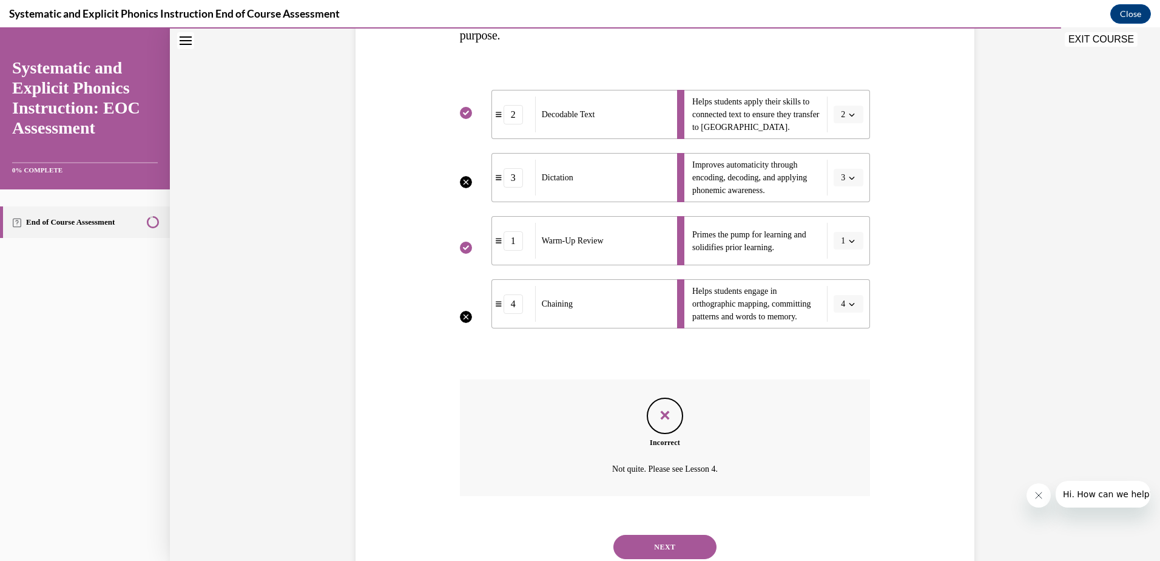
scroll to position [273, 0]
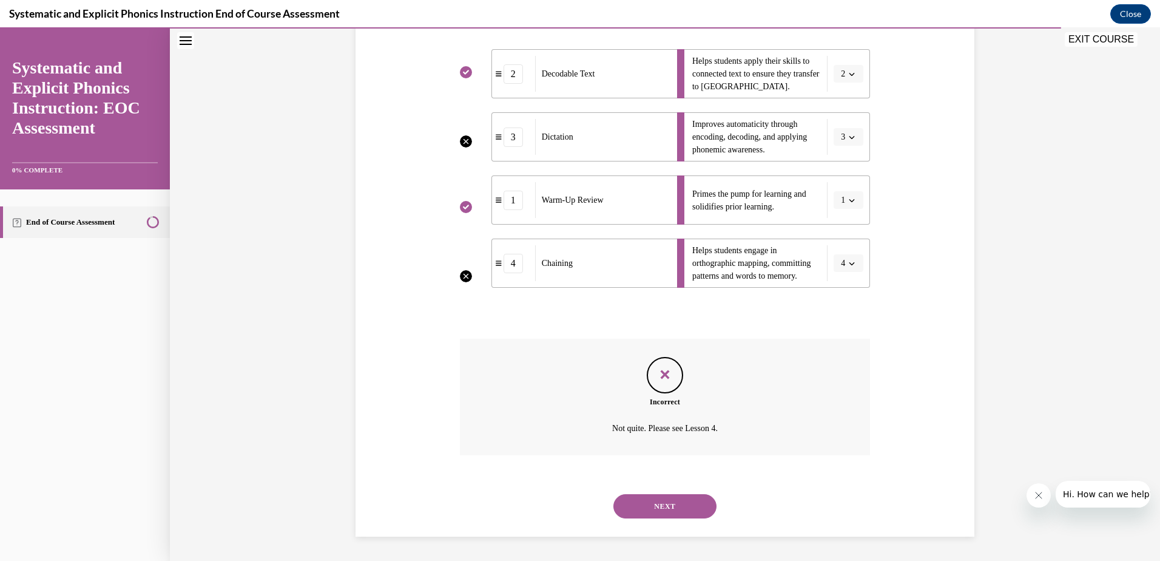
click at [673, 510] on button "NEXT" at bounding box center [664, 506] width 103 height 24
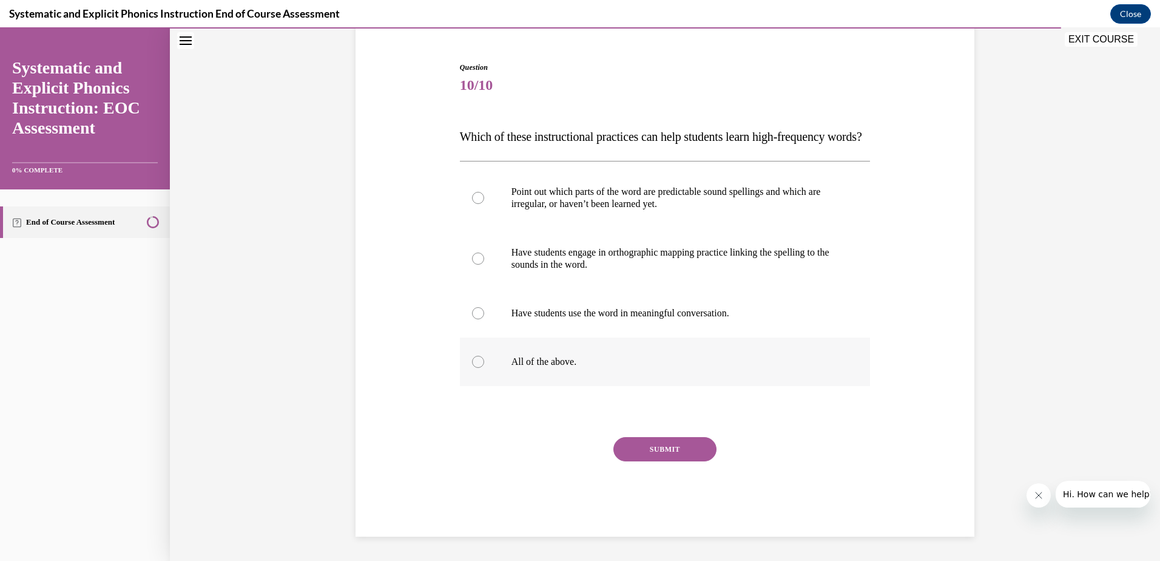
click at [513, 363] on p "All of the above." at bounding box center [675, 361] width 329 height 12
click at [650, 456] on button "SUBMIT" at bounding box center [664, 449] width 103 height 24
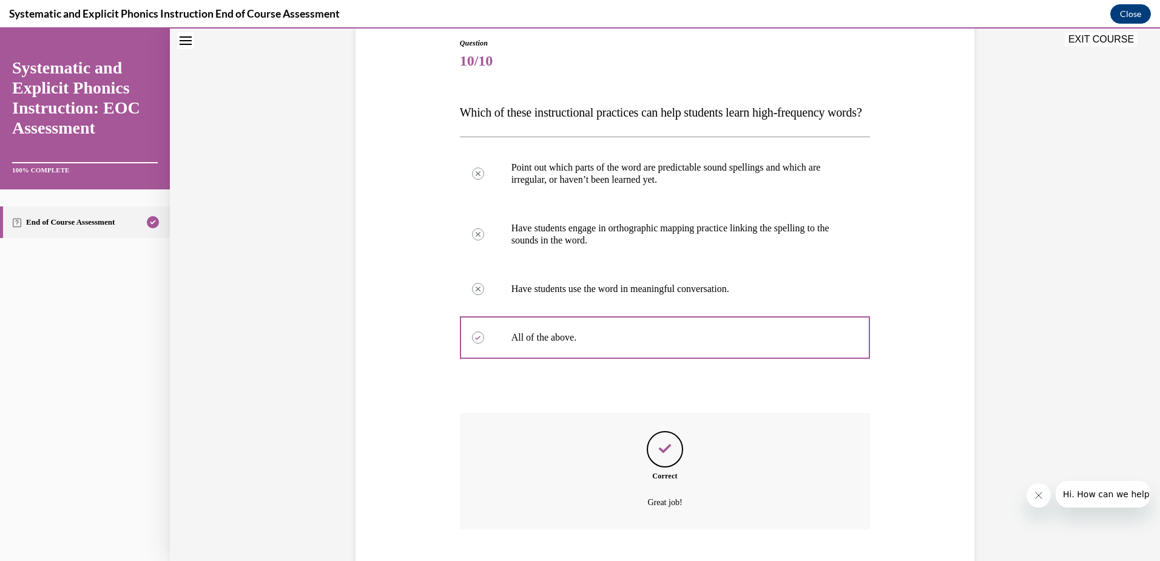
scroll to position [229, 0]
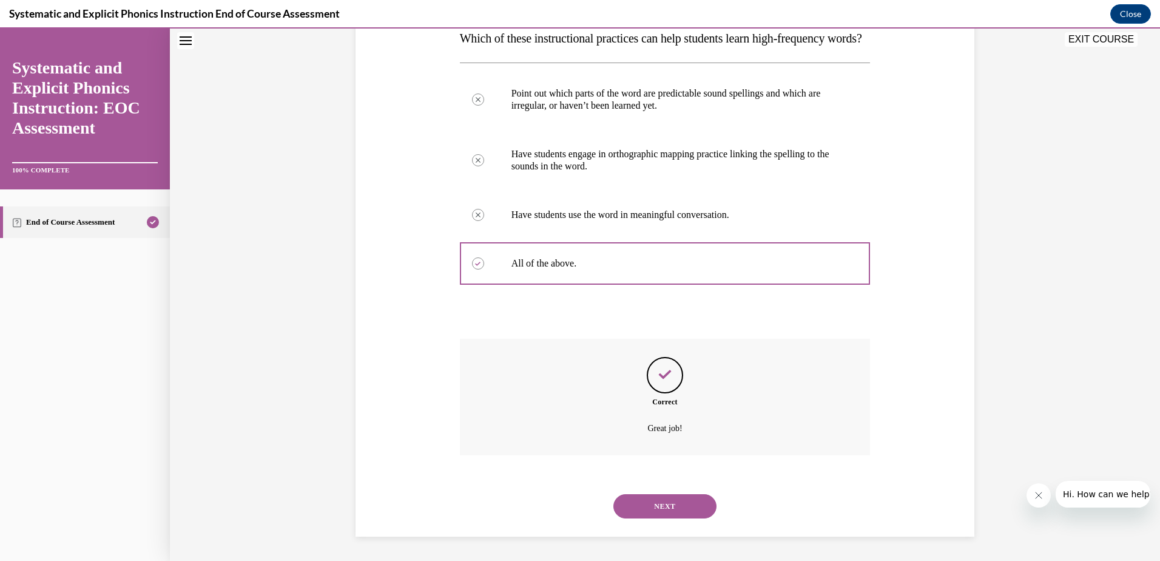
click at [684, 508] on button "NEXT" at bounding box center [664, 506] width 103 height 24
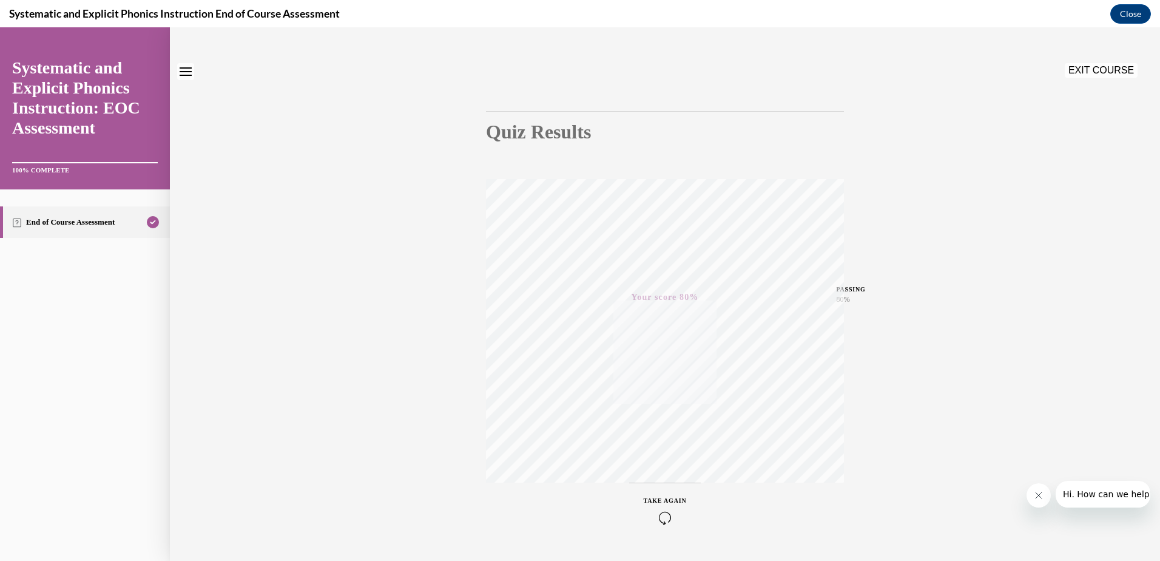
scroll to position [0, 0]
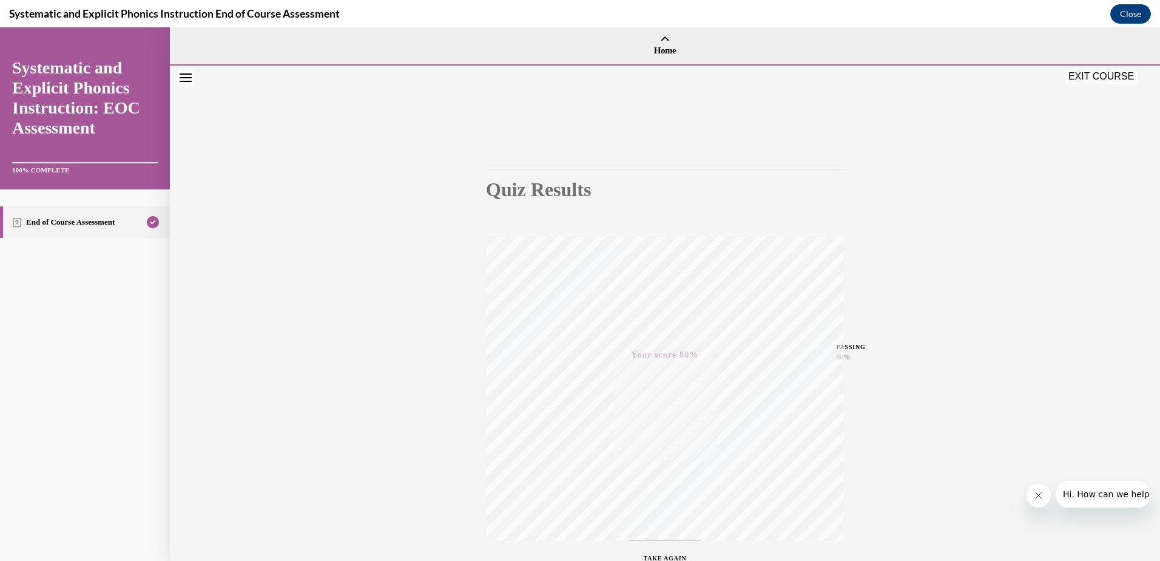
click at [1085, 78] on button "EXIT COURSE" at bounding box center [1101, 76] width 73 height 15
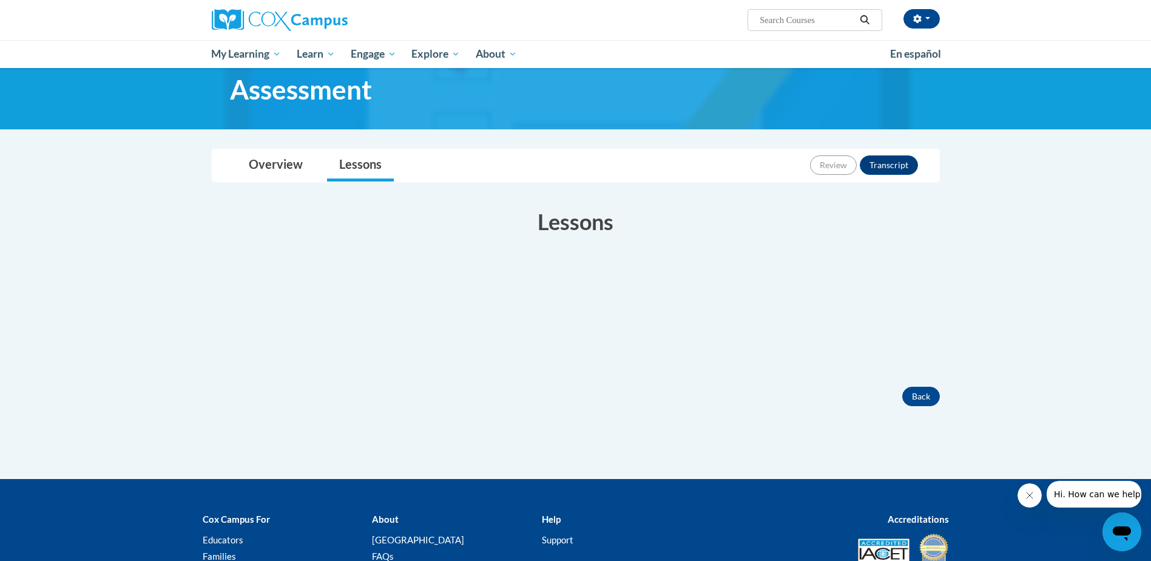
scroll to position [93, 0]
